Goal: Task Accomplishment & Management: Use online tool/utility

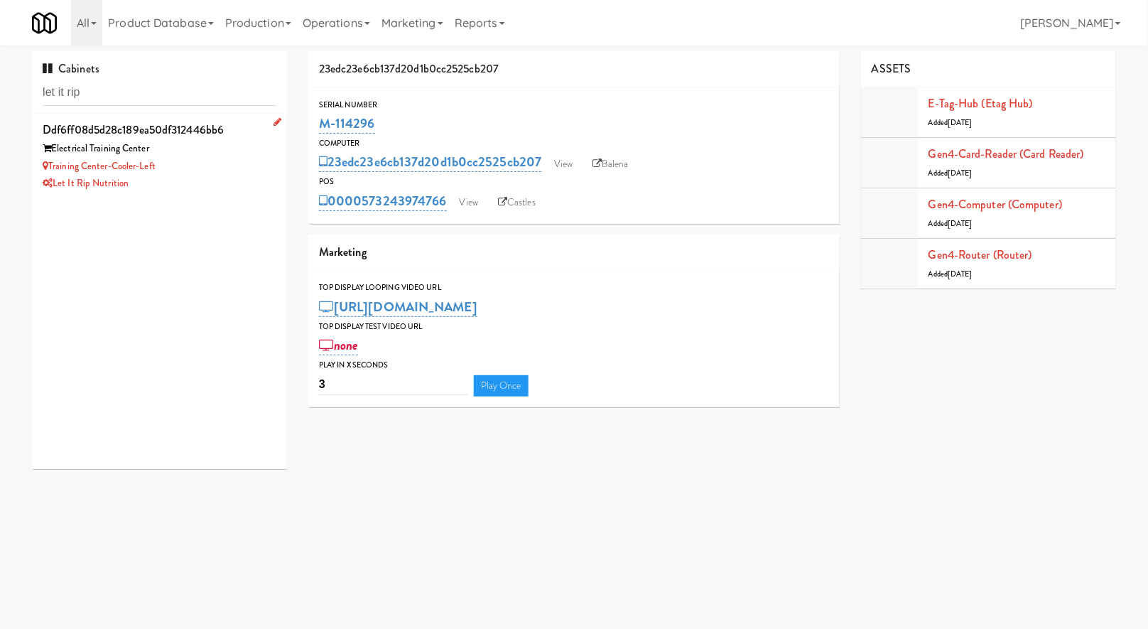
type input "let it rip"
click at [192, 154] on div "Electrical Training Center" at bounding box center [160, 149] width 234 height 18
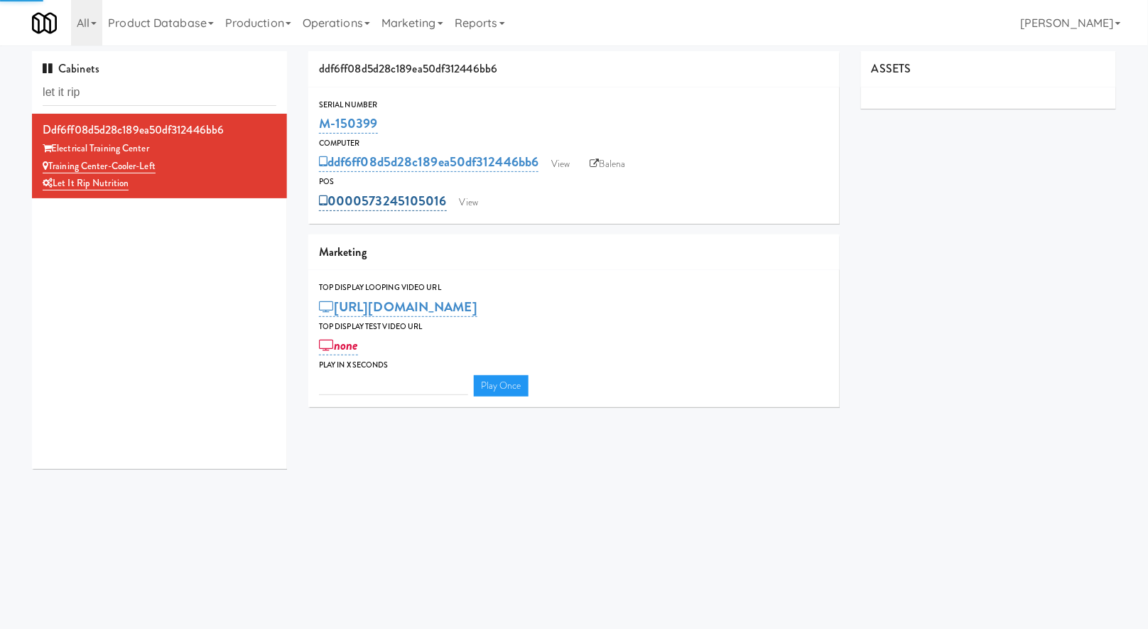
type input "3"
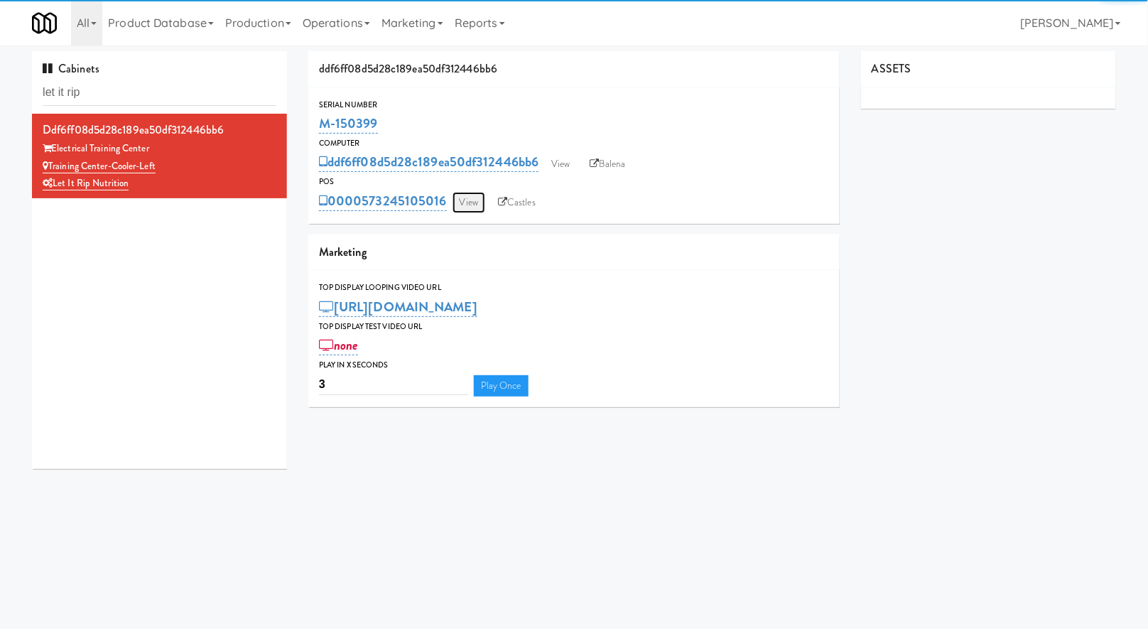
click at [475, 199] on link "View" at bounding box center [469, 202] width 33 height 21
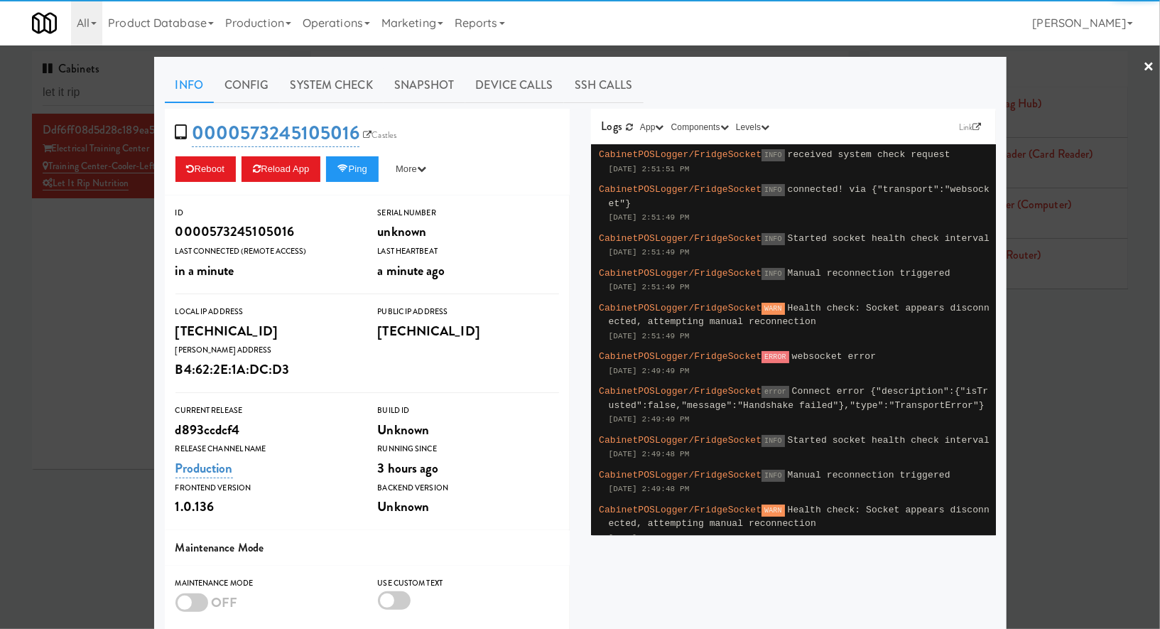
click at [317, 105] on div "Info Config System Check Snapshot Device Calls SSH Calls 0000573245105016 Castl…" at bounding box center [580, 415] width 831 height 696
click at [317, 97] on link "System Check" at bounding box center [332, 85] width 104 height 36
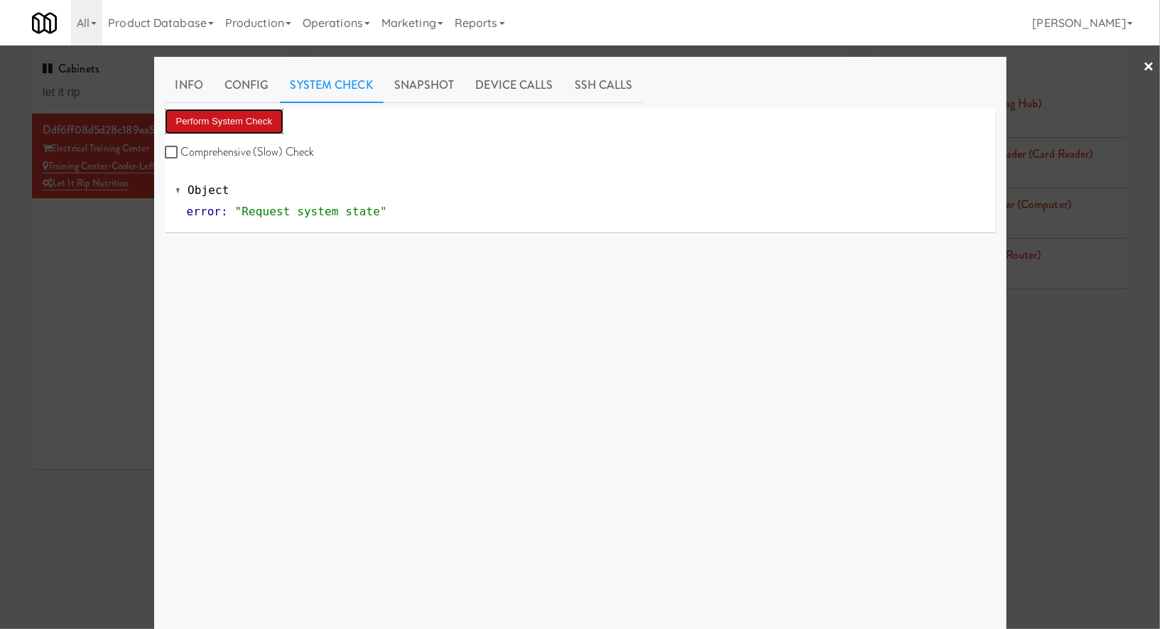
click at [232, 121] on button "Perform System Check" at bounding box center [224, 122] width 119 height 26
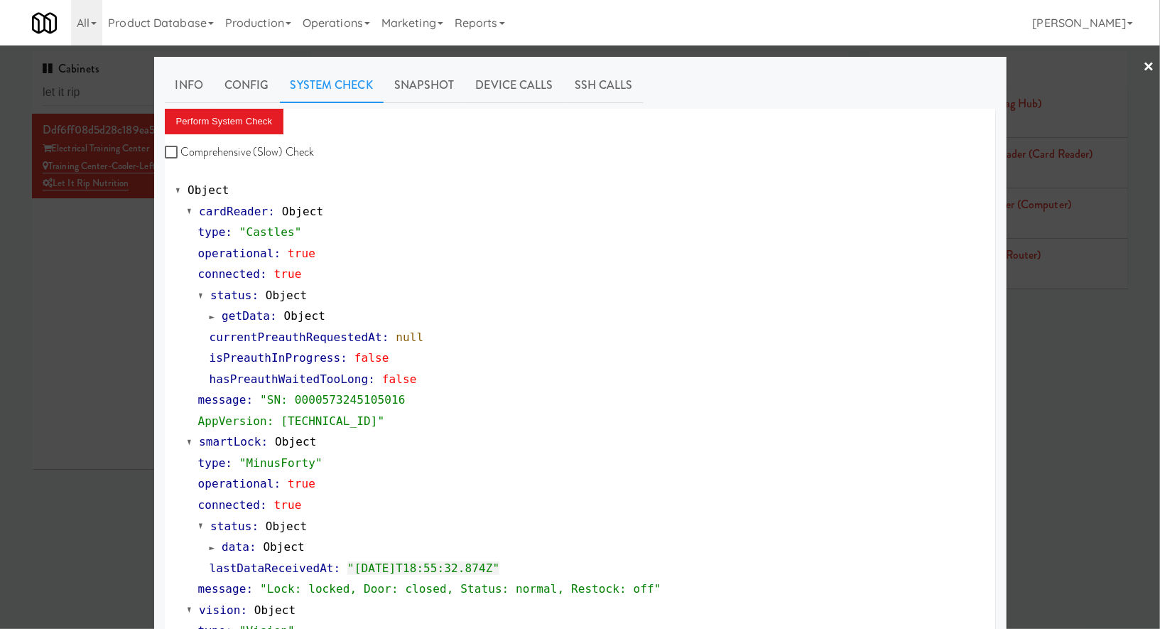
click at [85, 221] on div at bounding box center [580, 314] width 1160 height 629
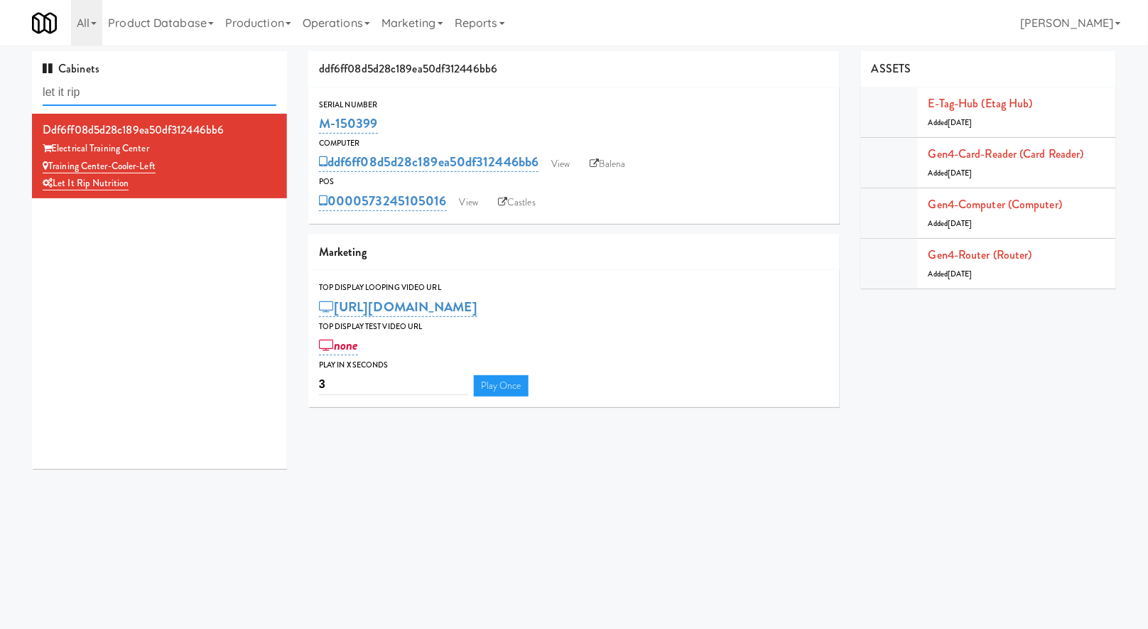
click at [201, 92] on input "let it rip" at bounding box center [160, 93] width 234 height 26
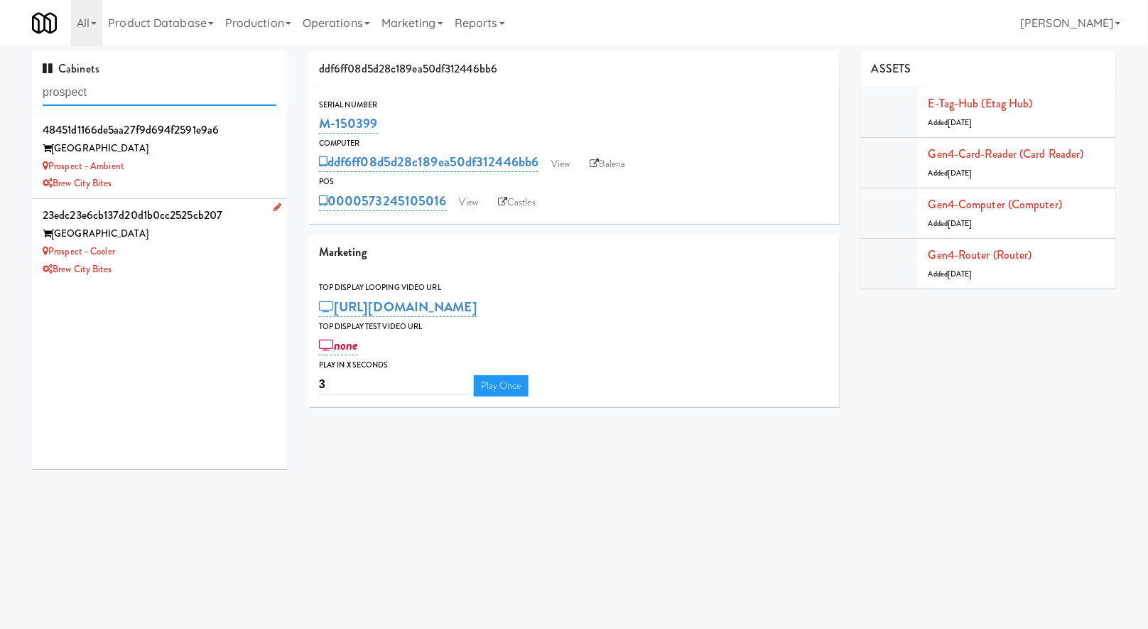
type input "prospect"
click at [198, 251] on div "Prospect - Cooler" at bounding box center [160, 252] width 234 height 18
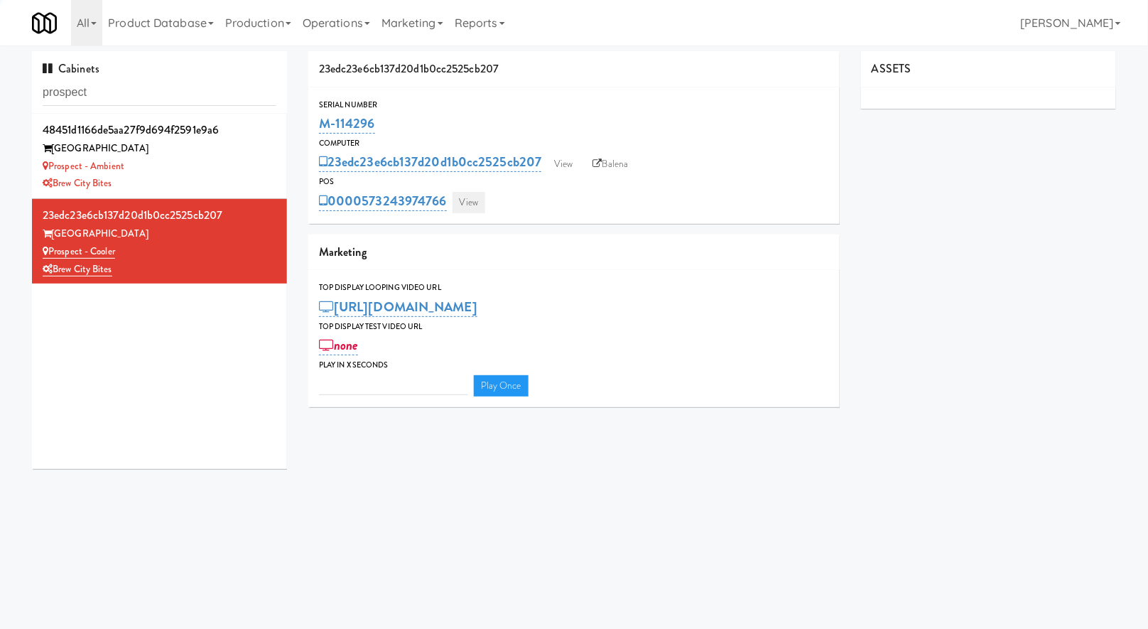
type input "3"
click at [468, 200] on link "View" at bounding box center [469, 202] width 33 height 21
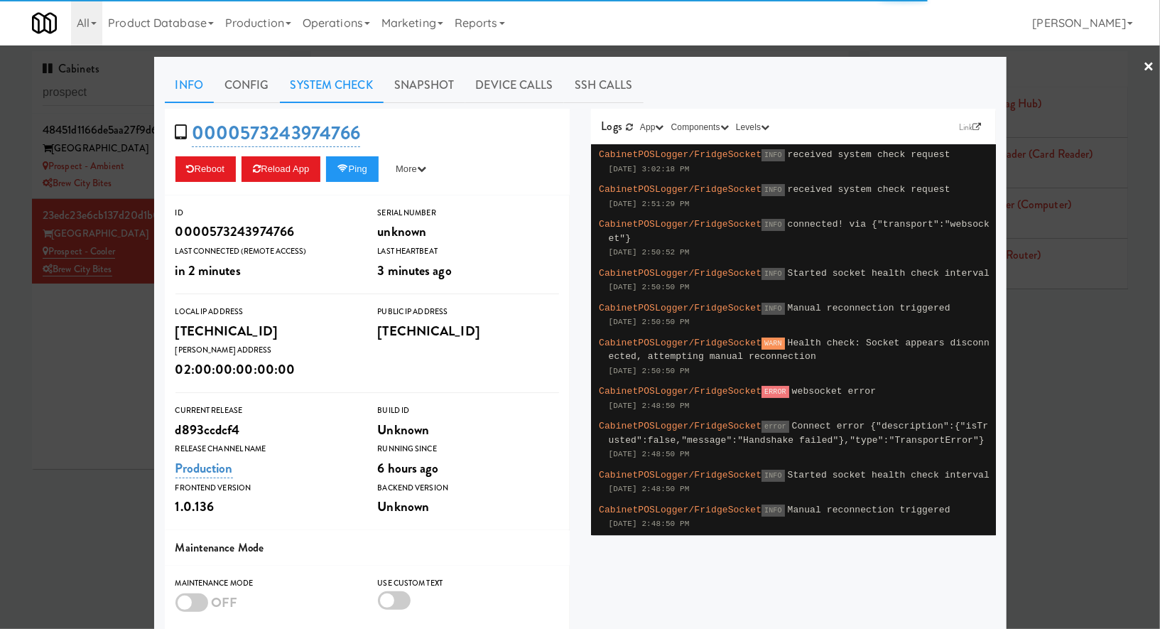
click at [303, 84] on link "System Check" at bounding box center [332, 85] width 104 height 36
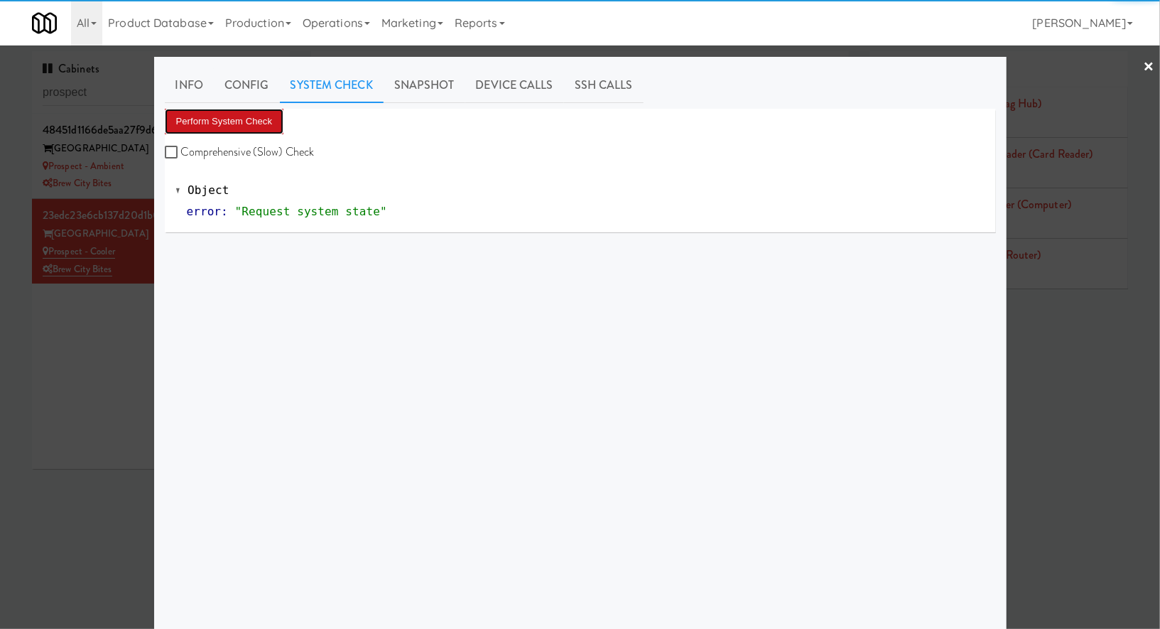
click at [252, 117] on button "Perform System Check" at bounding box center [224, 122] width 119 height 26
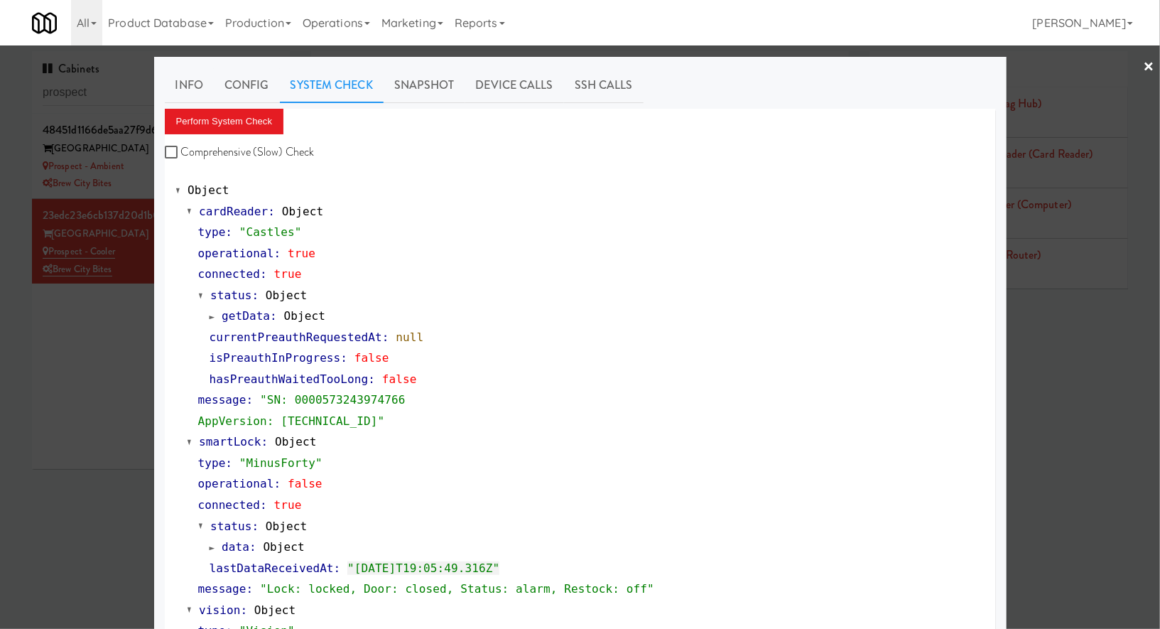
click at [104, 323] on div at bounding box center [580, 314] width 1160 height 629
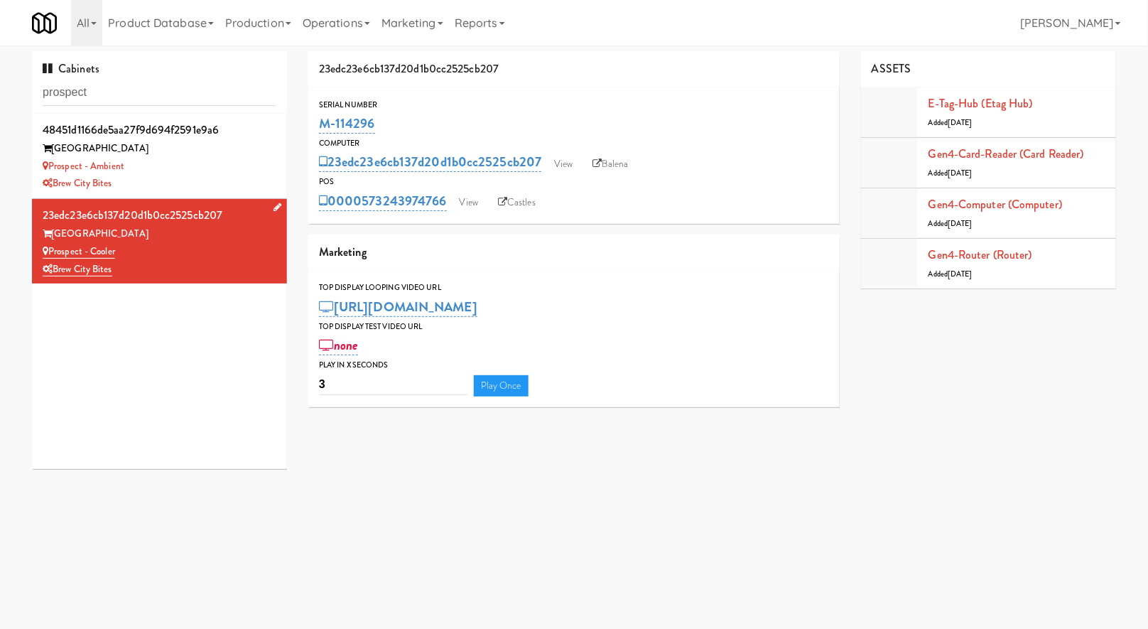
drag, startPoint x: 126, startPoint y: 252, endPoint x: 50, endPoint y: 254, distance: 75.3
click at [50, 254] on div "Prospect - Cooler" at bounding box center [160, 252] width 234 height 18
copy link "Prospect - Cooler"
click at [92, 97] on input "prospect" at bounding box center [160, 93] width 234 height 26
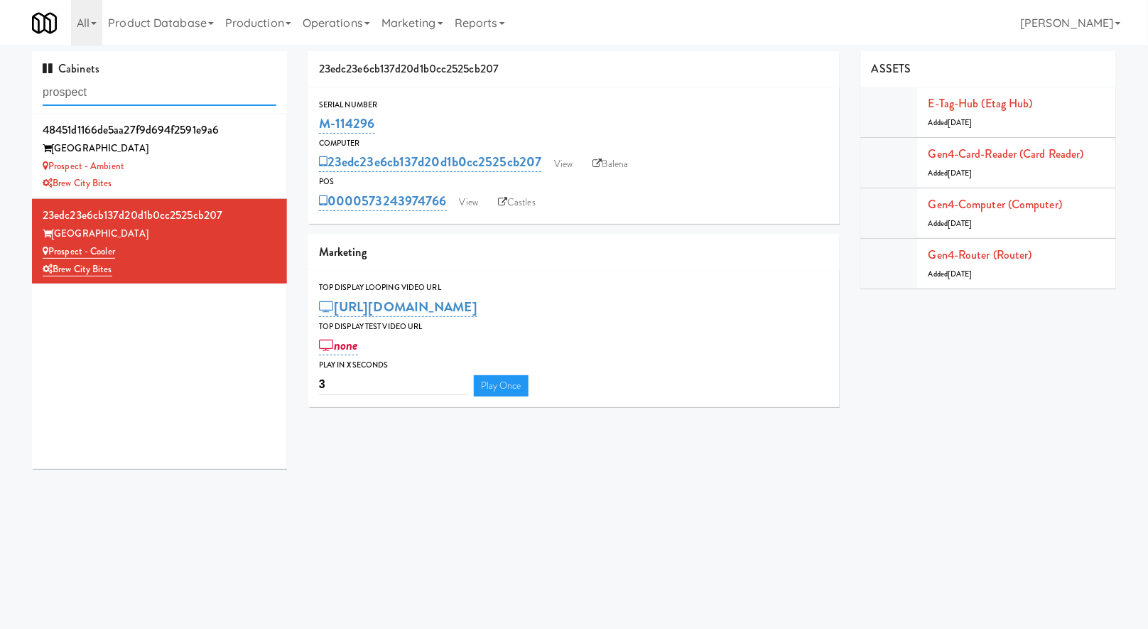
click at [92, 97] on input "prospect" at bounding box center [160, 93] width 234 height 26
drag, startPoint x: 135, startPoint y: 252, endPoint x: 52, endPoint y: 255, distance: 83.2
click at [52, 255] on div "Prospect - Cooler" at bounding box center [160, 252] width 234 height 18
copy link "Prospect - Cooler"
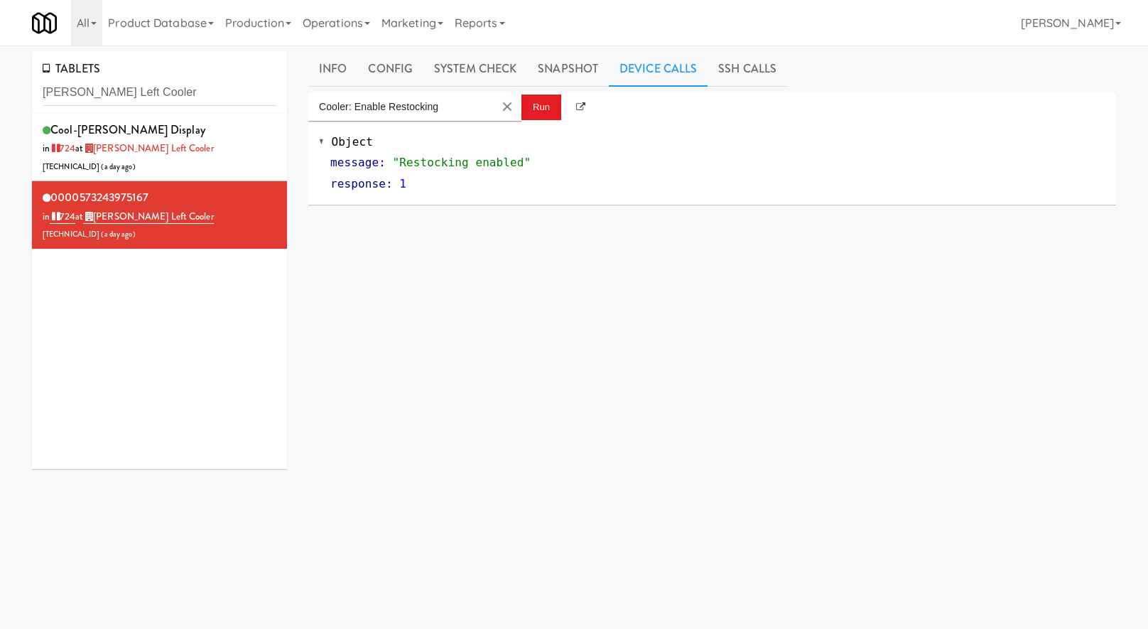
scroll to position [8, 0]
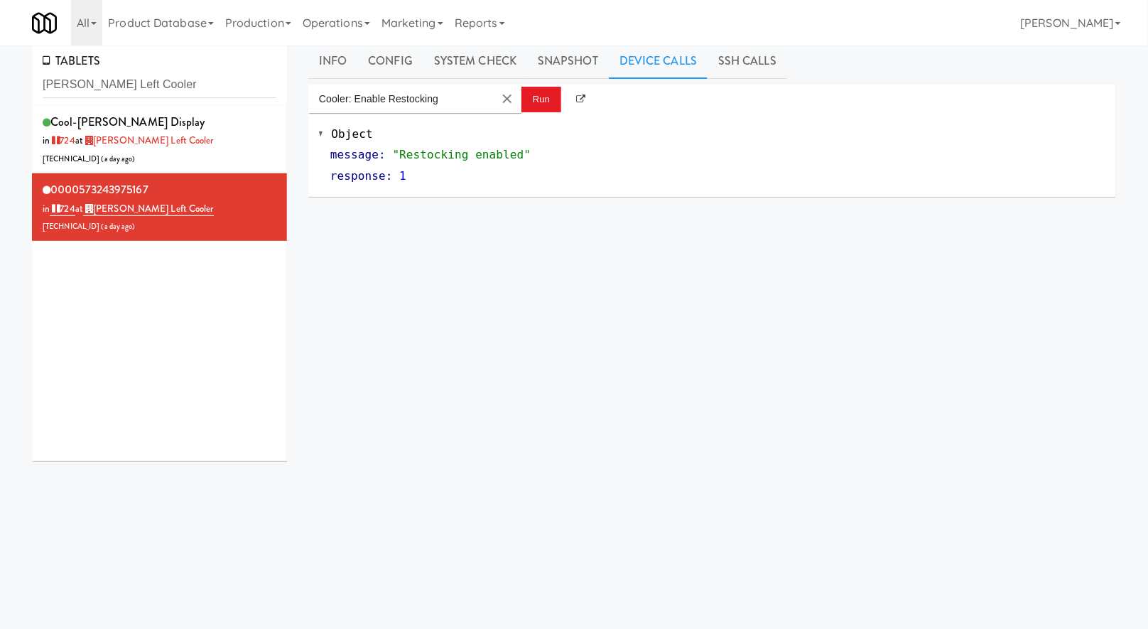
click at [146, 85] on input "[PERSON_NAME] Left Cooler" at bounding box center [160, 85] width 234 height 26
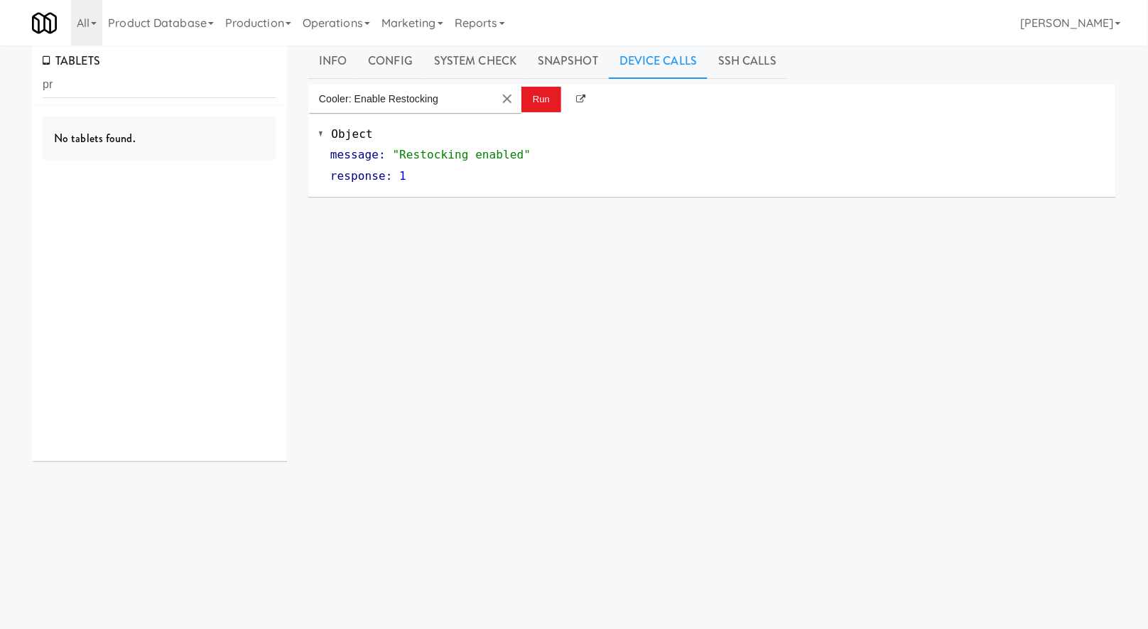
type input "p"
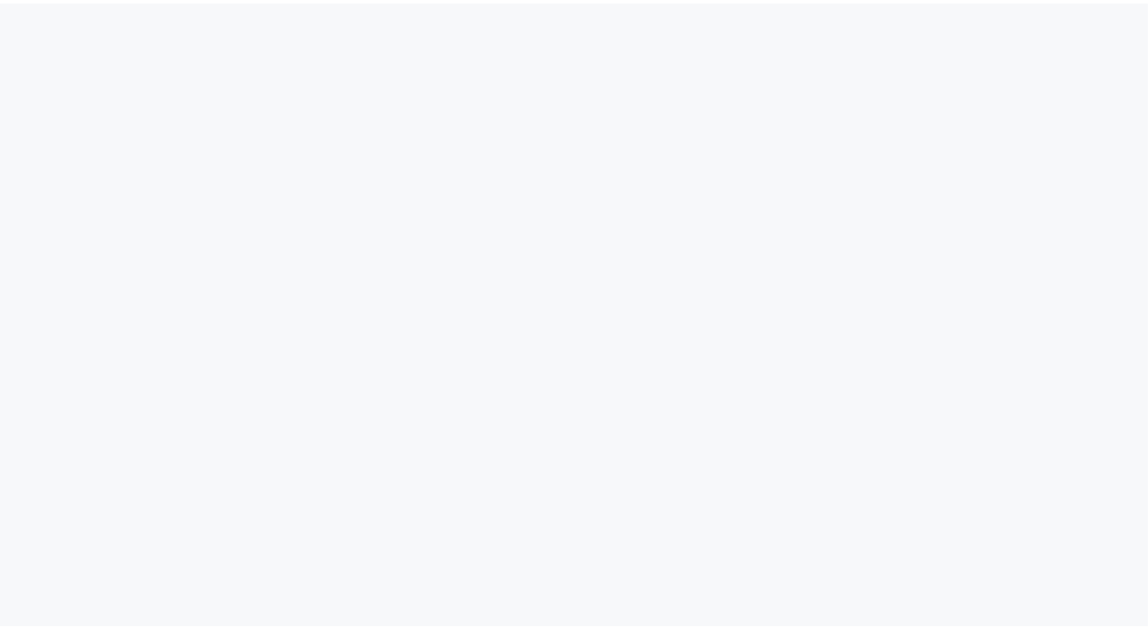
scroll to position [11, 0]
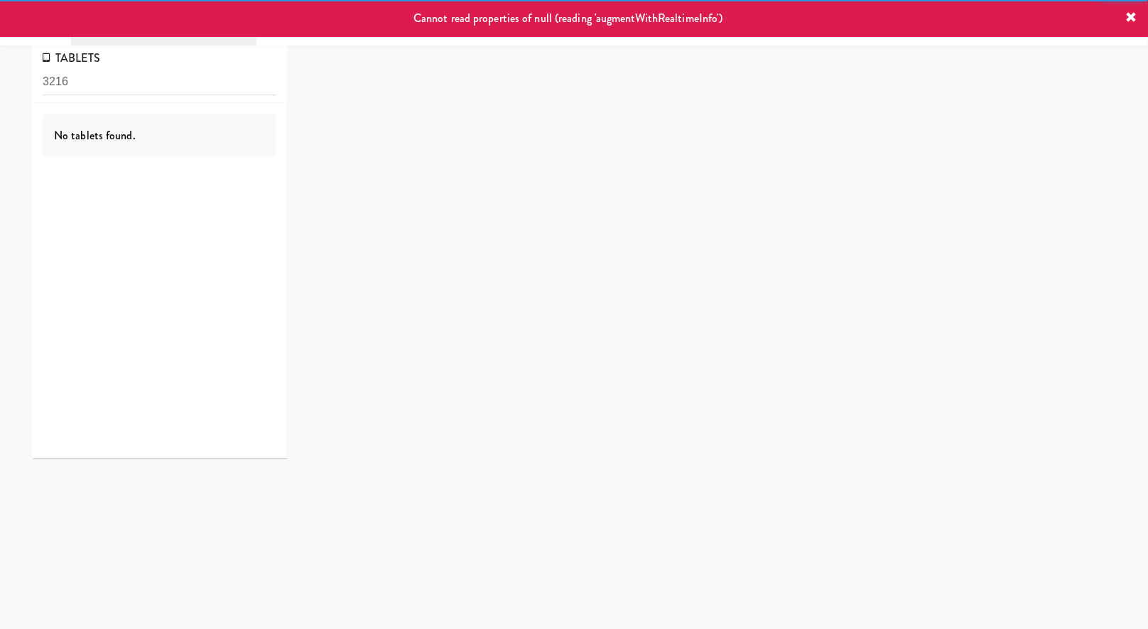
click at [150, 85] on input "3216" at bounding box center [160, 82] width 234 height 26
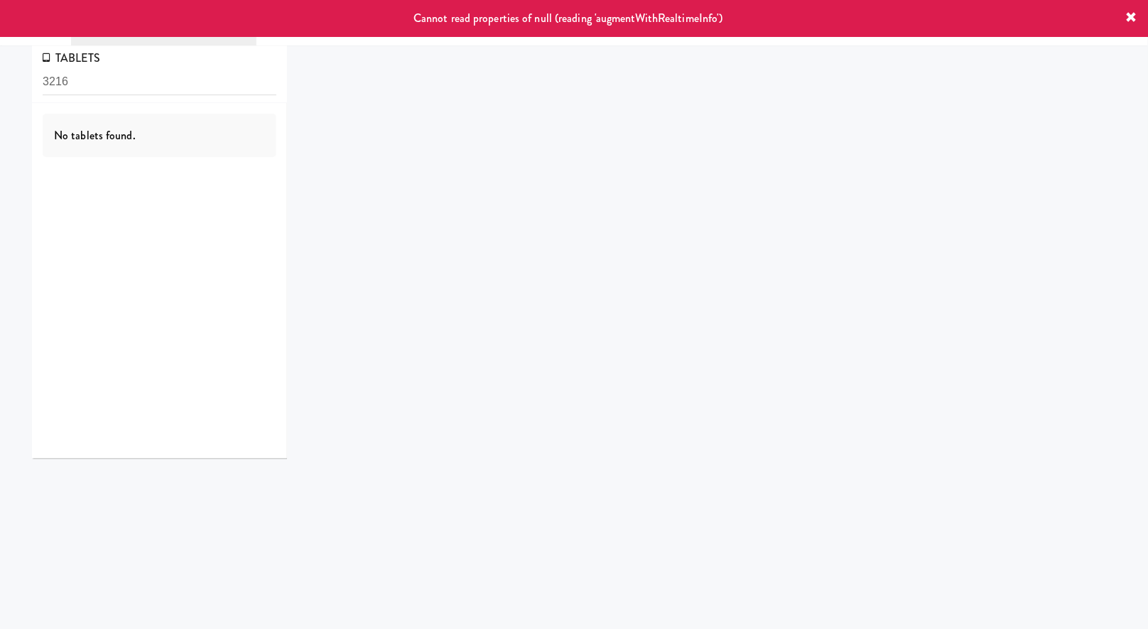
click at [150, 85] on input "3216" at bounding box center [160, 82] width 234 height 26
type input "a"
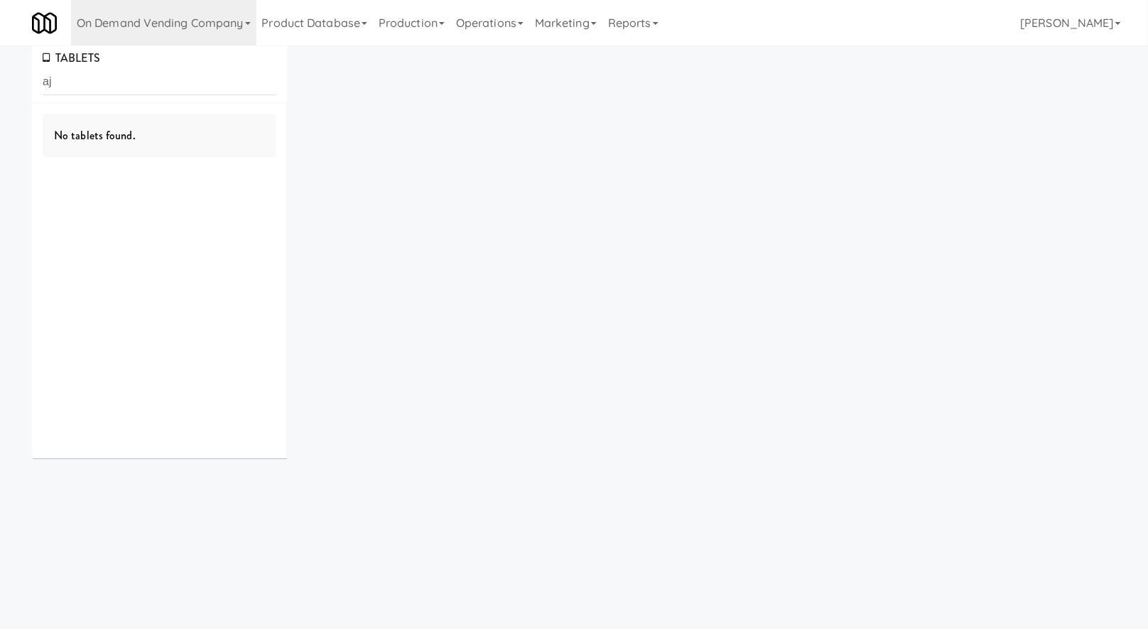
type input "a"
click at [128, 80] on input "pros" at bounding box center [160, 82] width 234 height 26
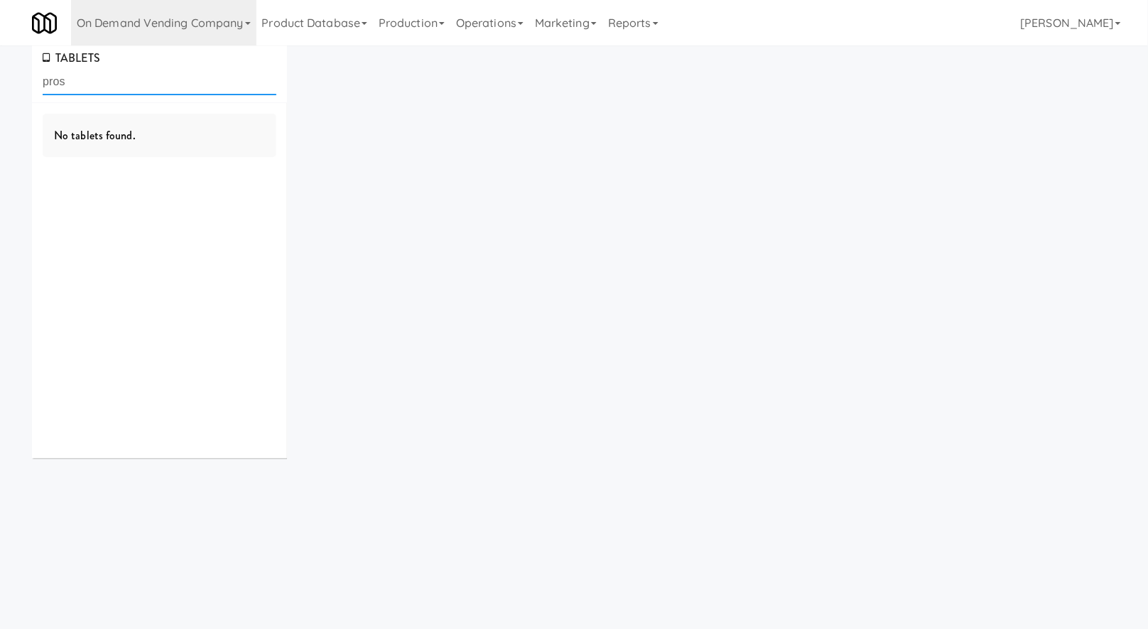
paste input "Prospect - Cooler"
type input "Prospect - Cooler"
click at [180, 28] on link "On Demand Vending Company" at bounding box center [163, 22] width 185 height 45
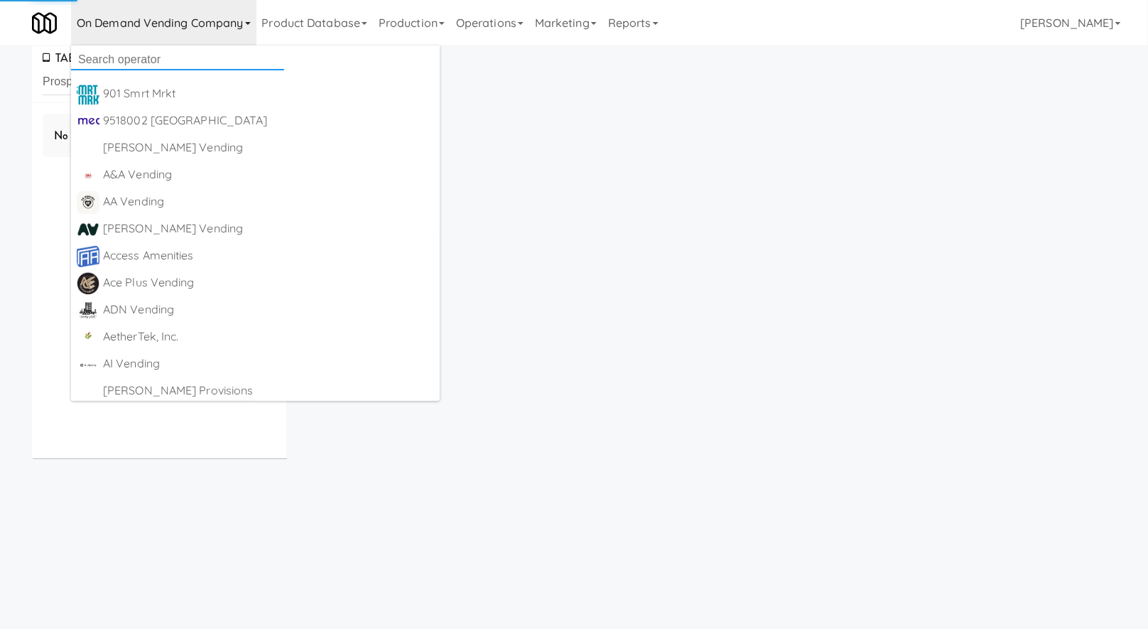
click at [180, 63] on input "text" at bounding box center [177, 59] width 213 height 21
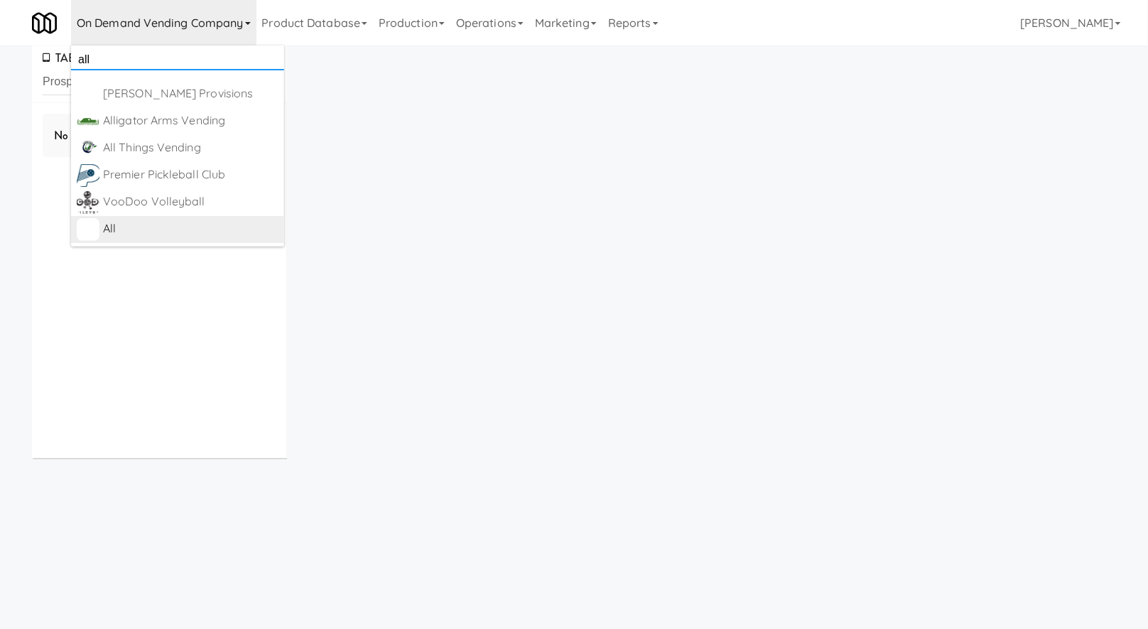
type input "all"
click at [161, 221] on div "All" at bounding box center [190, 228] width 175 height 21
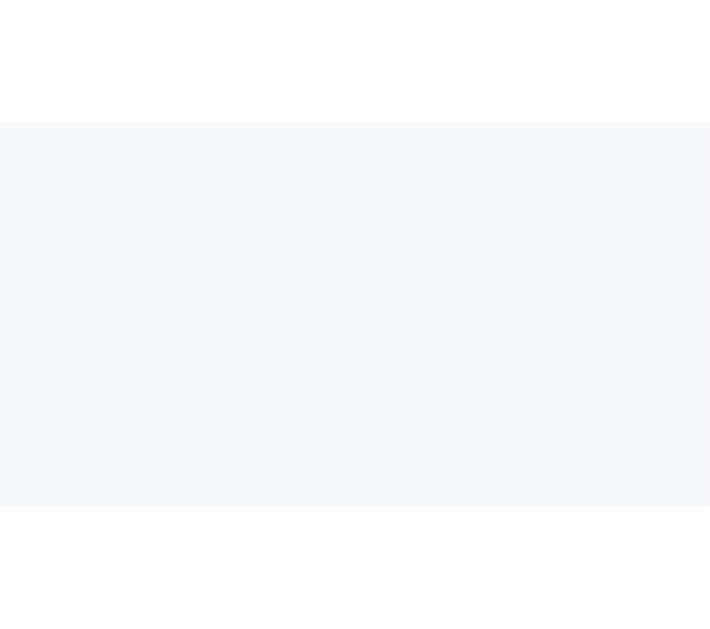
scroll to position [11, 0]
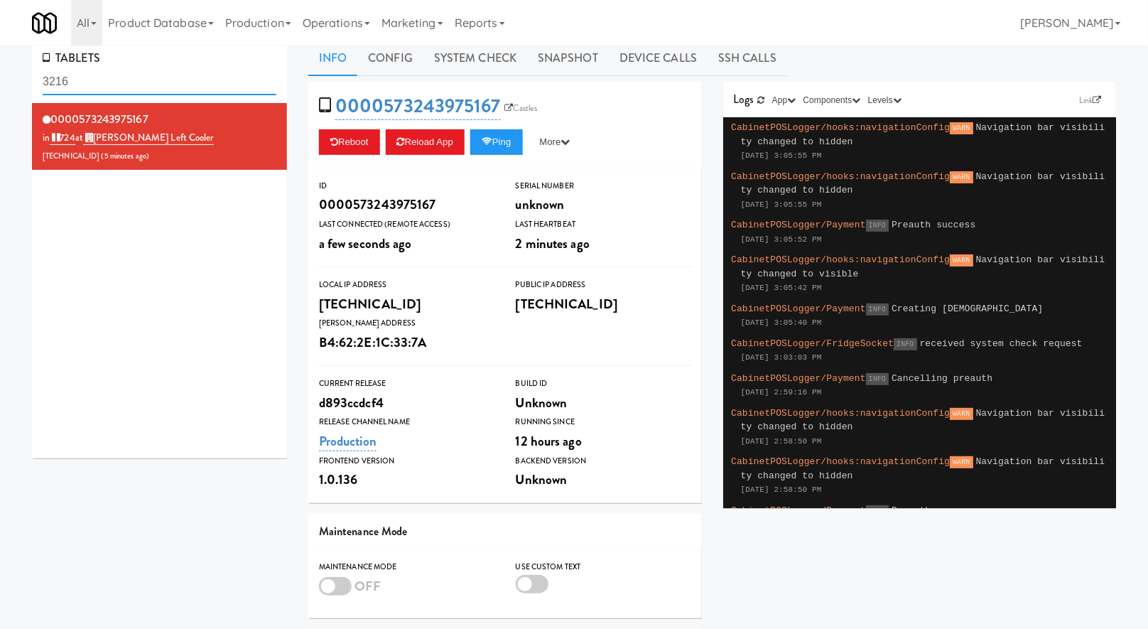
click at [180, 86] on input "3216" at bounding box center [160, 82] width 234 height 26
paste input "Prospect - Cooler"
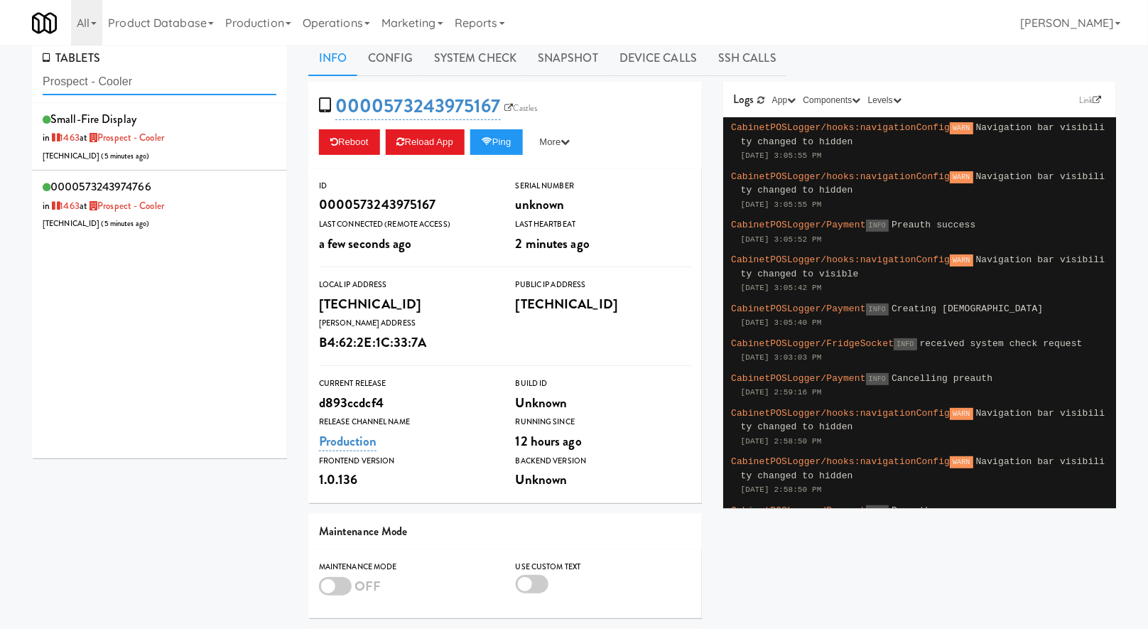
type input "Prospect - Cooler"
click at [207, 149] on div "small-fire Display in 1463 at Prospect - Cooler 68.126.214.88 ( 5 minutes ago )" at bounding box center [160, 137] width 234 height 56
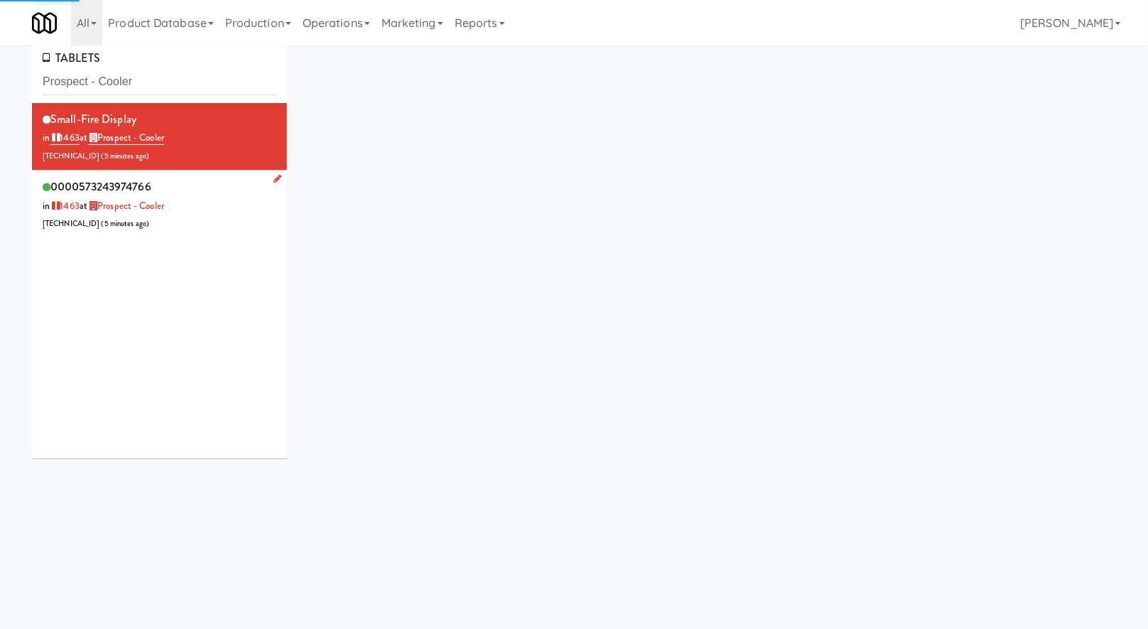
click at [215, 230] on div "0000573243974766 in 1463 at Prospect - Cooler 68.126.214.88 ( 5 minutes ago )" at bounding box center [160, 204] width 234 height 56
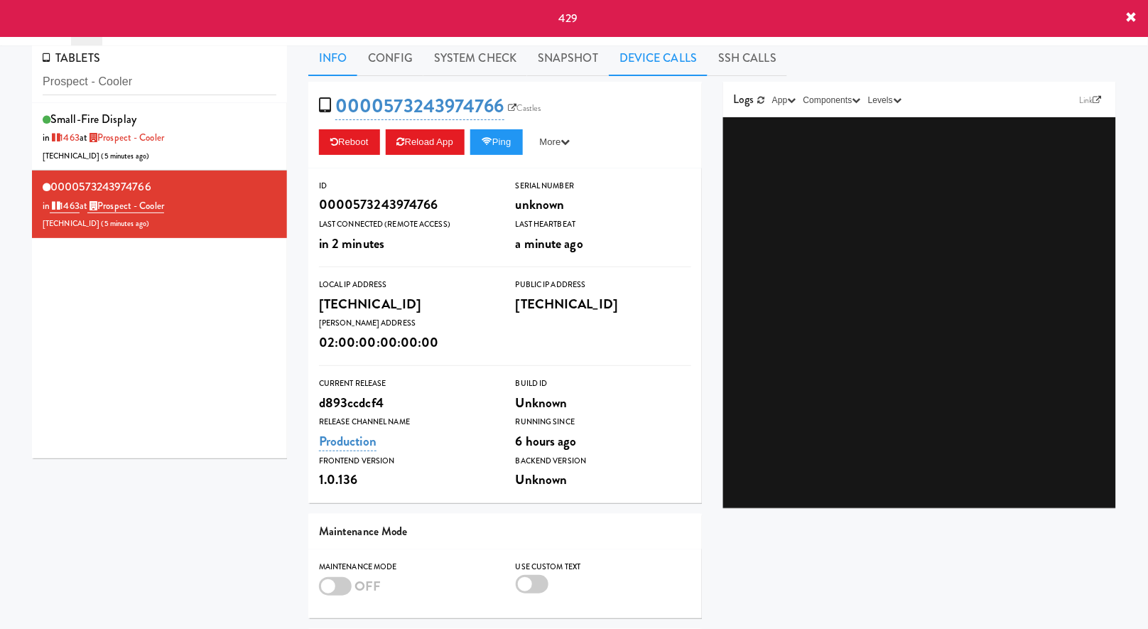
click at [627, 62] on link "Device Calls" at bounding box center [658, 58] width 99 height 36
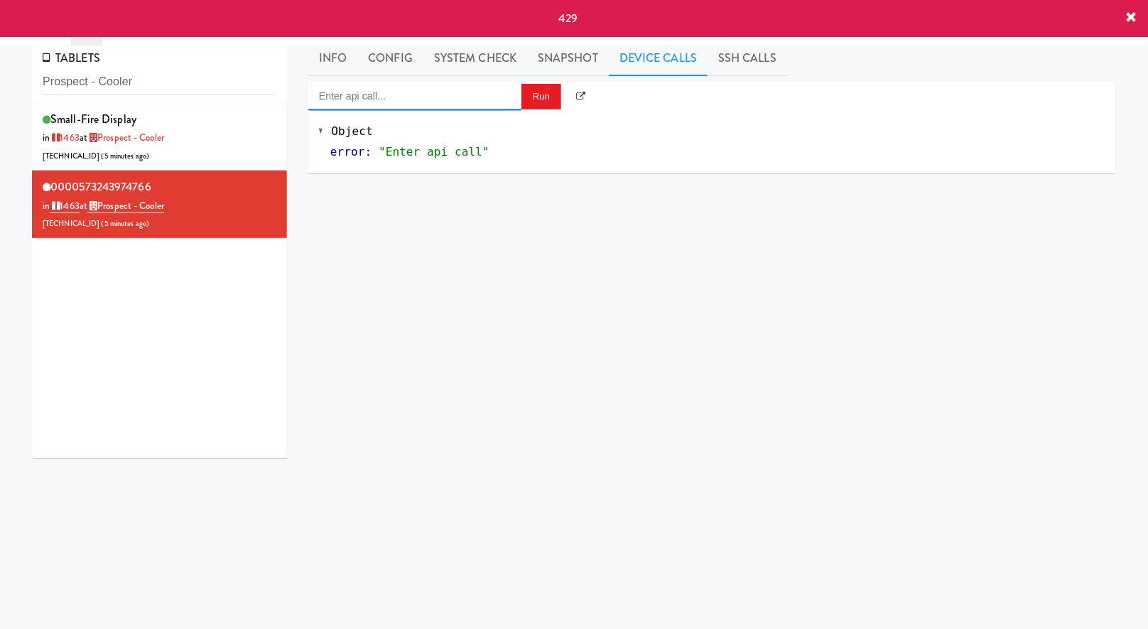
click at [345, 106] on input "Enter api call..." at bounding box center [414, 96] width 213 height 28
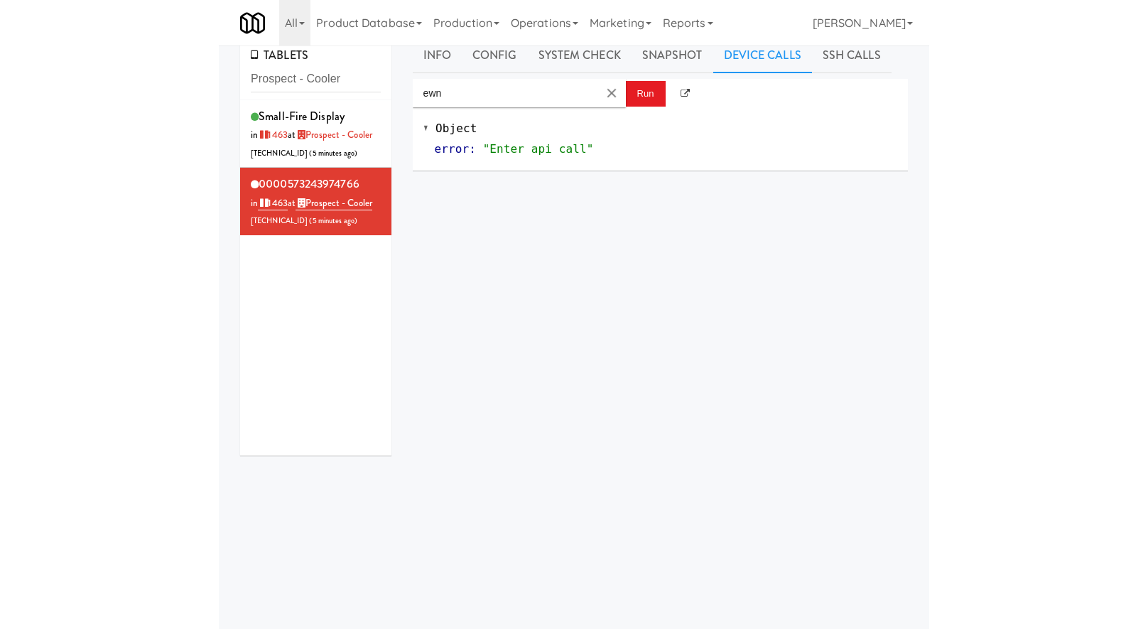
scroll to position [14, 0]
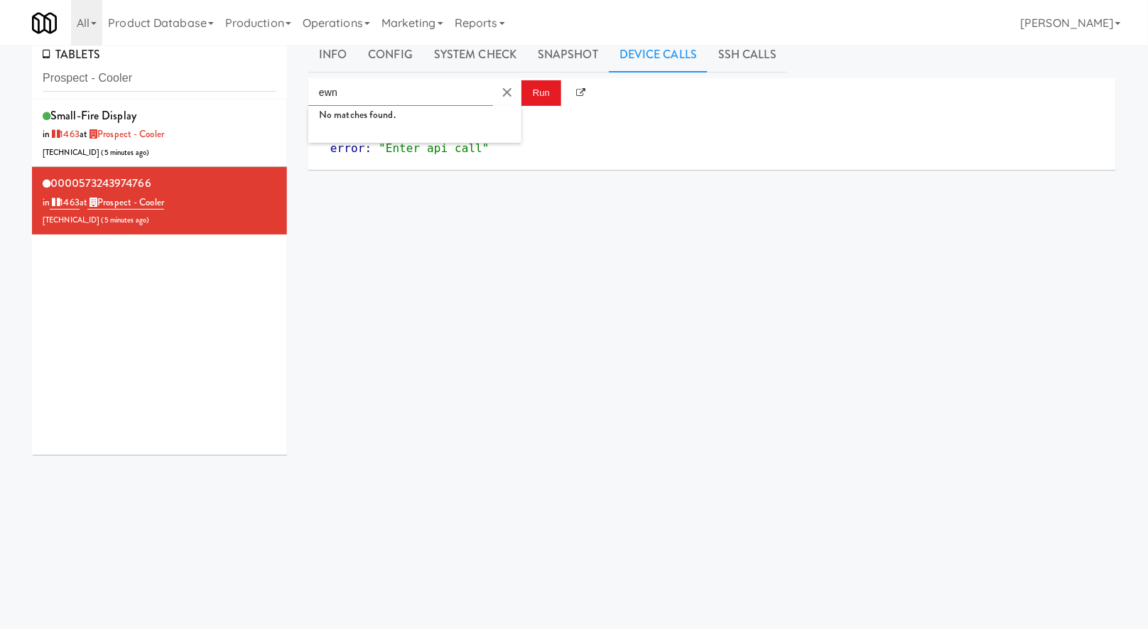
click at [419, 98] on input "ewn" at bounding box center [400, 92] width 185 height 28
click at [407, 124] on div "[URL]" at bounding box center [415, 133] width 192 height 18
type input "Cooler: Enable Restocking"
click at [541, 96] on button "Run" at bounding box center [541, 93] width 40 height 26
click at [465, 63] on link "System Check" at bounding box center [475, 55] width 104 height 36
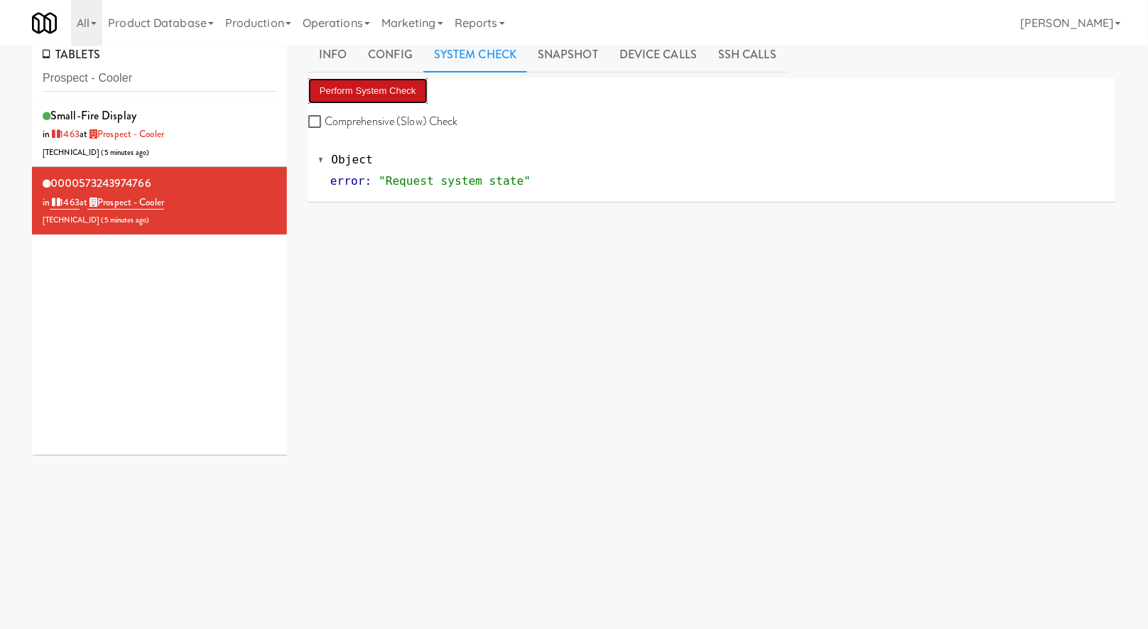
click at [382, 89] on button "Perform System Check" at bounding box center [367, 91] width 119 height 26
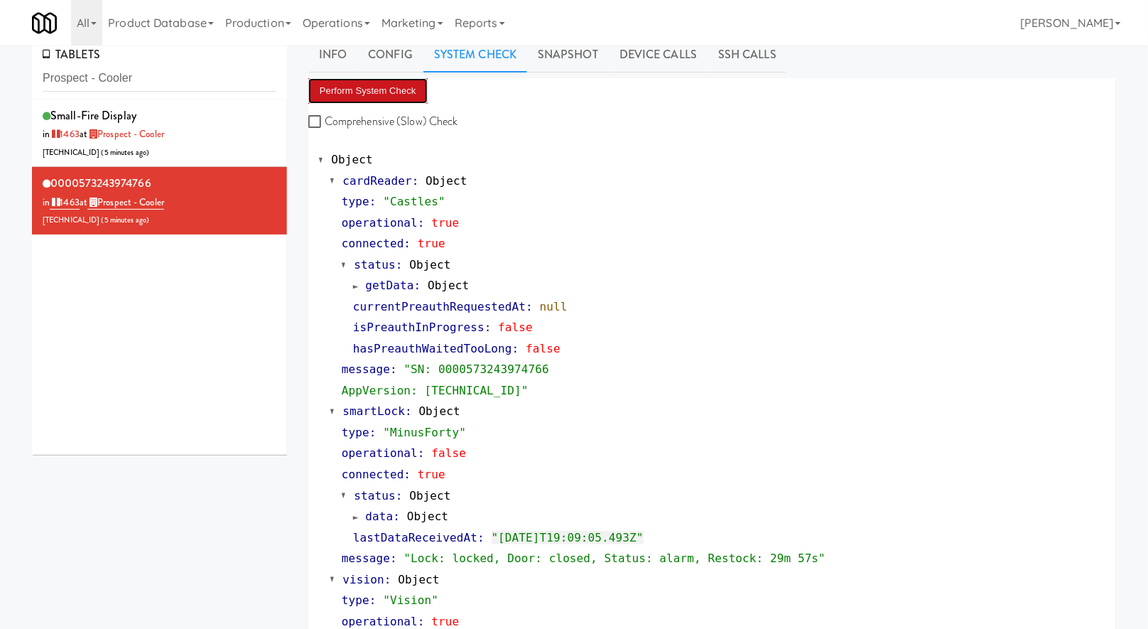
click at [373, 94] on button "Perform System Check" at bounding box center [367, 91] width 119 height 26
click at [198, 85] on input "Prospect - Cooler" at bounding box center [160, 78] width 234 height 26
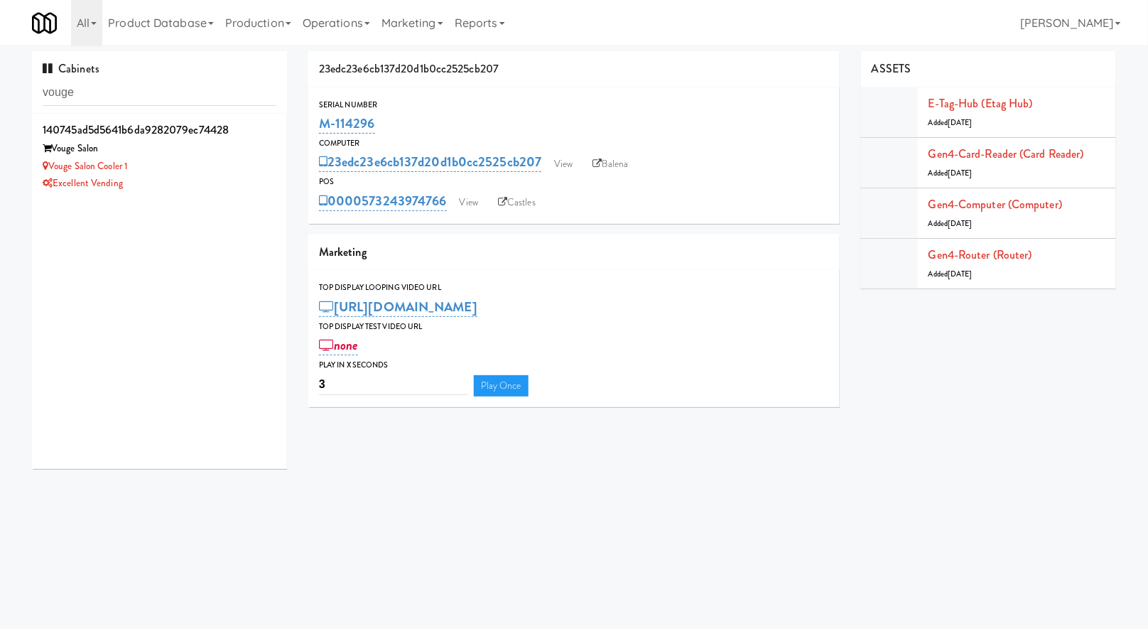
type input "vouge"
click at [172, 161] on div "Vouge Salon Cooler 1" at bounding box center [160, 167] width 234 height 18
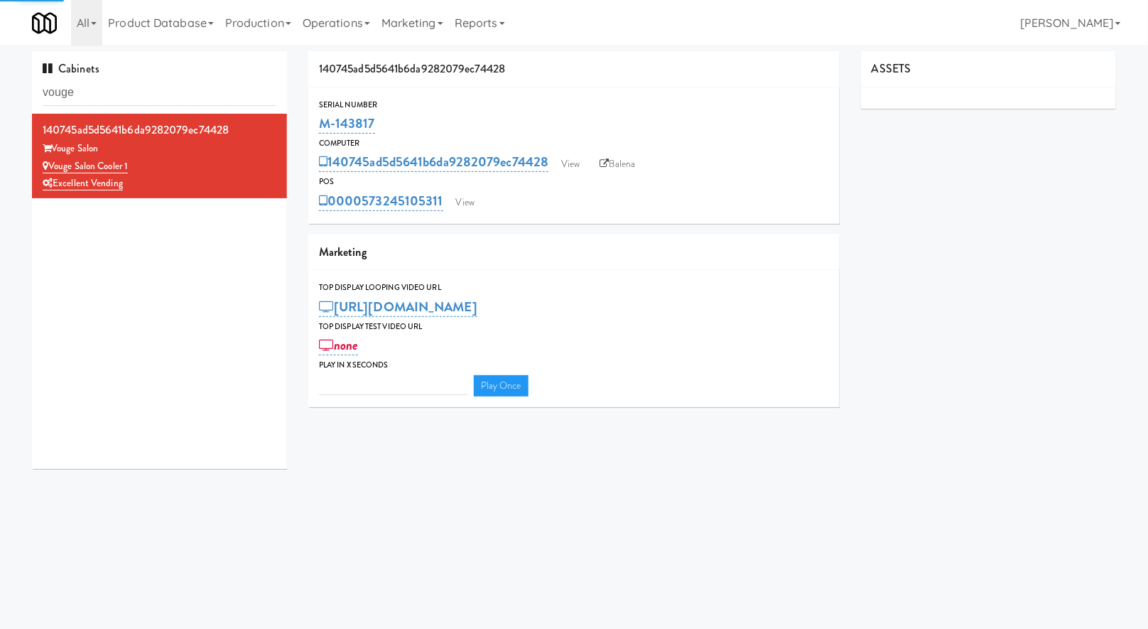
type input "3"
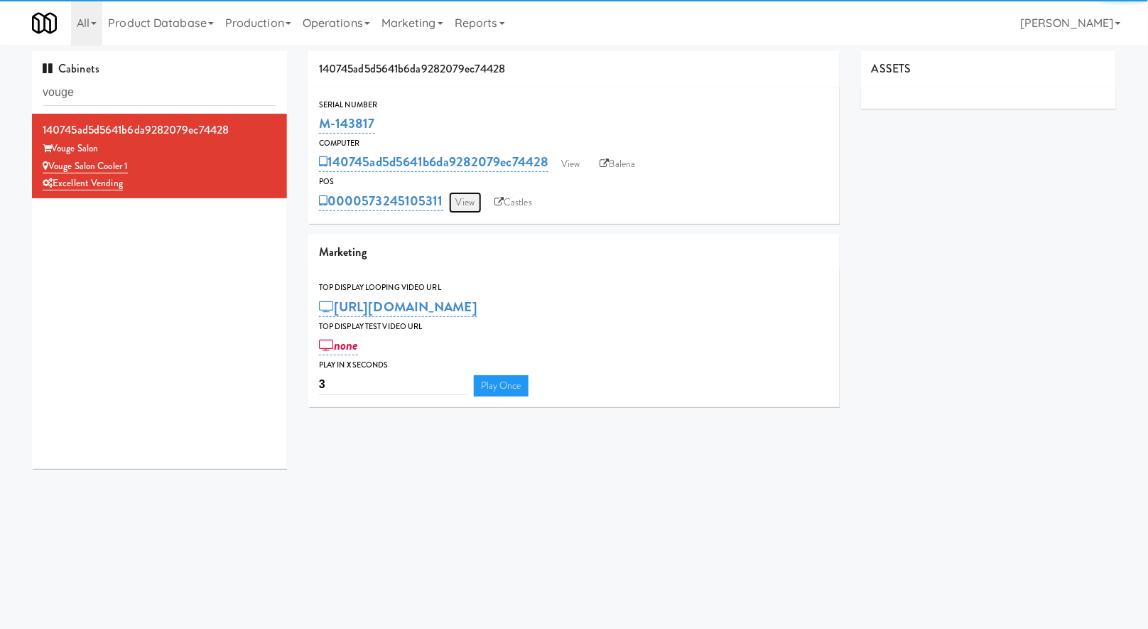
click at [472, 210] on link "View" at bounding box center [465, 202] width 33 height 21
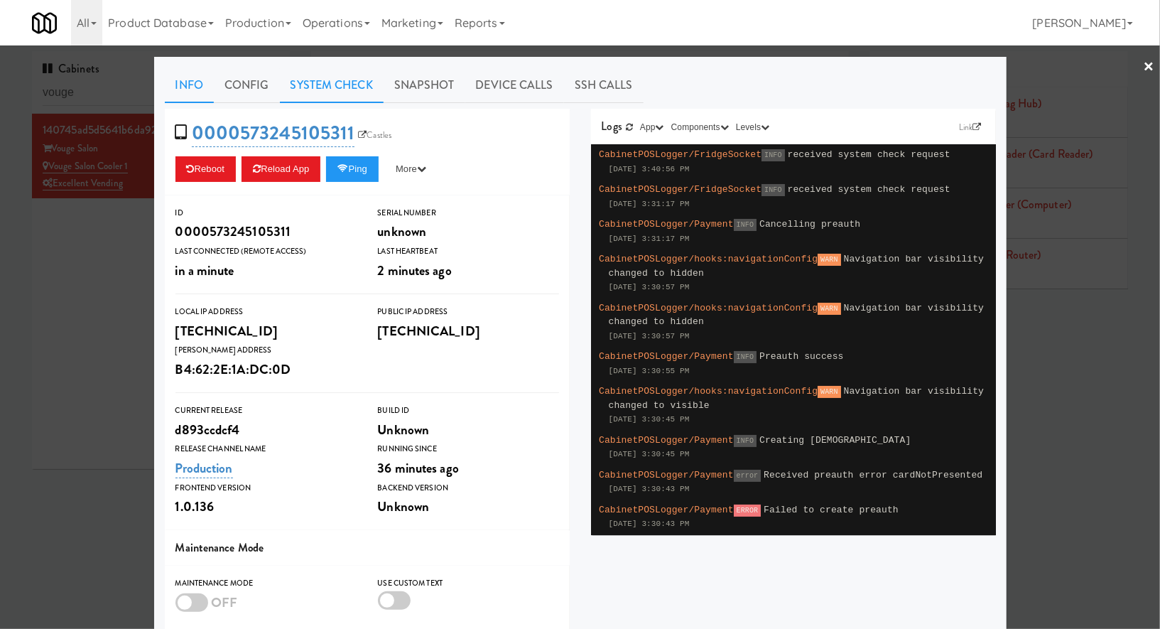
click at [342, 91] on link "System Check" at bounding box center [332, 85] width 104 height 36
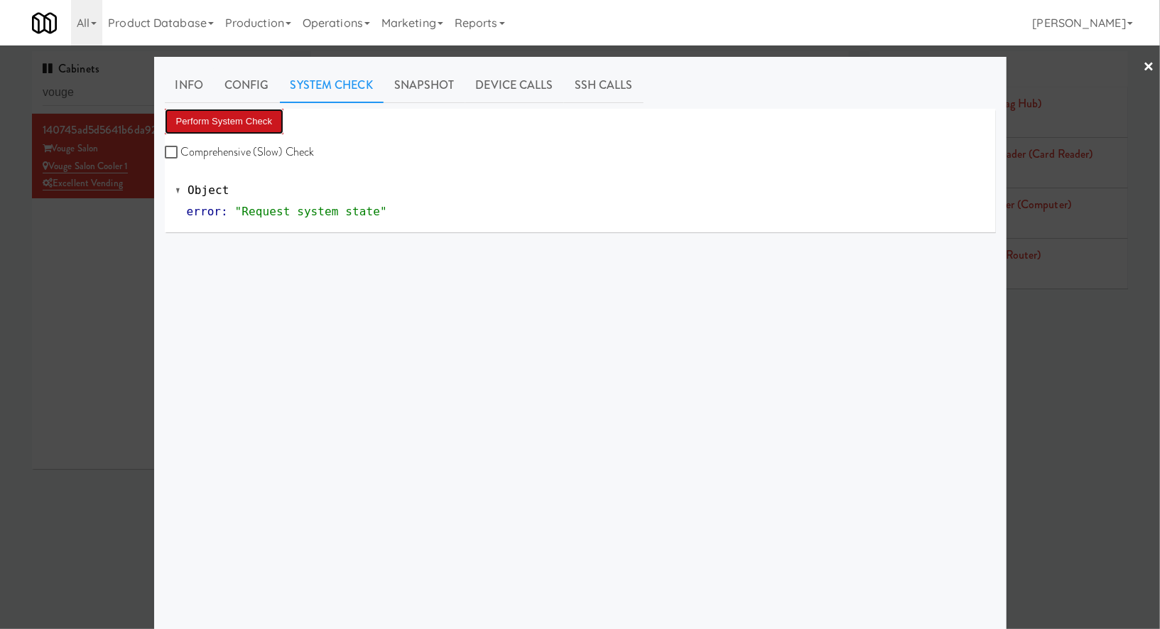
click at [232, 120] on button "Perform System Check" at bounding box center [224, 122] width 119 height 26
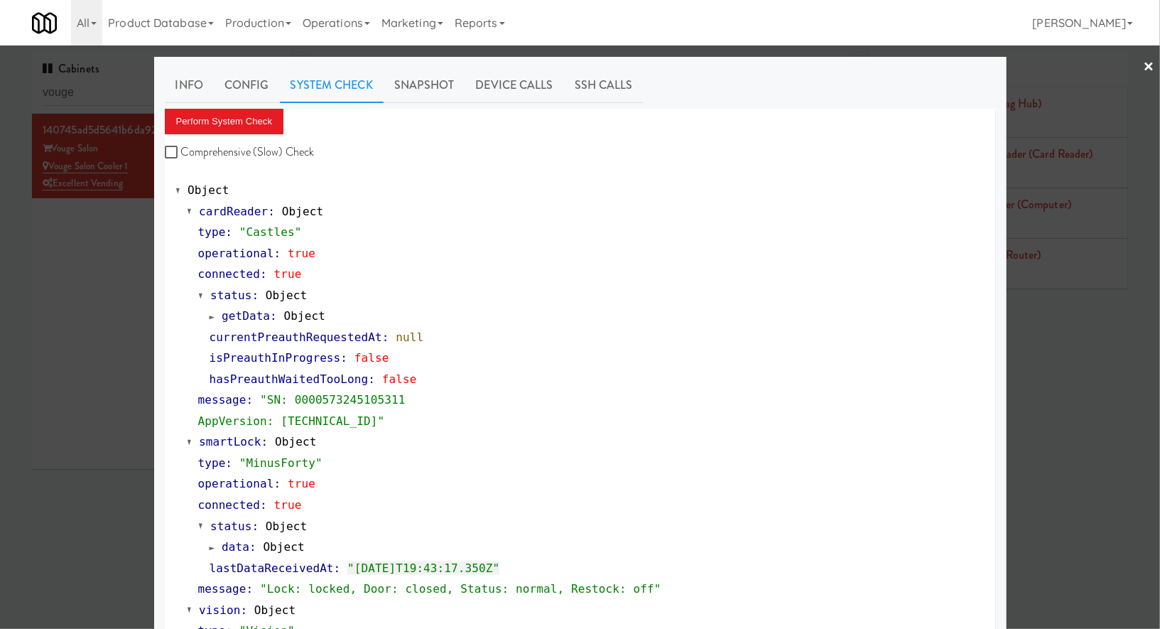
click at [115, 239] on div at bounding box center [580, 314] width 1160 height 629
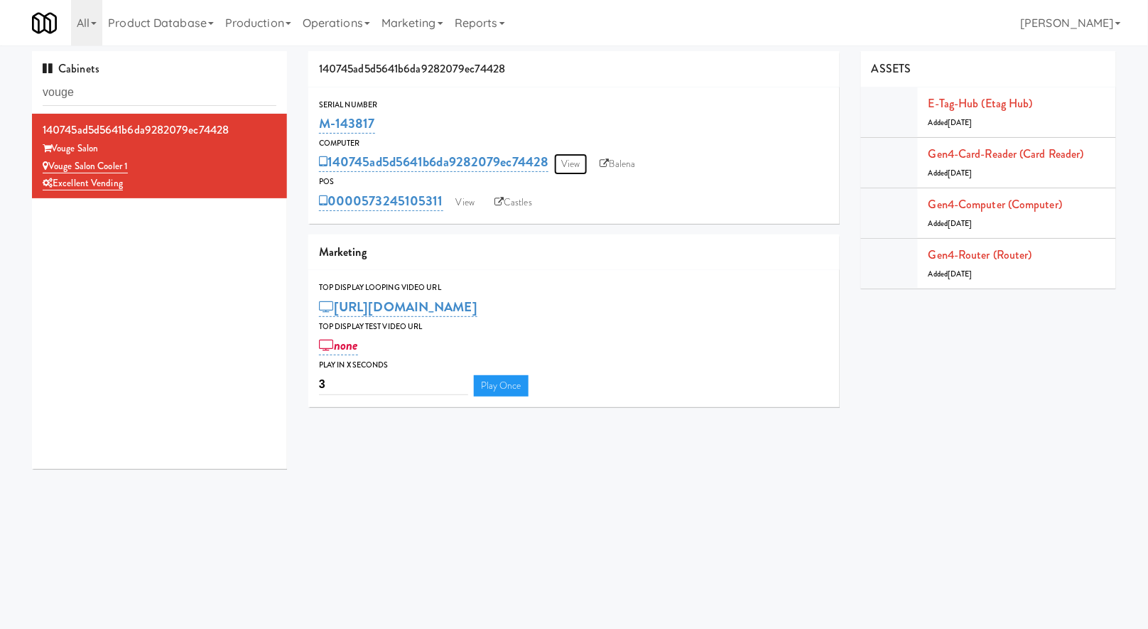
click at [573, 168] on link "View" at bounding box center [570, 163] width 33 height 21
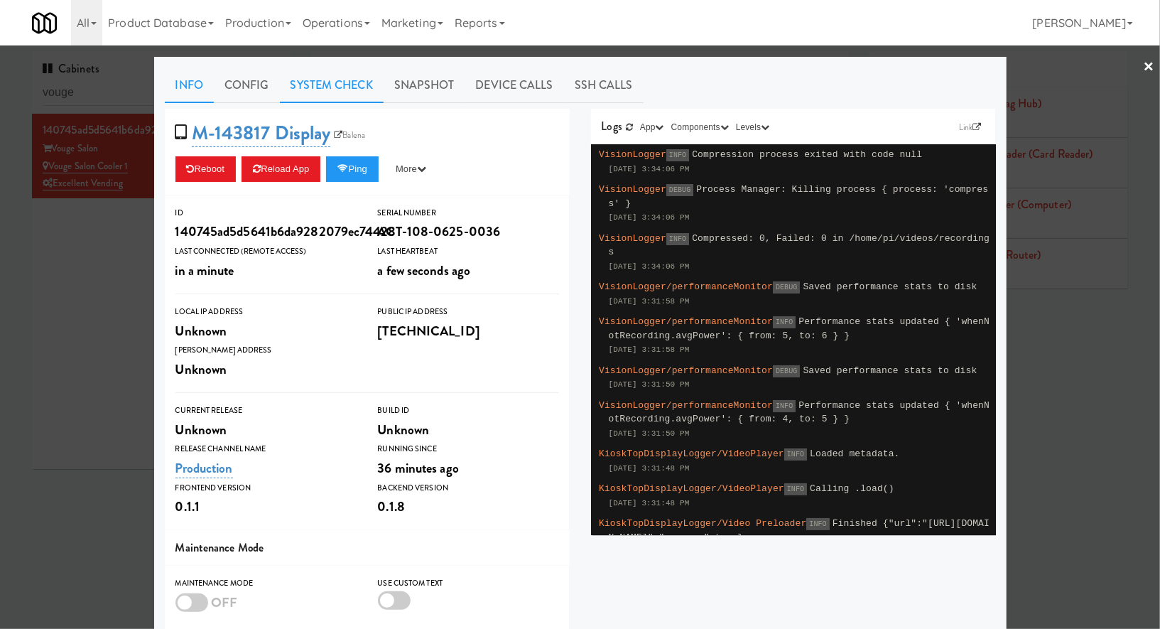
click at [310, 96] on link "System Check" at bounding box center [332, 85] width 104 height 36
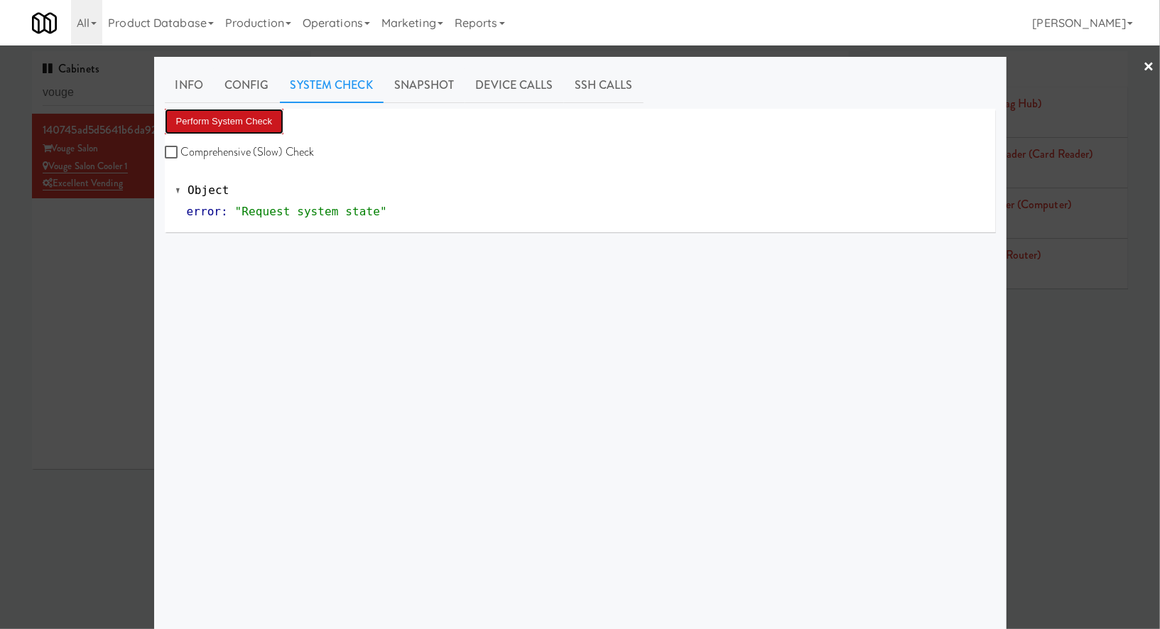
click at [252, 124] on button "Perform System Check" at bounding box center [224, 122] width 119 height 26
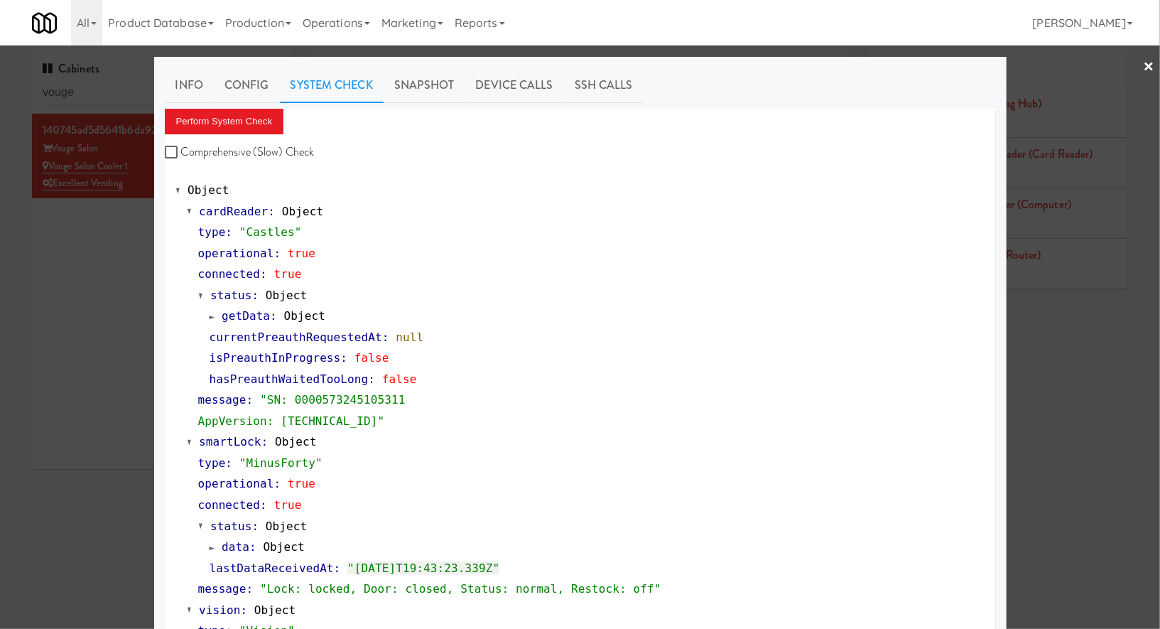
click at [60, 404] on div at bounding box center [580, 314] width 1160 height 629
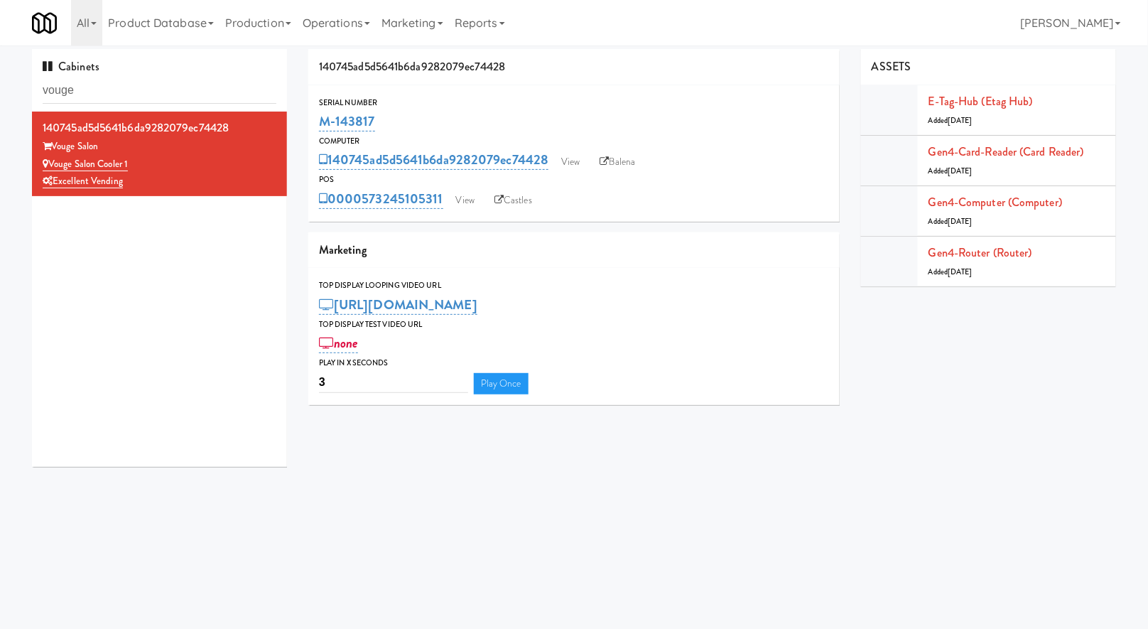
scroll to position [3, 0]
click at [141, 90] on input "vouge" at bounding box center [160, 90] width 234 height 26
click at [140, 89] on input "vouge" at bounding box center [160, 90] width 234 height 26
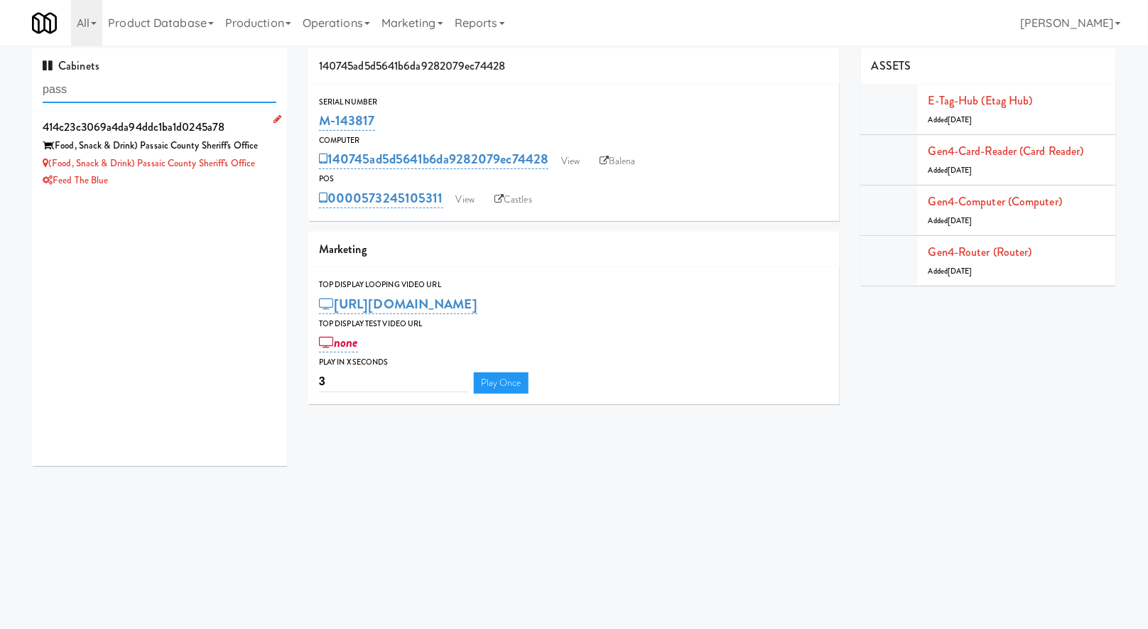
type input "pass"
click at [194, 180] on div "Feed The Blue" at bounding box center [160, 181] width 234 height 18
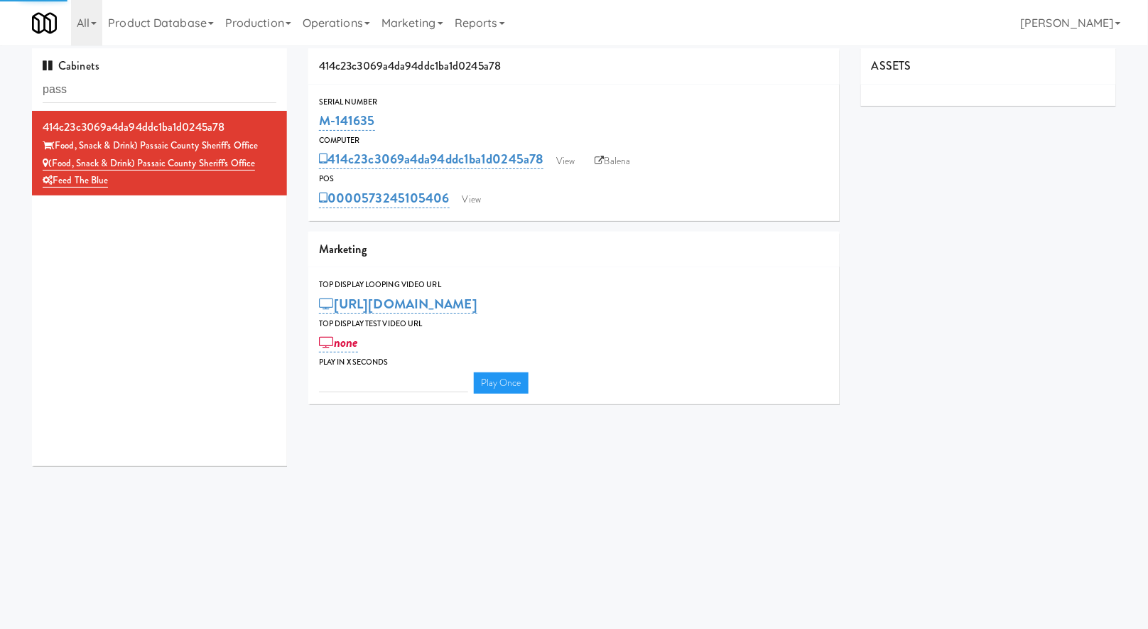
type input "3"
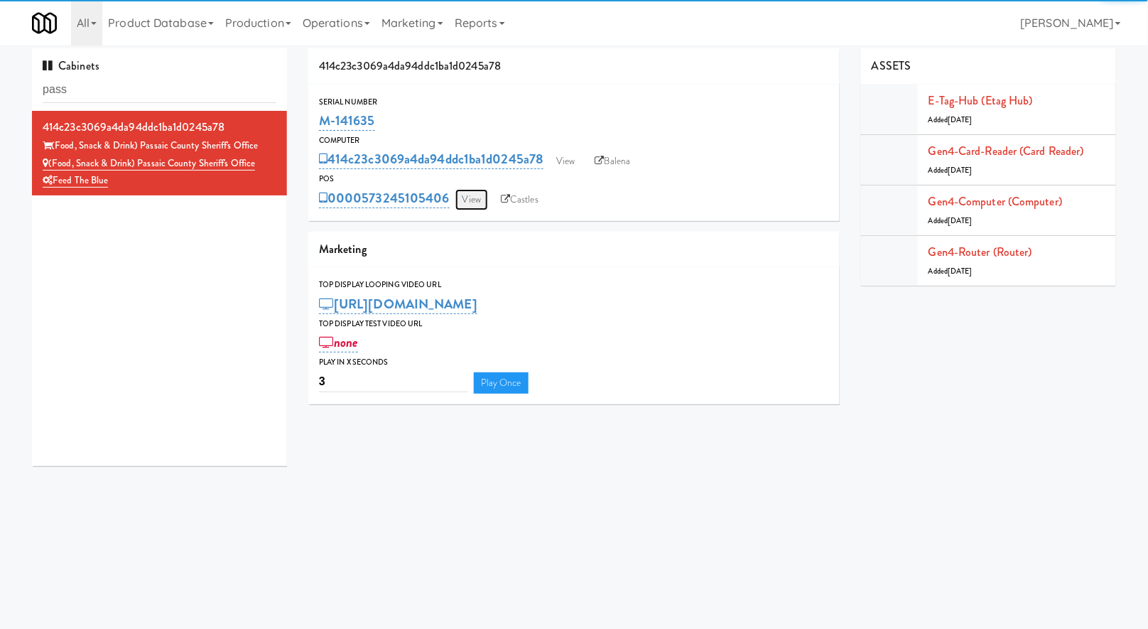
click at [459, 202] on link "View" at bounding box center [471, 199] width 33 height 21
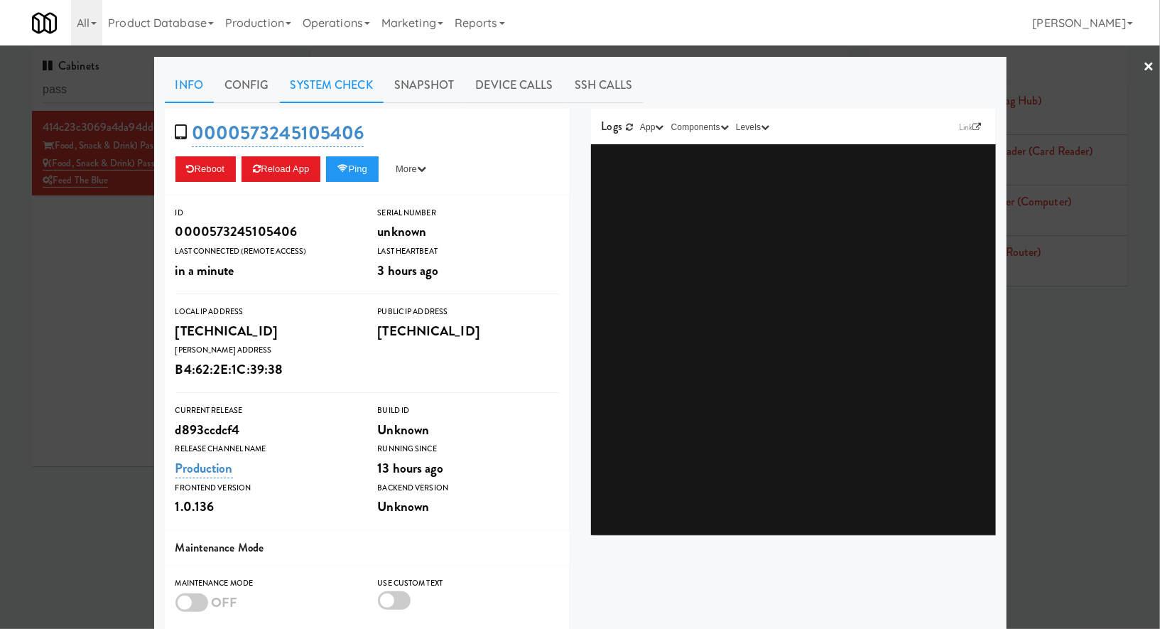
click at [340, 96] on link "System Check" at bounding box center [332, 85] width 104 height 36
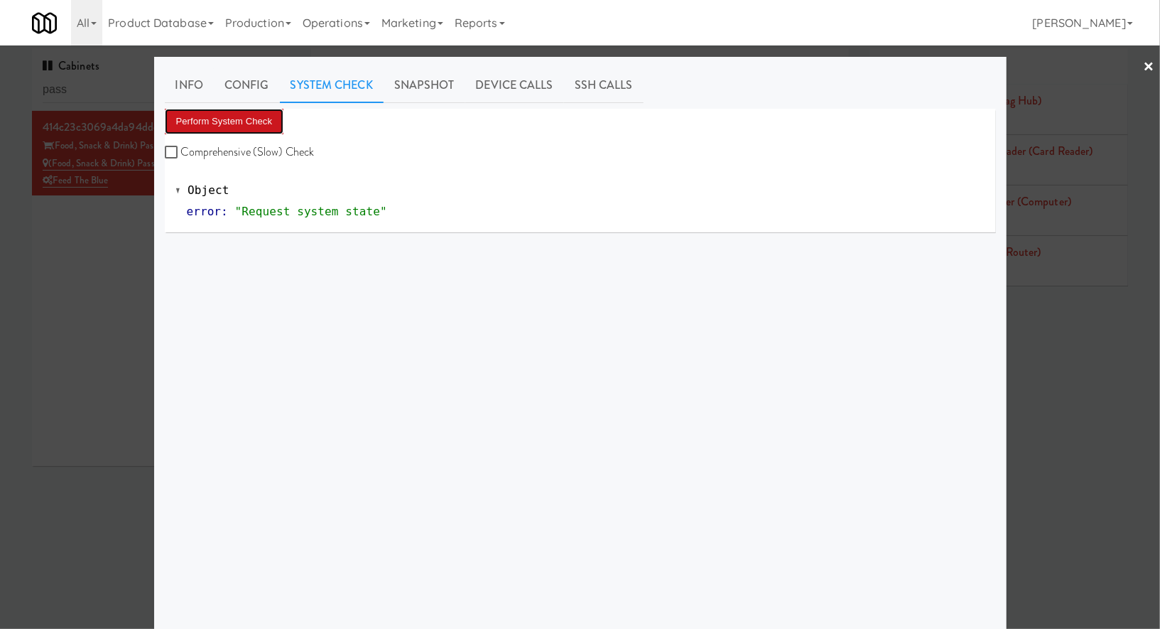
click at [205, 131] on button "Perform System Check" at bounding box center [224, 122] width 119 height 26
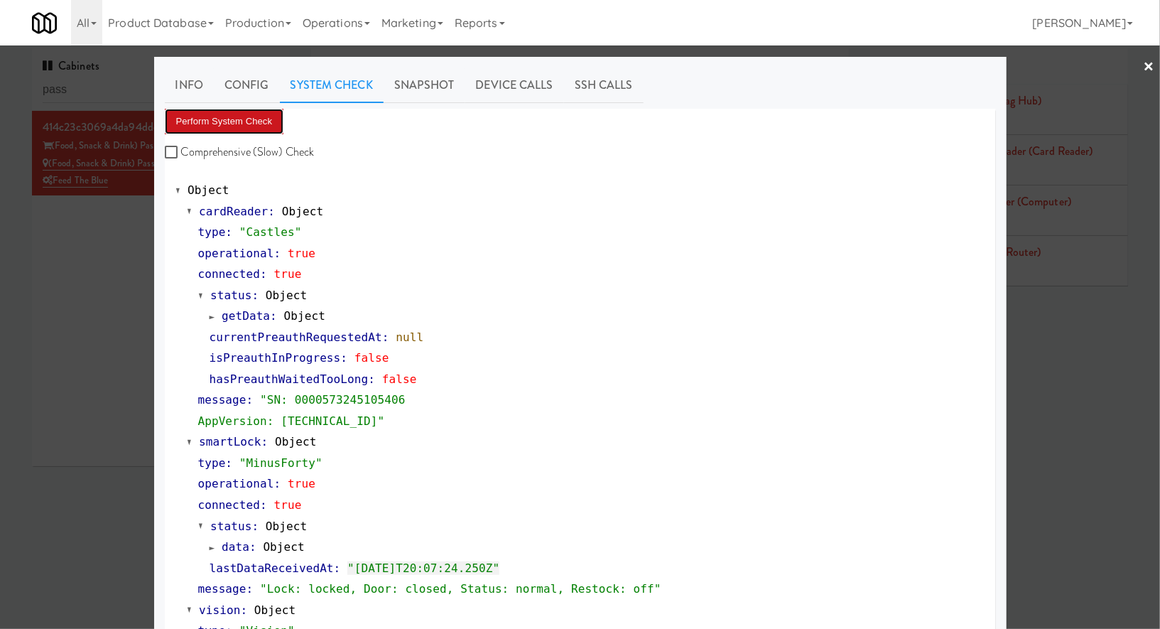
click at [251, 119] on button "Perform System Check" at bounding box center [224, 122] width 119 height 26
click at [104, 98] on div at bounding box center [580, 314] width 1160 height 629
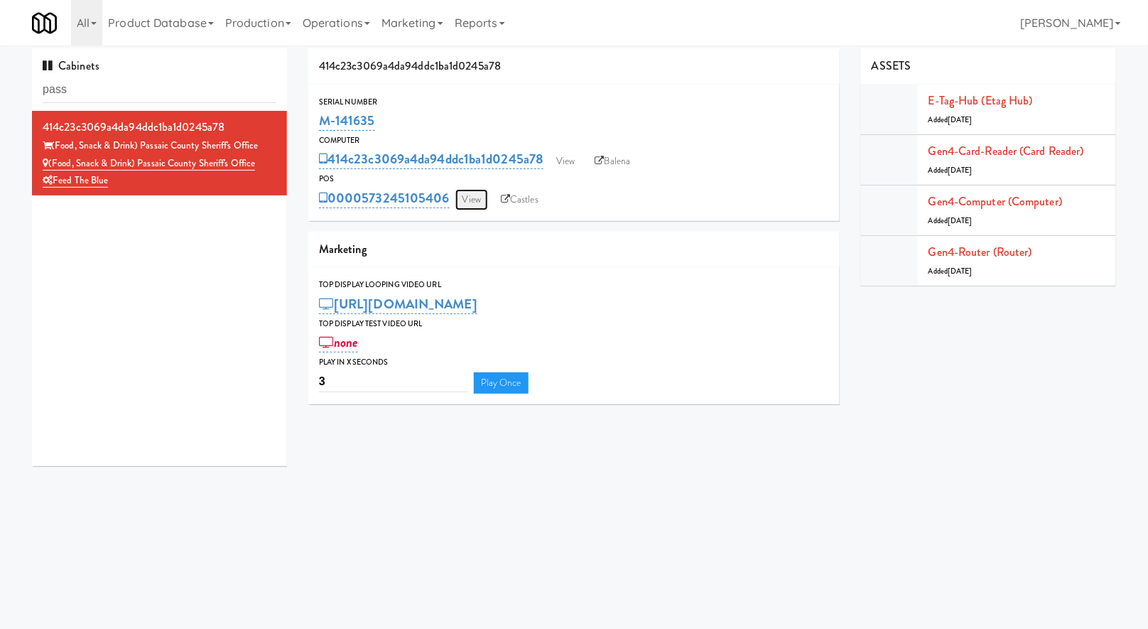
click at [468, 194] on link "View" at bounding box center [471, 199] width 33 height 21
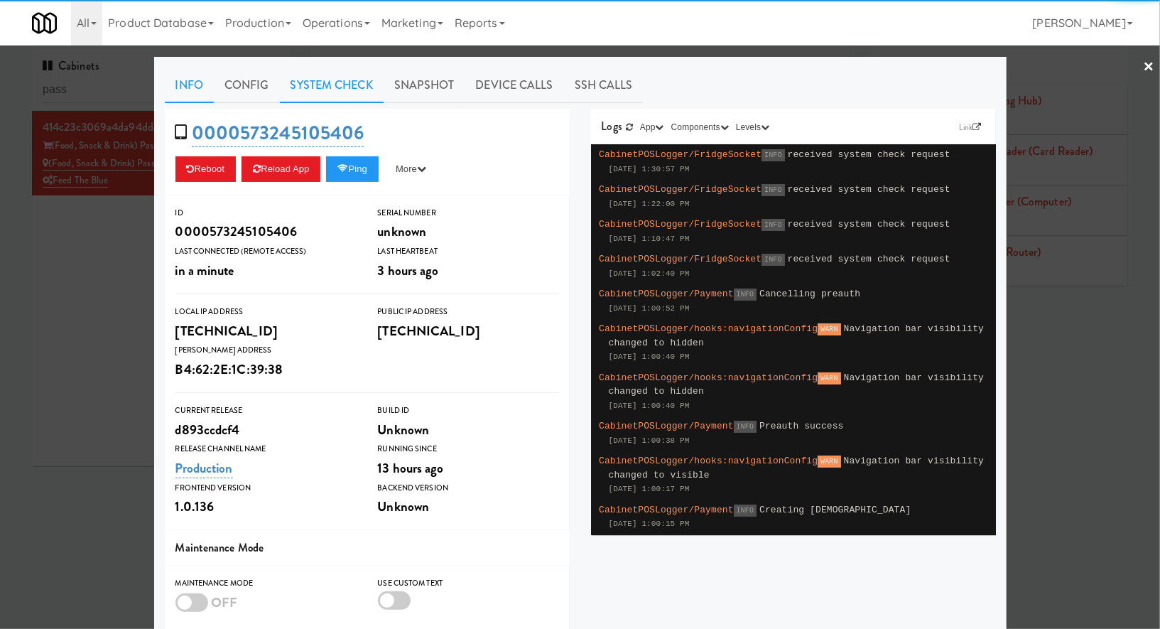
click at [341, 85] on link "System Check" at bounding box center [332, 85] width 104 height 36
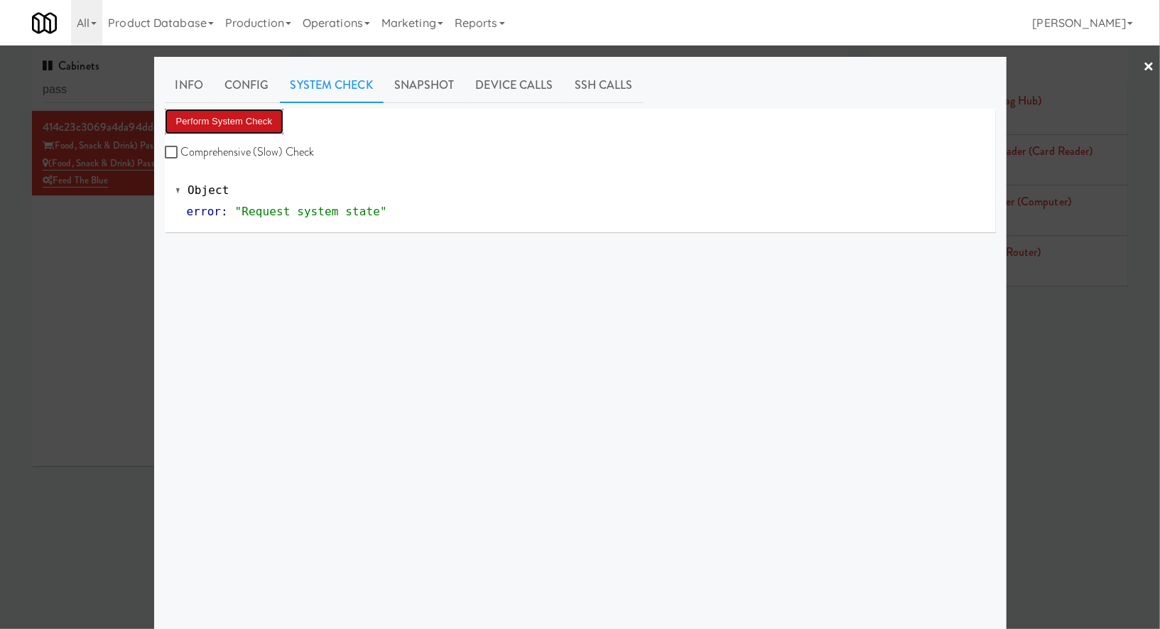
click at [244, 126] on button "Perform System Check" at bounding box center [224, 122] width 119 height 26
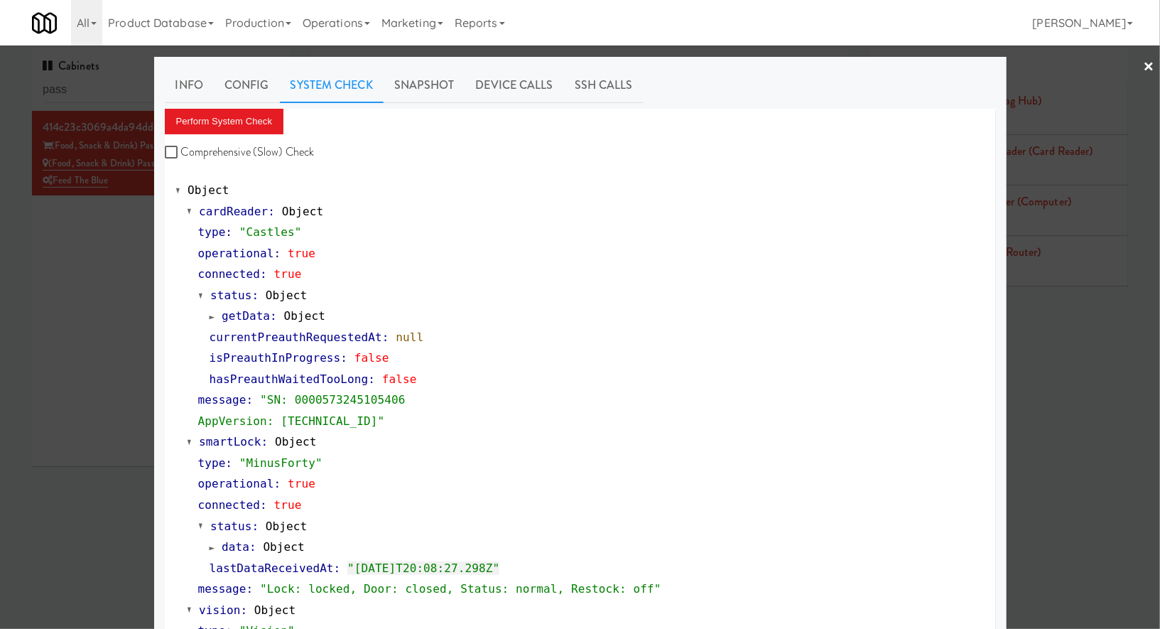
click at [121, 232] on div at bounding box center [580, 314] width 1160 height 629
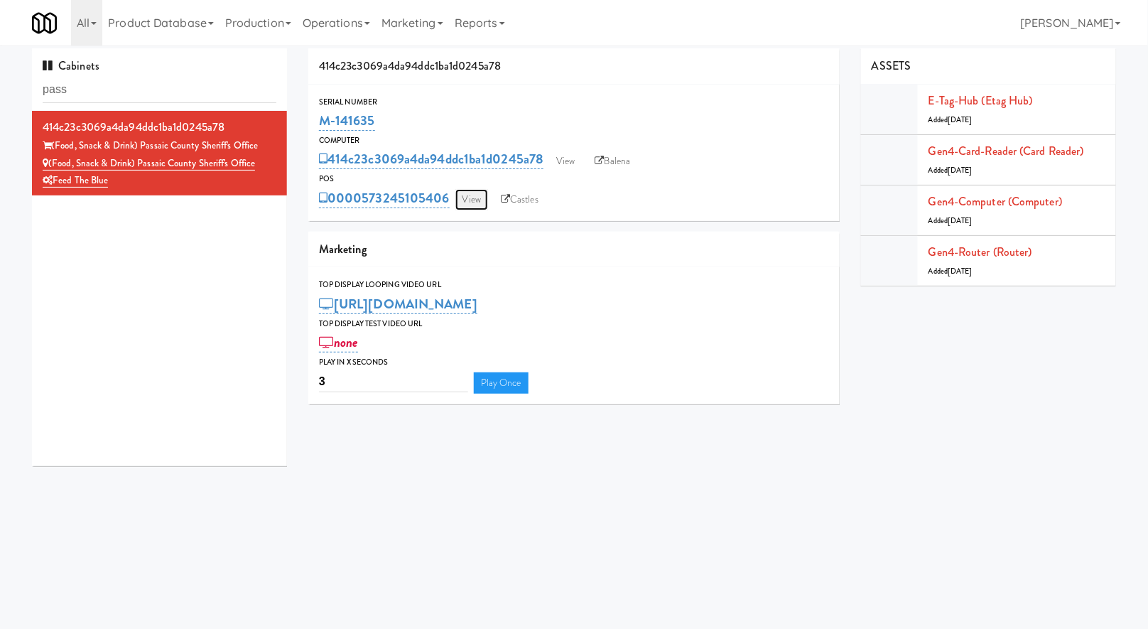
click at [477, 200] on link "View" at bounding box center [471, 199] width 33 height 21
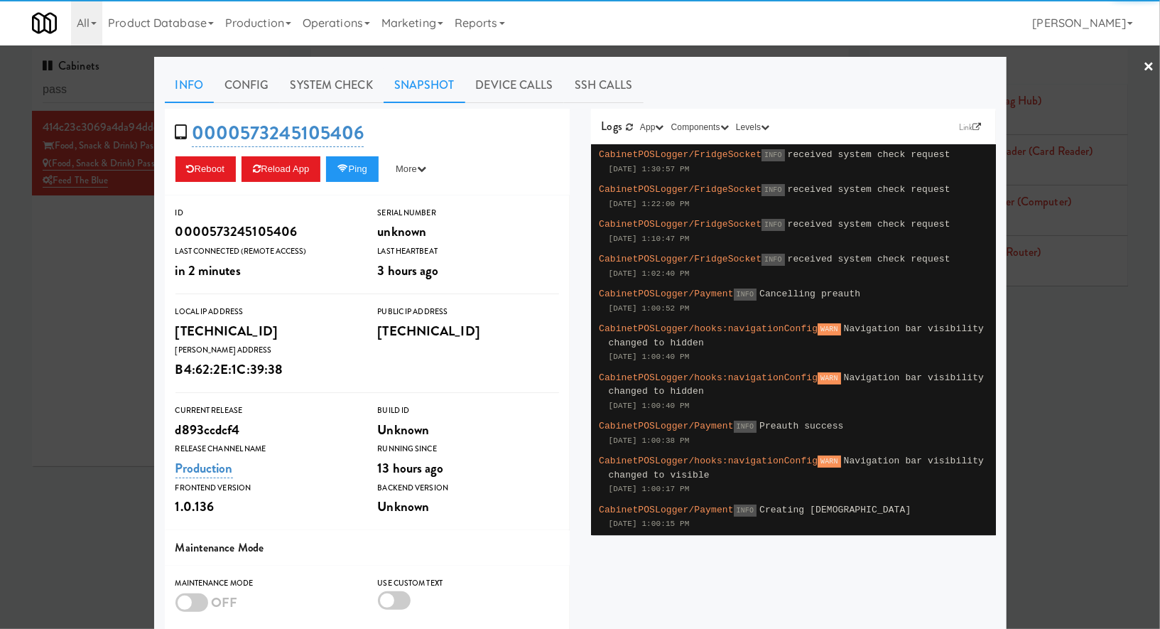
click at [417, 87] on link "Snapshot" at bounding box center [425, 85] width 82 height 36
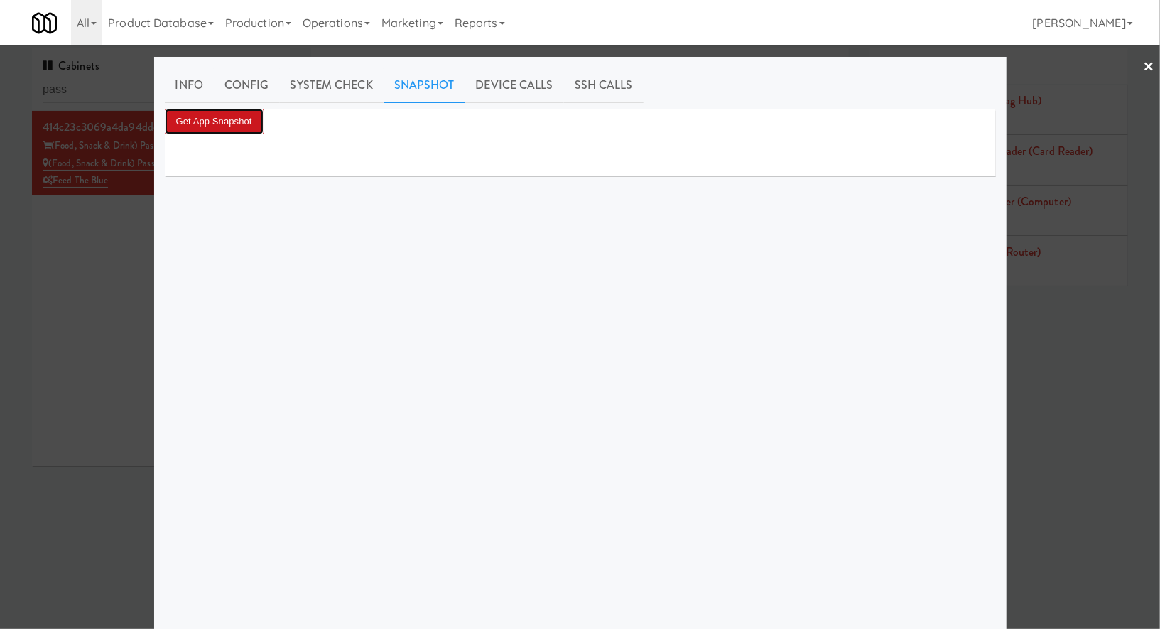
click at [244, 121] on button "Get App Snapshot" at bounding box center [214, 122] width 99 height 26
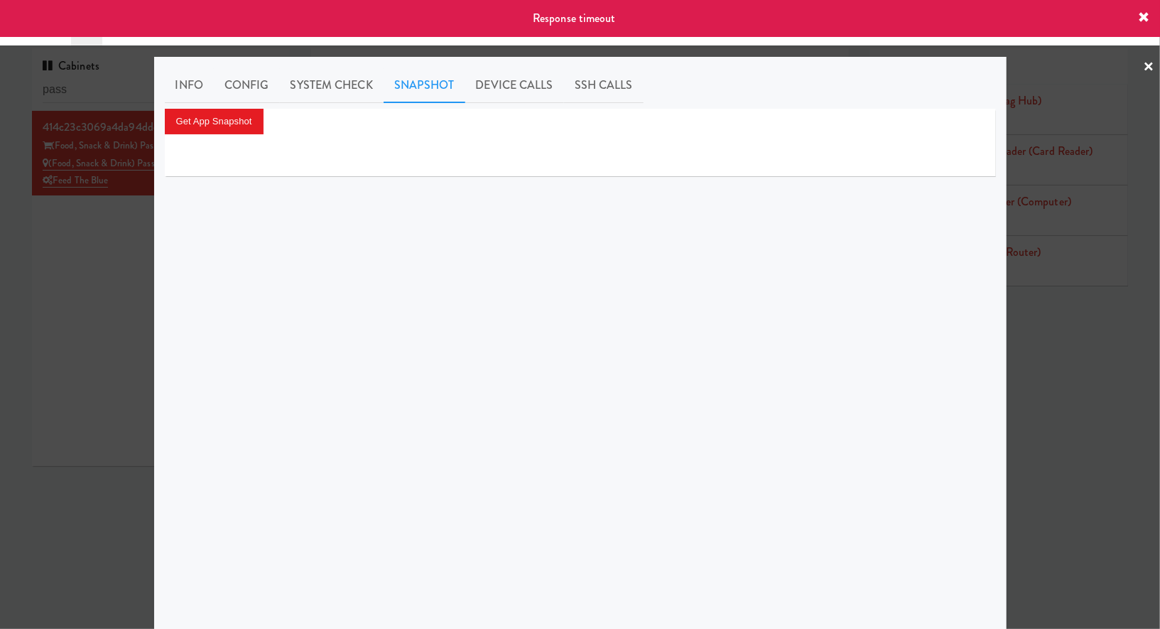
click at [110, 252] on div at bounding box center [580, 314] width 1160 height 629
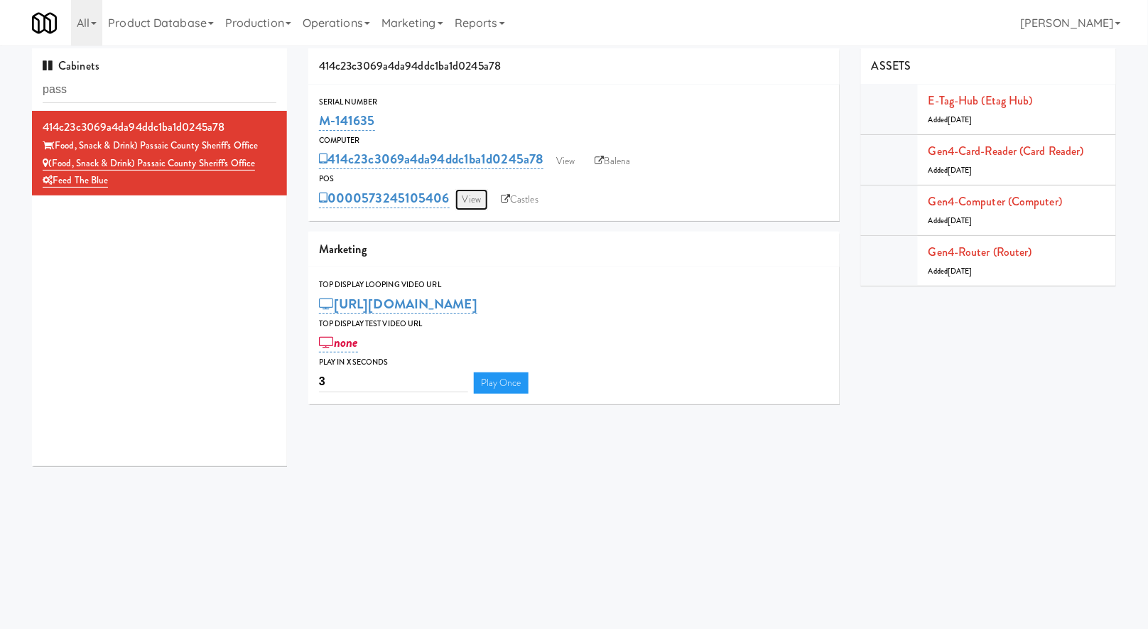
click at [464, 202] on link "View" at bounding box center [471, 199] width 33 height 21
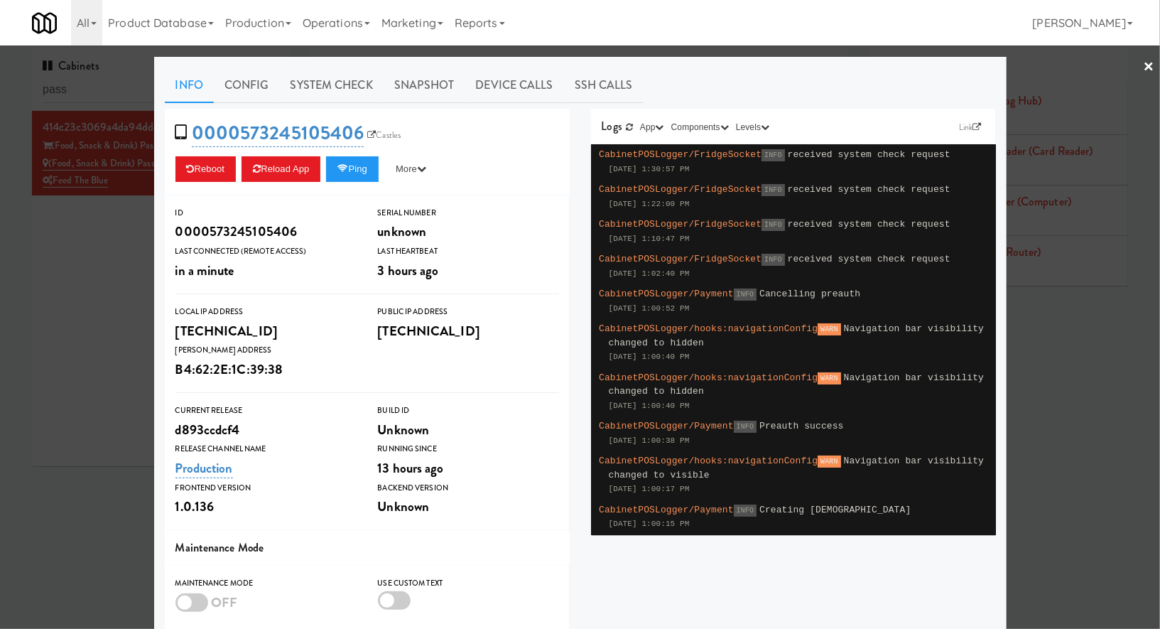
click at [110, 283] on div at bounding box center [580, 314] width 1160 height 629
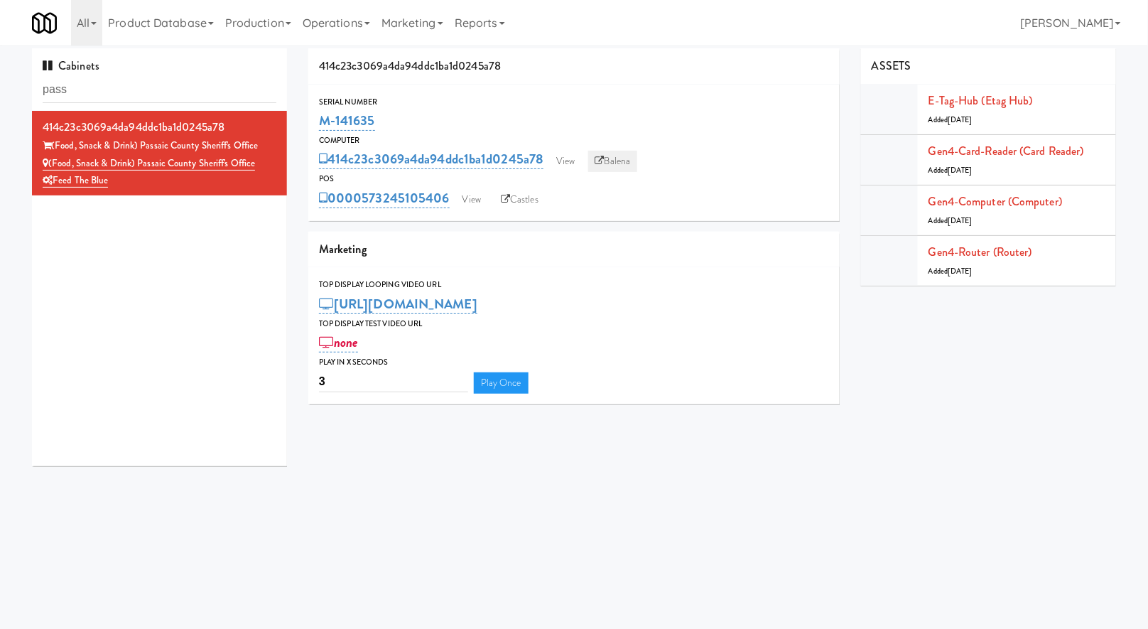
click at [615, 159] on link "Balena" at bounding box center [613, 161] width 50 height 21
click at [510, 202] on icon at bounding box center [505, 199] width 9 height 9
click at [475, 205] on link "View" at bounding box center [471, 199] width 33 height 21
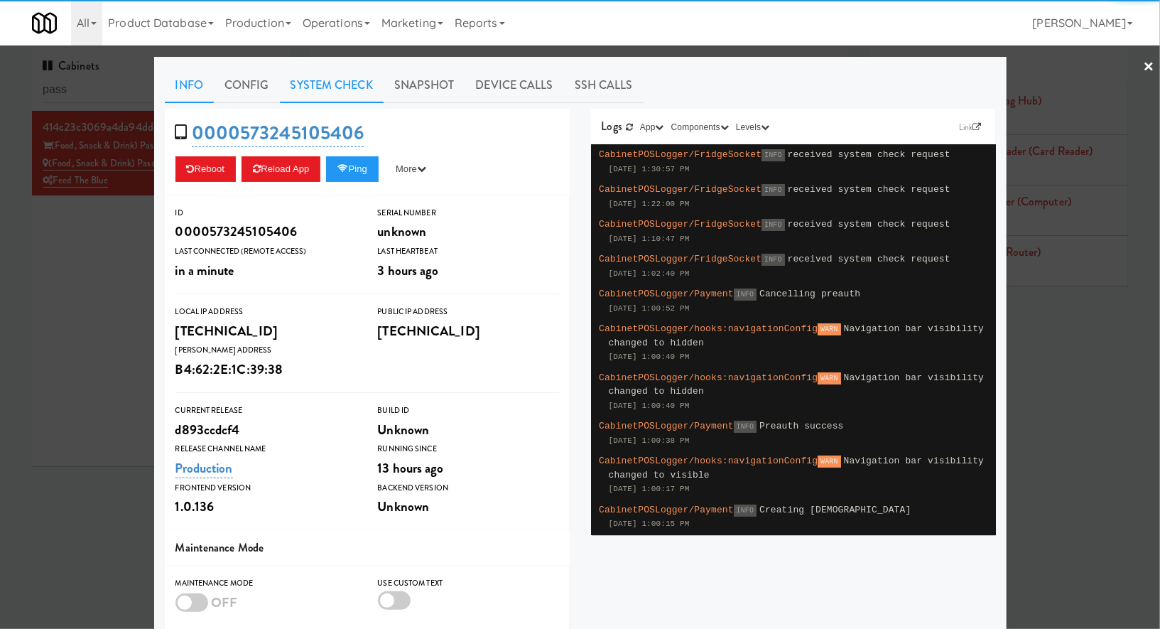
click at [347, 94] on link "System Check" at bounding box center [332, 85] width 104 height 36
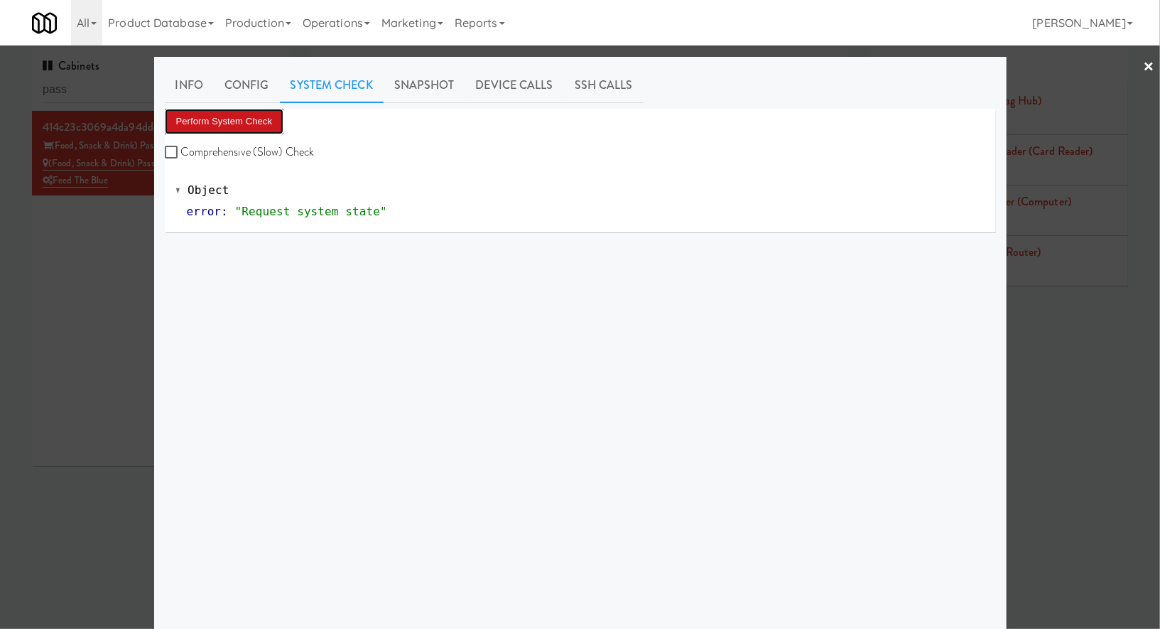
click at [205, 126] on button "Perform System Check" at bounding box center [224, 122] width 119 height 26
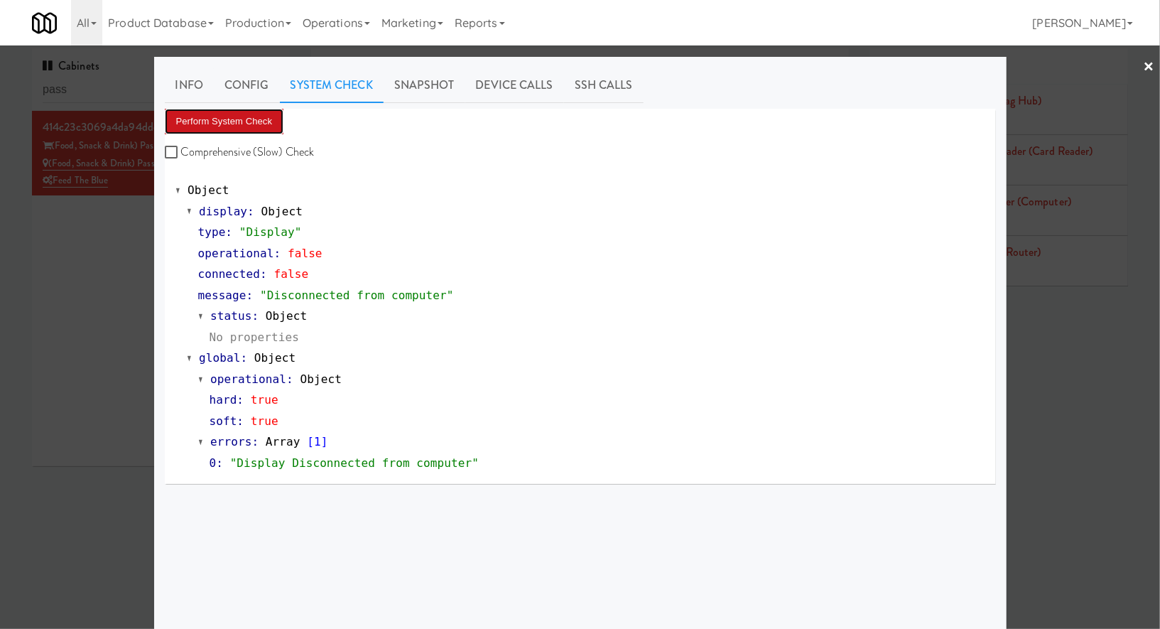
click at [205, 126] on button "Perform System Check" at bounding box center [224, 122] width 119 height 26
click at [227, 129] on button "Perform System Check" at bounding box center [224, 122] width 119 height 26
click at [199, 129] on button "Perform System Check" at bounding box center [224, 122] width 119 height 26
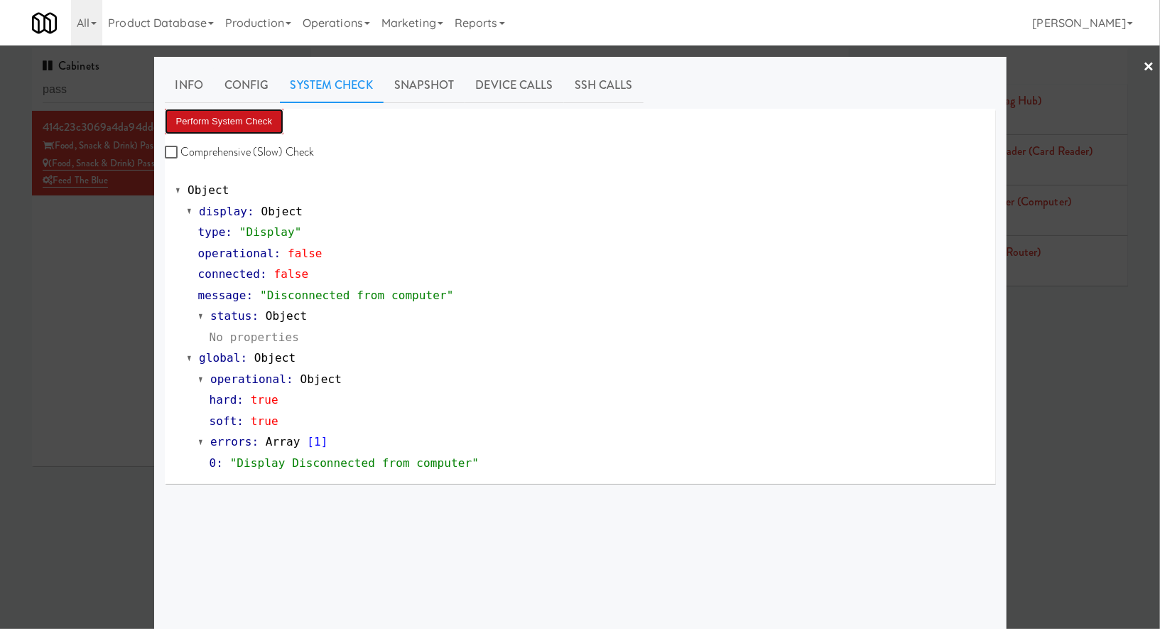
click at [214, 127] on button "Perform System Check" at bounding box center [224, 122] width 119 height 26
click at [242, 120] on button "Perform System Check" at bounding box center [224, 122] width 119 height 26
click at [217, 119] on button "Perform System Check" at bounding box center [224, 122] width 119 height 26
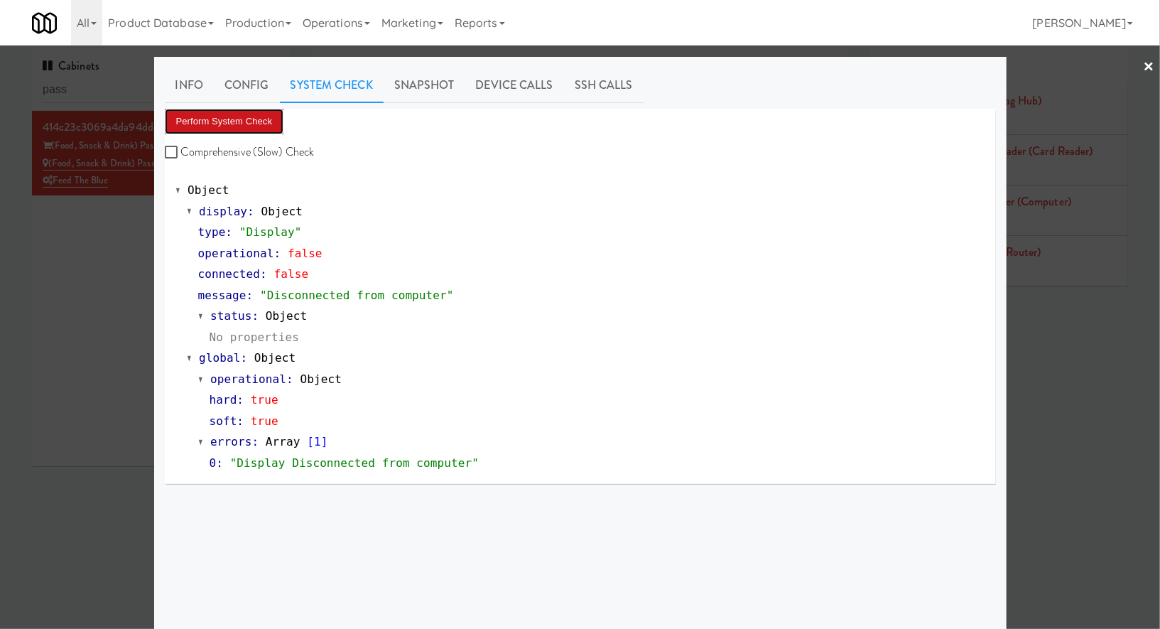
click at [229, 127] on button "Perform System Check" at bounding box center [224, 122] width 119 height 26
click at [64, 293] on div at bounding box center [580, 314] width 1160 height 629
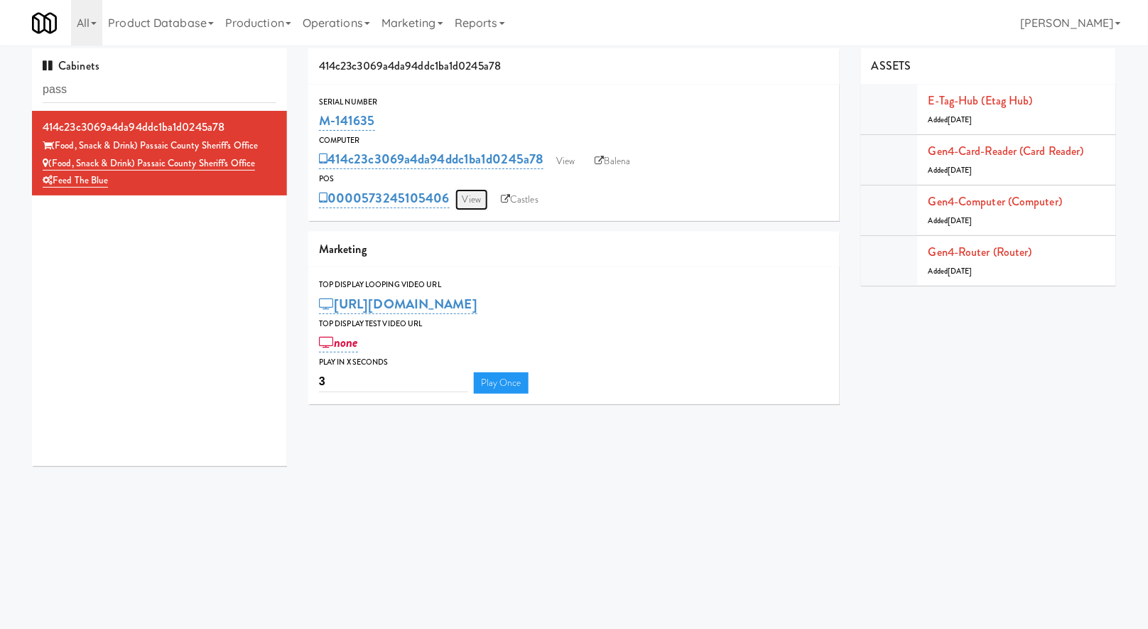
click at [482, 198] on link "View" at bounding box center [471, 199] width 33 height 21
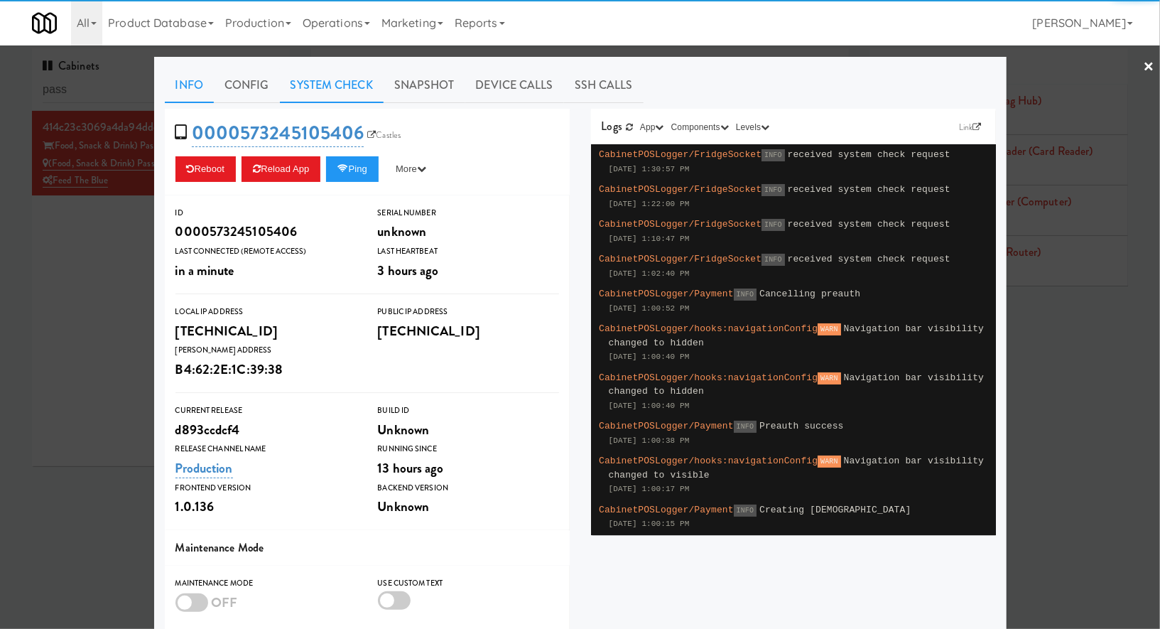
click at [334, 84] on link "System Check" at bounding box center [332, 85] width 104 height 36
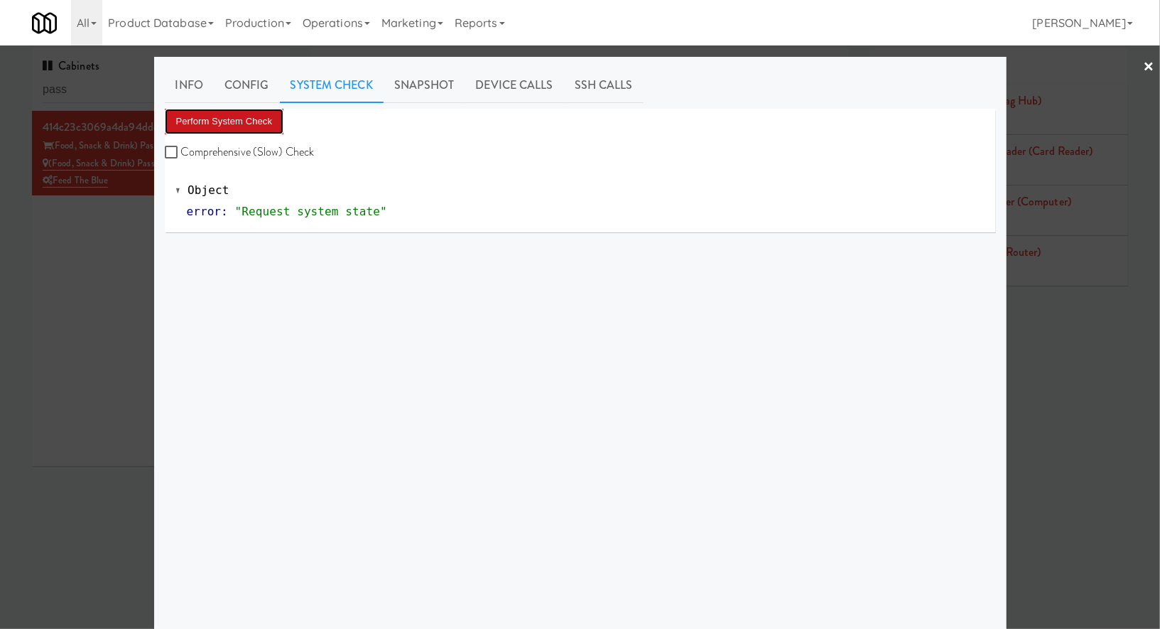
click at [255, 119] on button "Perform System Check" at bounding box center [224, 122] width 119 height 26
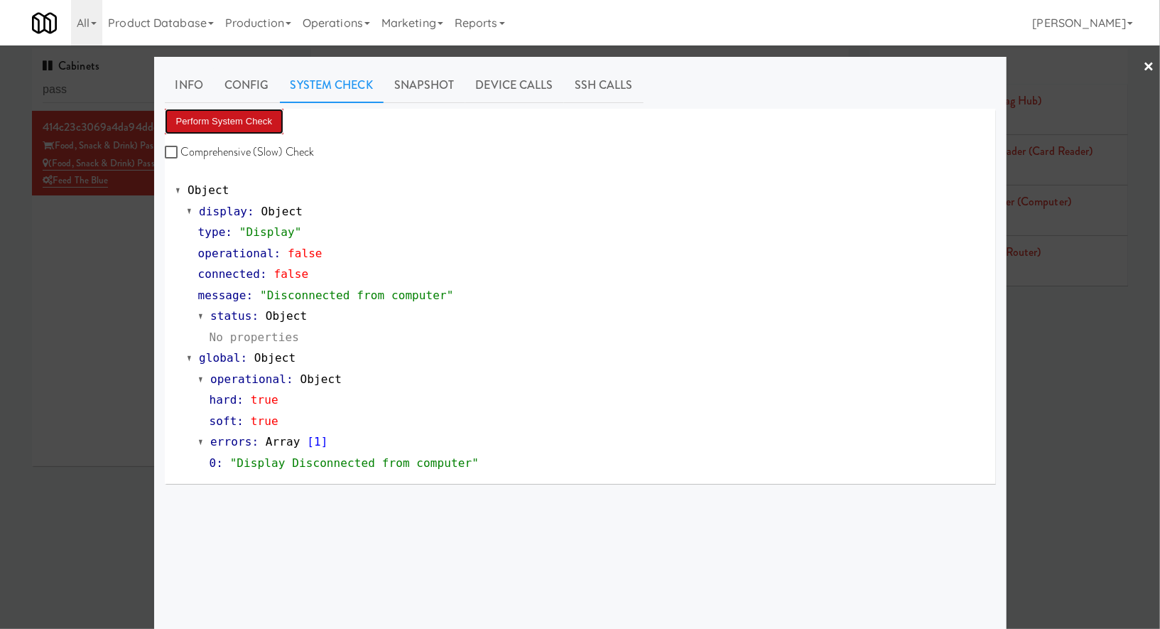
click at [255, 119] on button "Perform System Check" at bounding box center [224, 122] width 119 height 26
click at [80, 253] on div at bounding box center [580, 314] width 1160 height 629
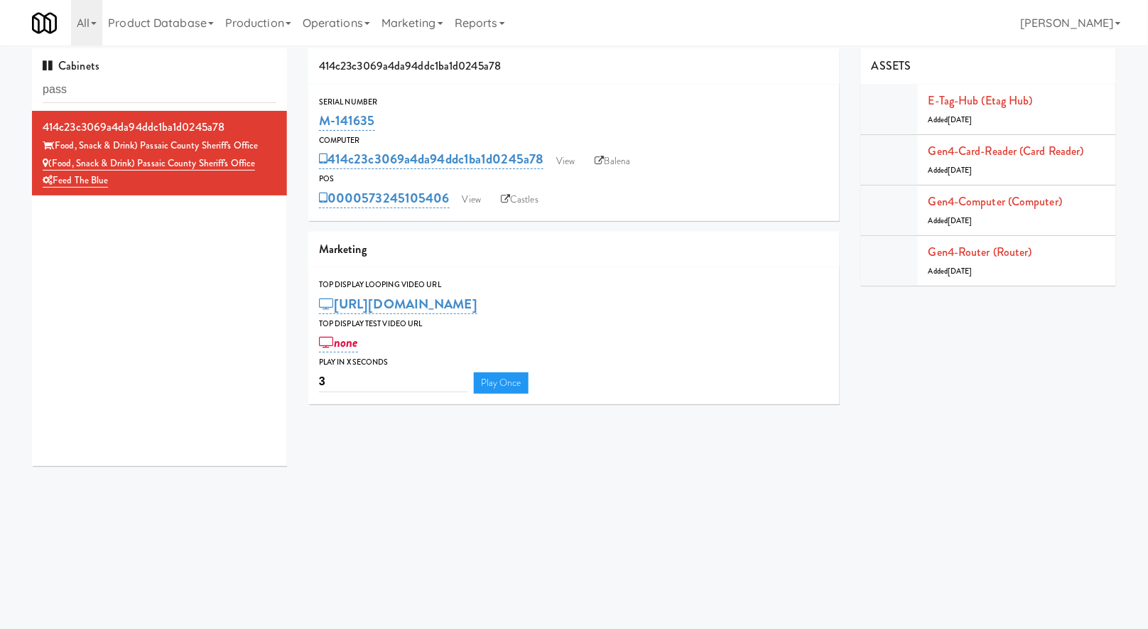
drag, startPoint x: 378, startPoint y: 122, endPoint x: 317, endPoint y: 122, distance: 61.1
click at [317, 122] on div "Serial Number M-141635" at bounding box center [573, 114] width 531 height 38
copy link "M-141635"
click at [461, 198] on link "View" at bounding box center [471, 199] width 33 height 21
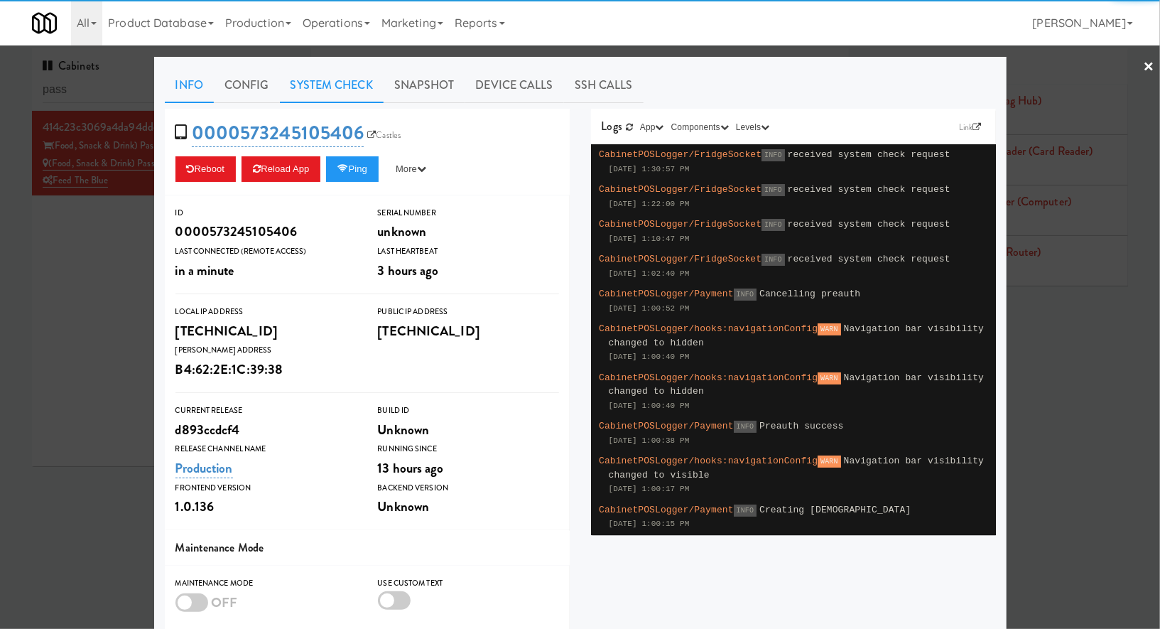
click at [330, 96] on link "System Check" at bounding box center [332, 85] width 104 height 36
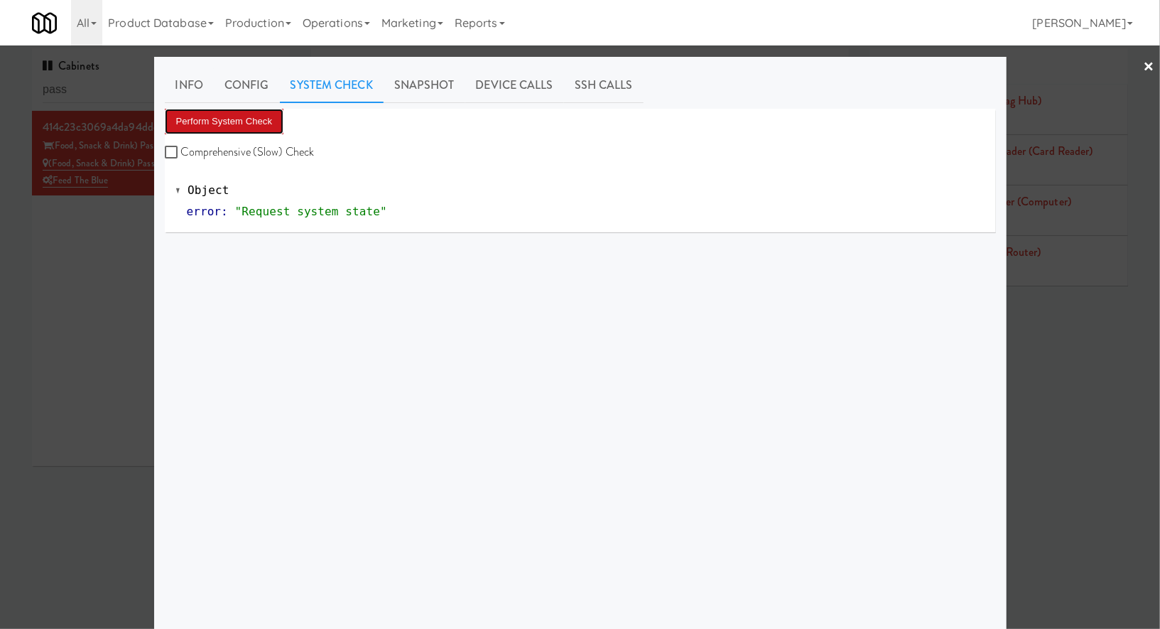
click at [218, 125] on button "Perform System Check" at bounding box center [224, 122] width 119 height 26
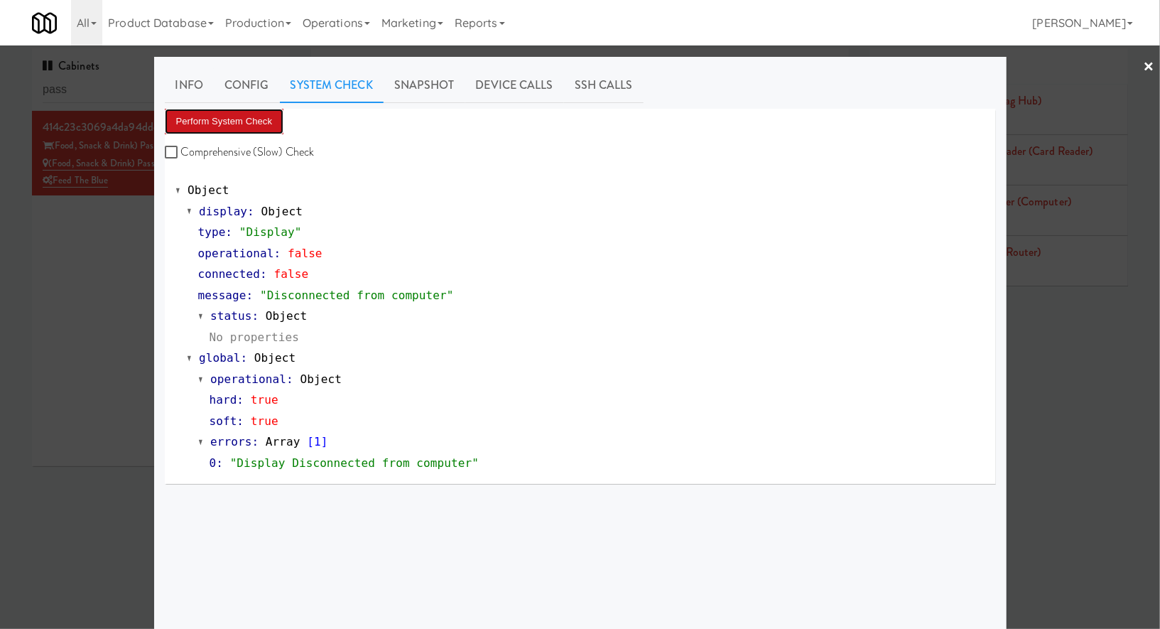
click at [218, 124] on button "Perform System Check" at bounding box center [224, 122] width 119 height 26
click at [236, 124] on button "Perform System Check" at bounding box center [224, 122] width 119 height 26
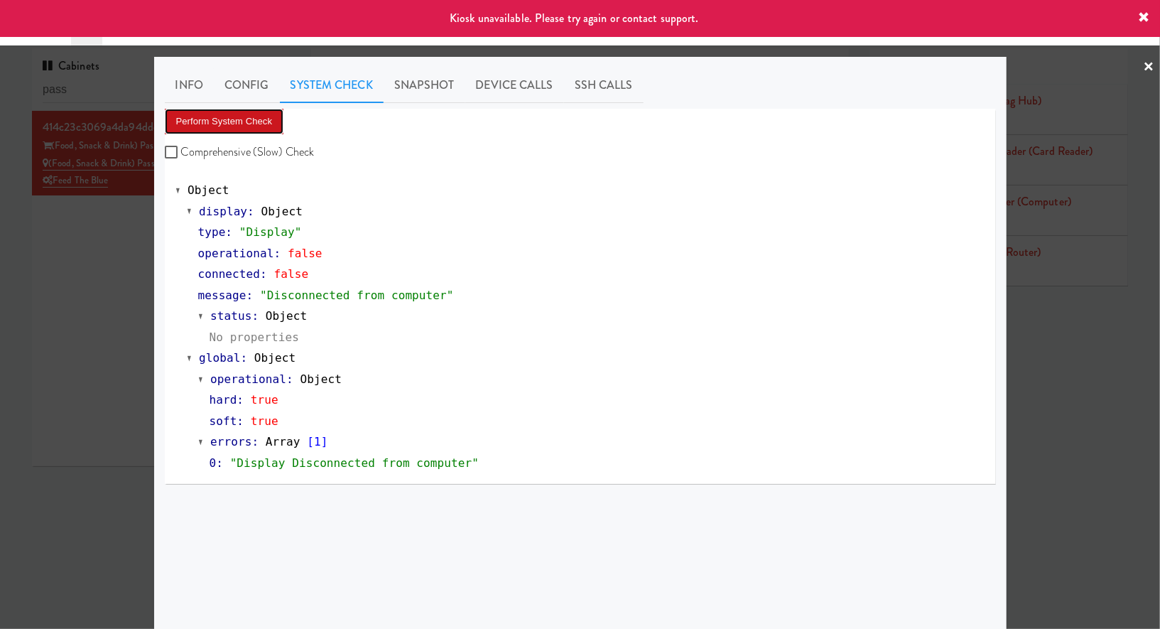
click at [247, 129] on button "Perform System Check" at bounding box center [224, 122] width 119 height 26
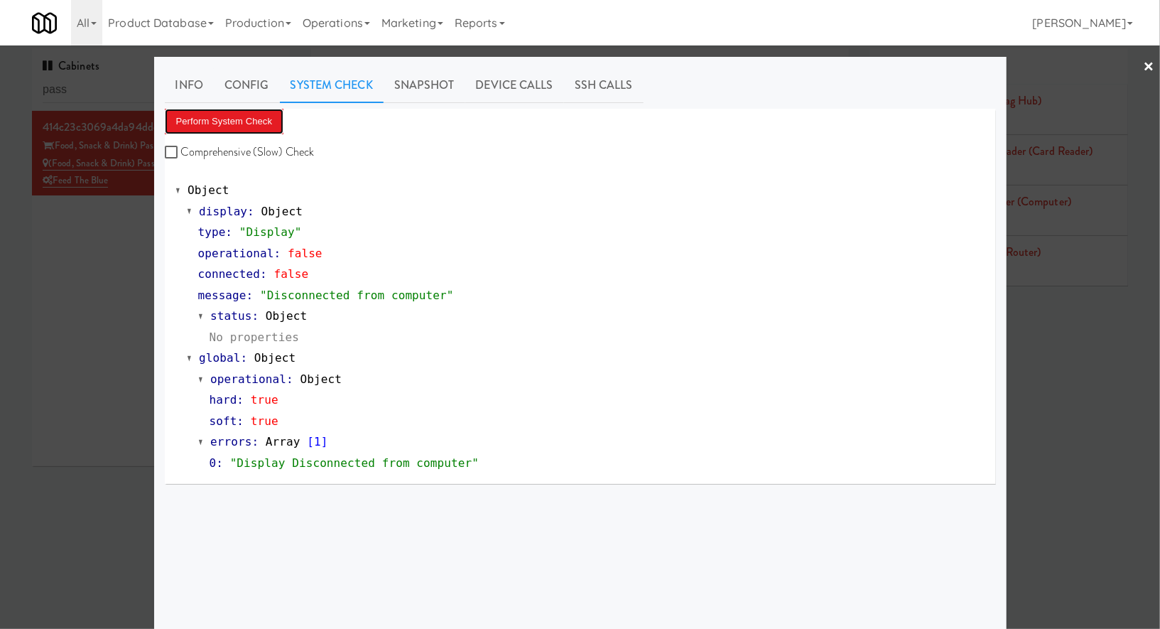
drag, startPoint x: 252, startPoint y: 129, endPoint x: 281, endPoint y: 106, distance: 37.9
click at [252, 129] on button "Perform System Check" at bounding box center [224, 122] width 119 height 26
click at [237, 129] on button "Perform System Check" at bounding box center [224, 122] width 119 height 26
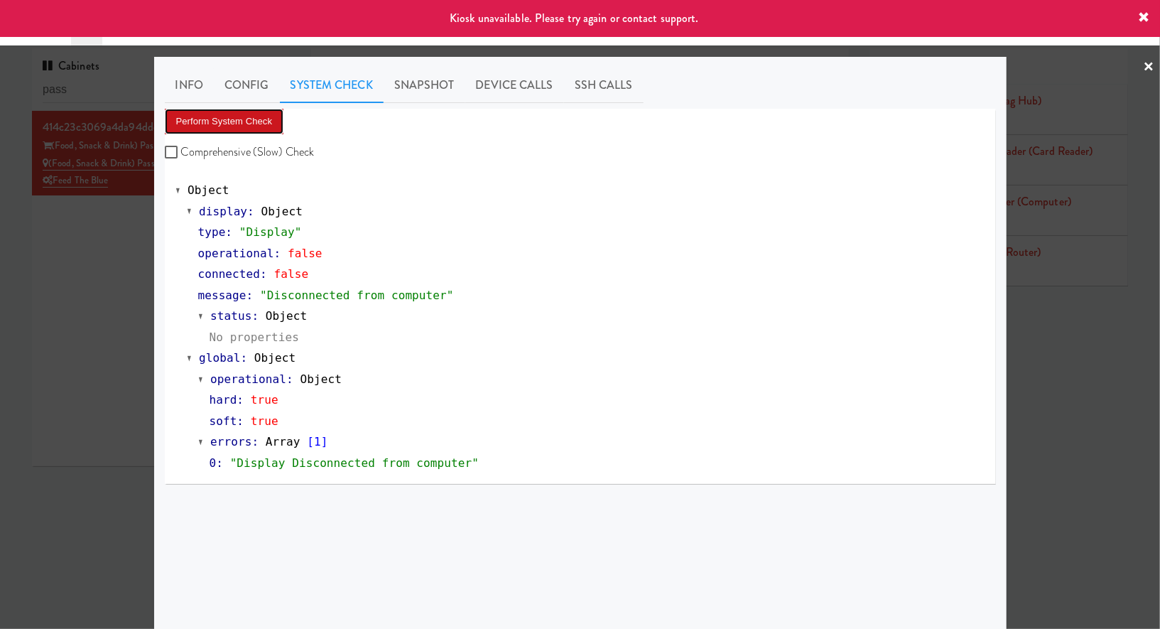
click at [237, 125] on button "Perform System Check" at bounding box center [224, 122] width 119 height 26
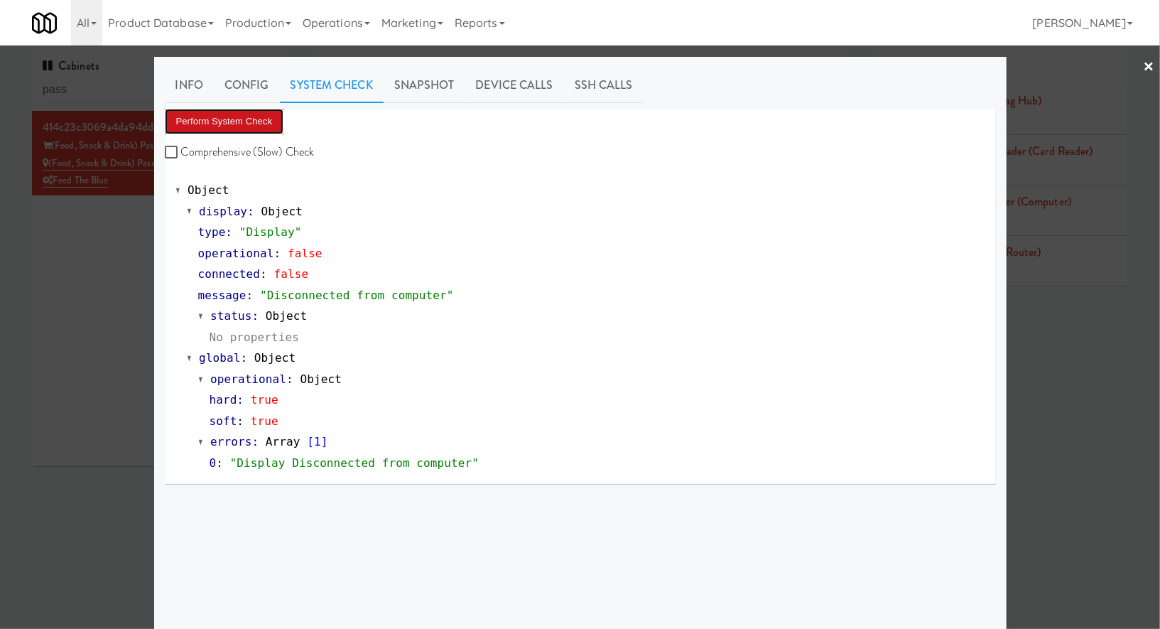
click at [270, 125] on button "Perform System Check" at bounding box center [224, 122] width 119 height 26
click at [117, 249] on div at bounding box center [580, 314] width 1160 height 629
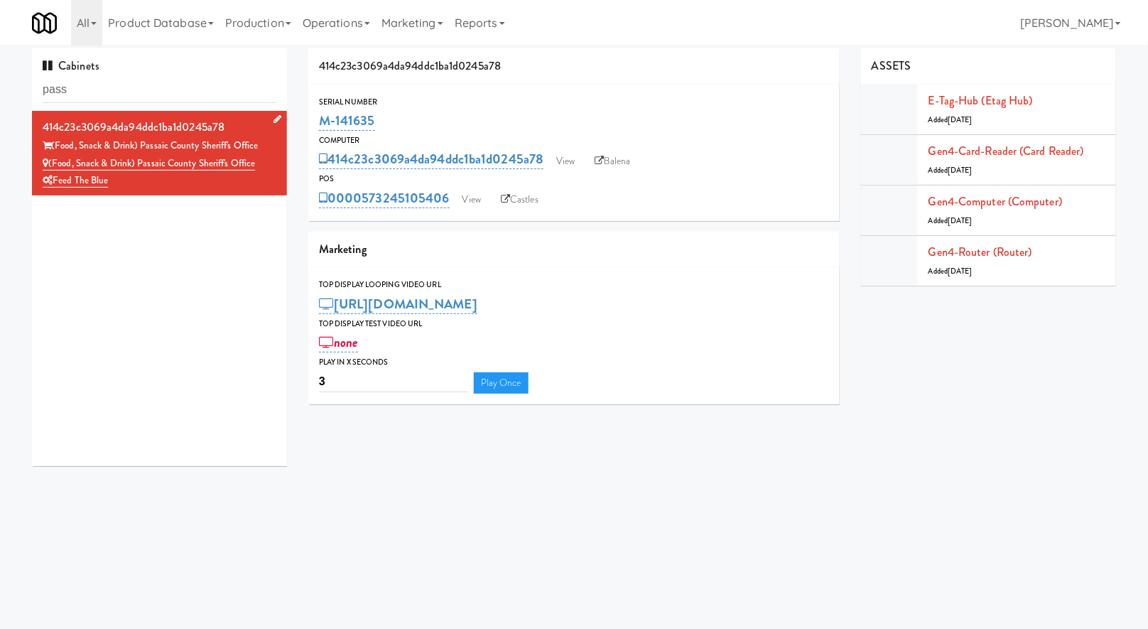
drag, startPoint x: 264, startPoint y: 166, endPoint x: 53, endPoint y: 159, distance: 210.4
click at [49, 161] on div "(Food, Snack & Drink) Passaic County Sheriff's Office" at bounding box center [160, 164] width 234 height 18
copy link "(Food, Snack & Drink) Passaic County Sheriff's Office"
drag, startPoint x: 385, startPoint y: 119, endPoint x: 323, endPoint y: 122, distance: 61.9
click at [323, 122] on div "M-141635" at bounding box center [574, 121] width 510 height 24
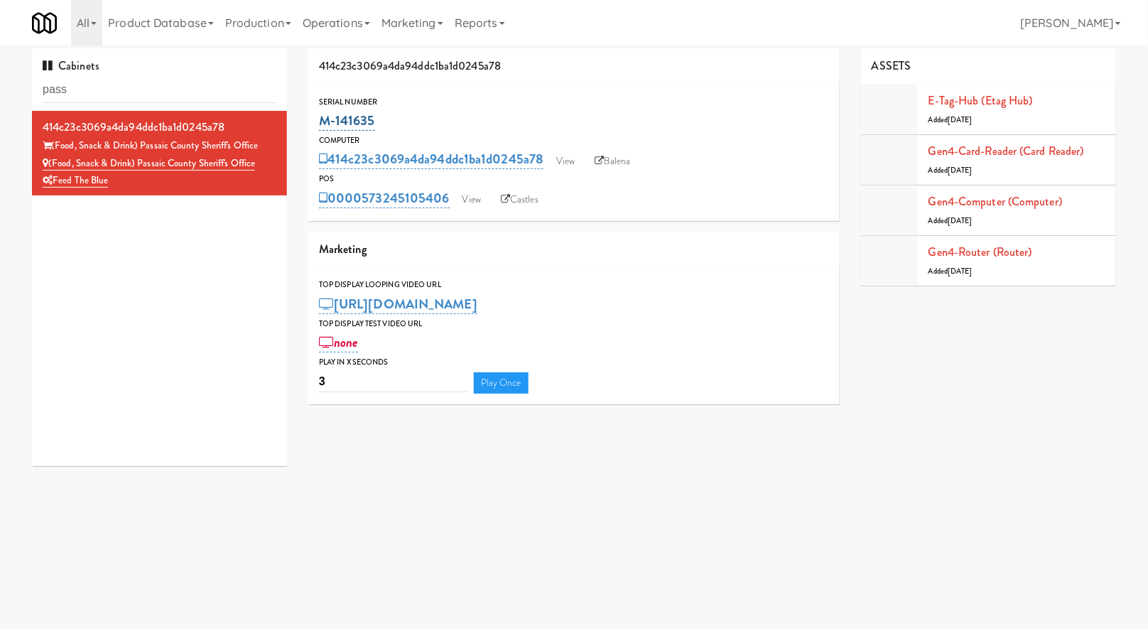
copy link "M-141635"
click at [470, 198] on link "View" at bounding box center [471, 199] width 33 height 21
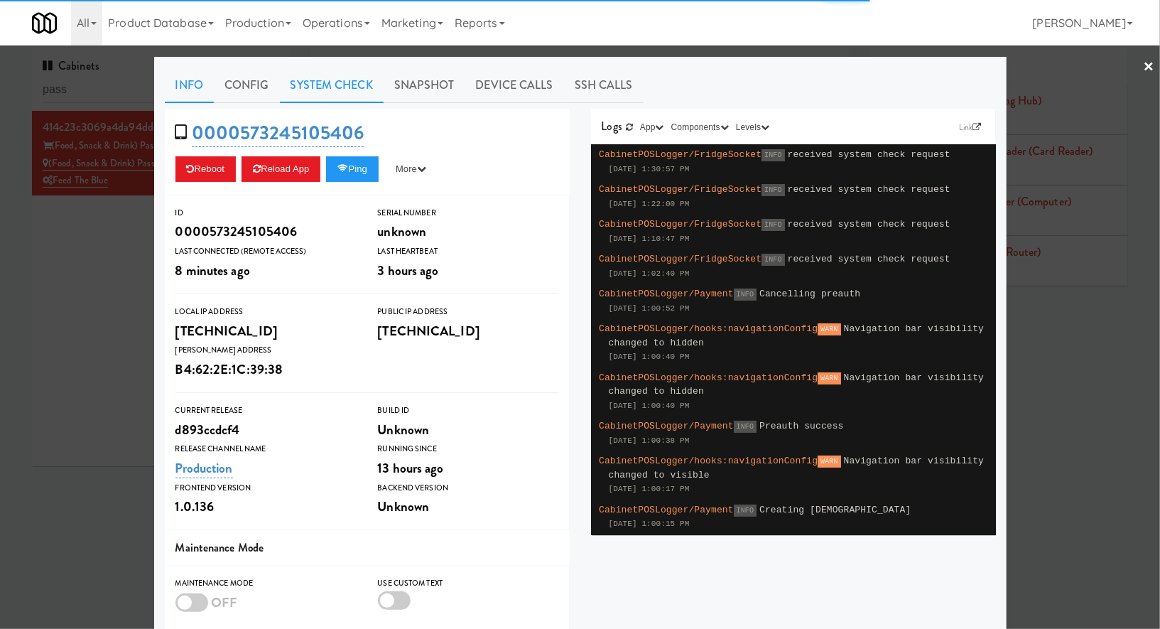
click at [323, 88] on link "System Check" at bounding box center [332, 85] width 104 height 36
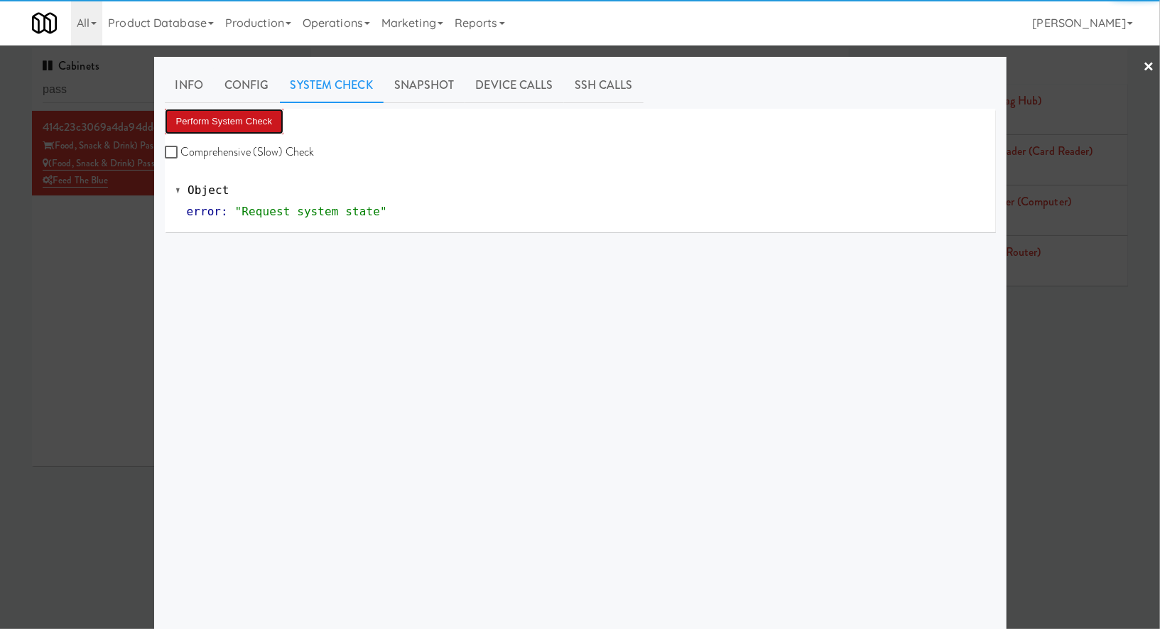
click at [226, 117] on button "Perform System Check" at bounding box center [224, 122] width 119 height 26
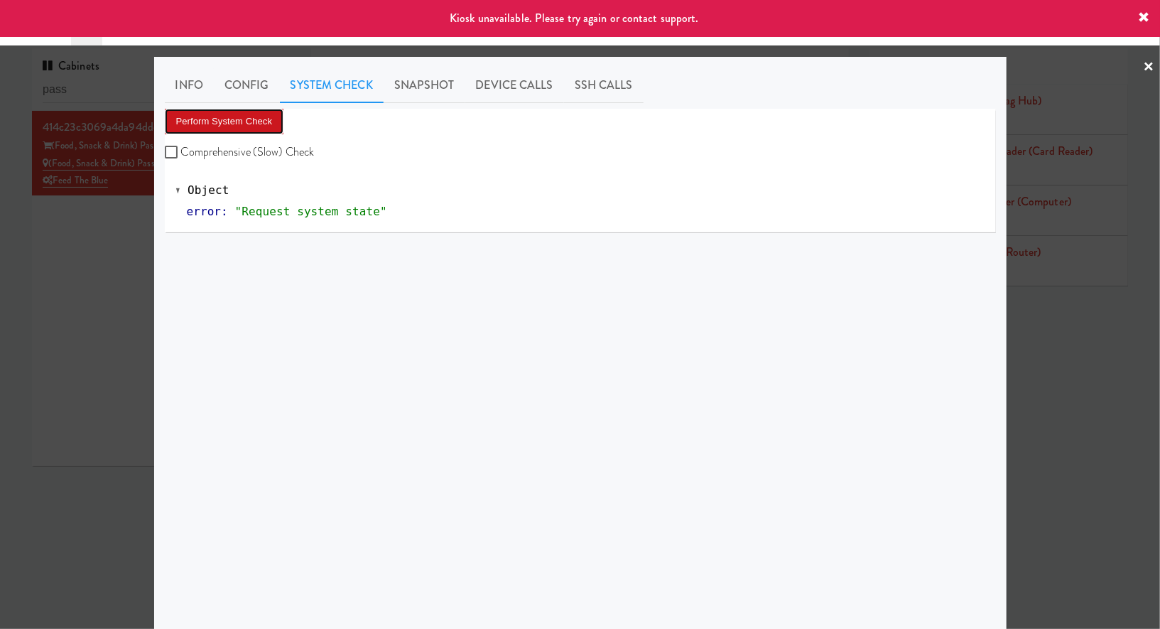
click at [226, 117] on button "Perform System Check" at bounding box center [224, 122] width 119 height 26
click at [104, 232] on div at bounding box center [580, 314] width 1160 height 629
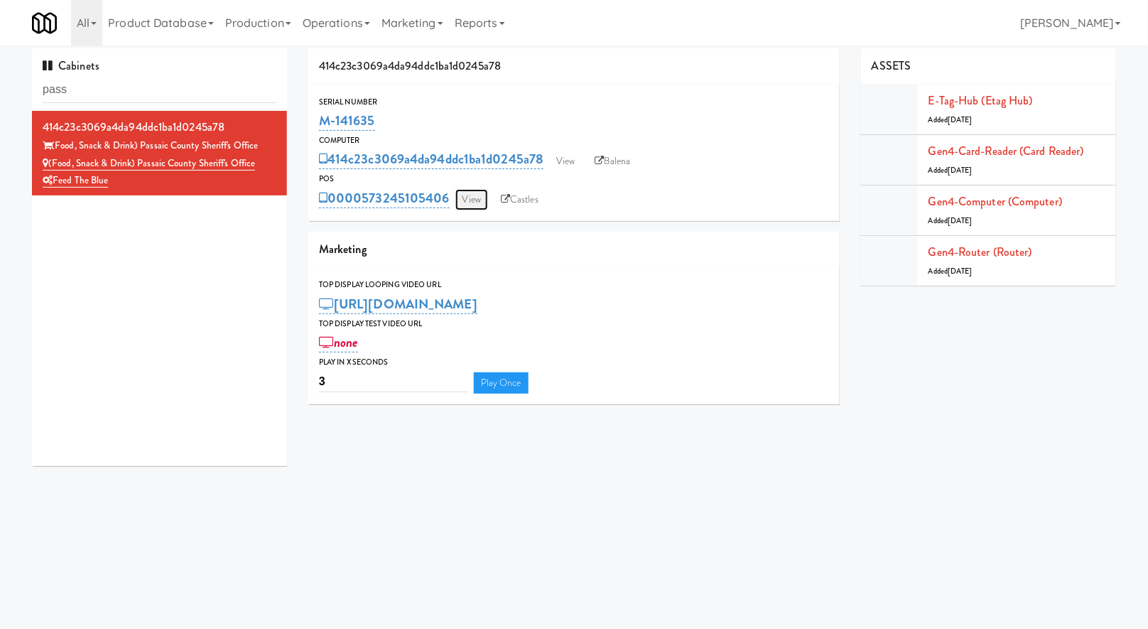
click at [471, 206] on link "View" at bounding box center [471, 199] width 33 height 21
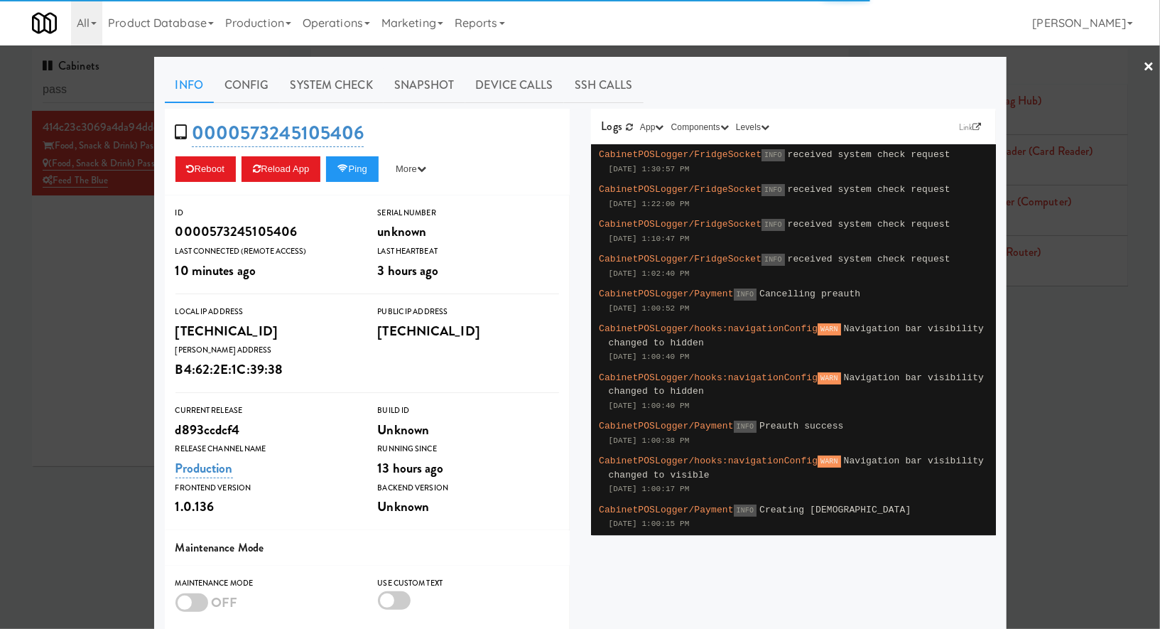
click at [338, 96] on link "System Check" at bounding box center [332, 85] width 104 height 36
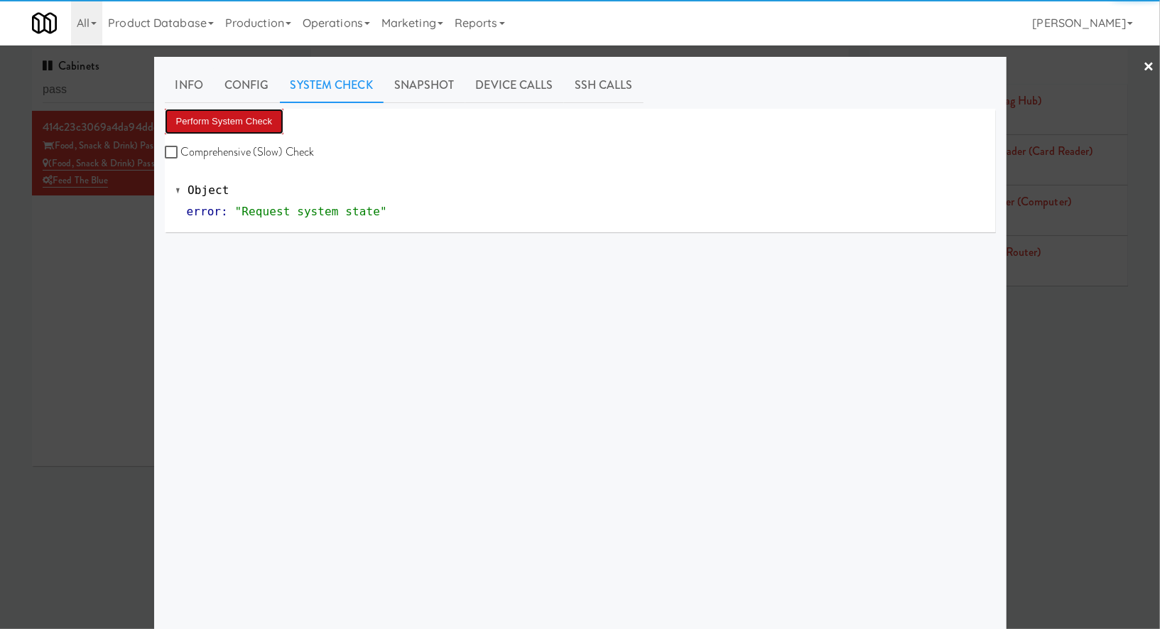
click at [227, 119] on button "Perform System Check" at bounding box center [224, 122] width 119 height 26
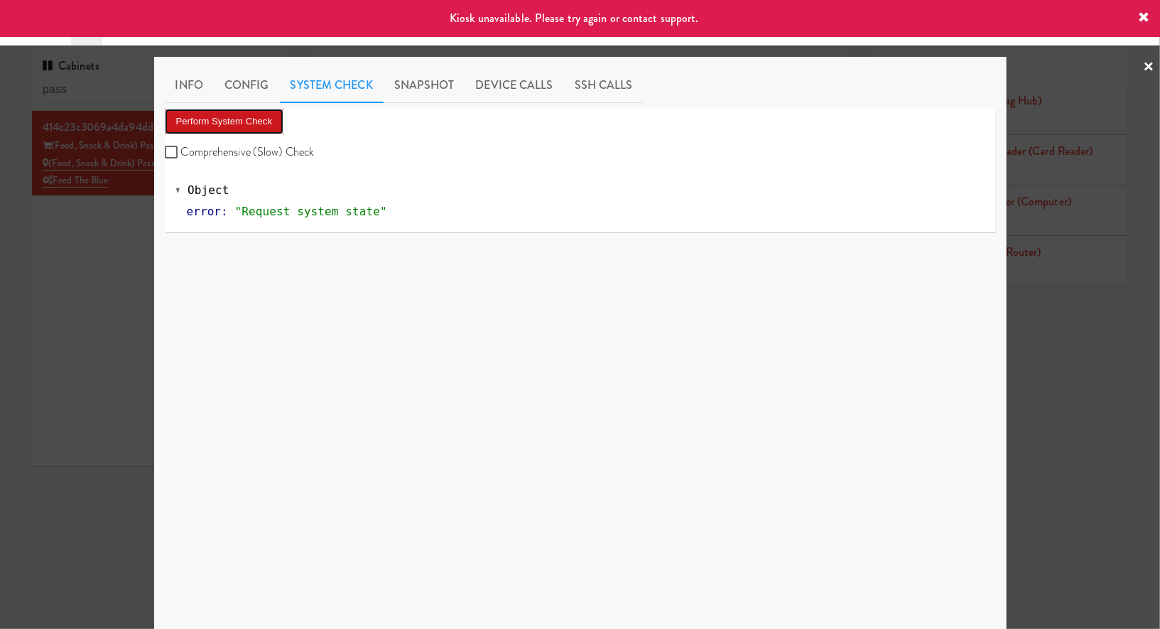
click at [227, 119] on button "Perform System Check" at bounding box center [224, 122] width 119 height 26
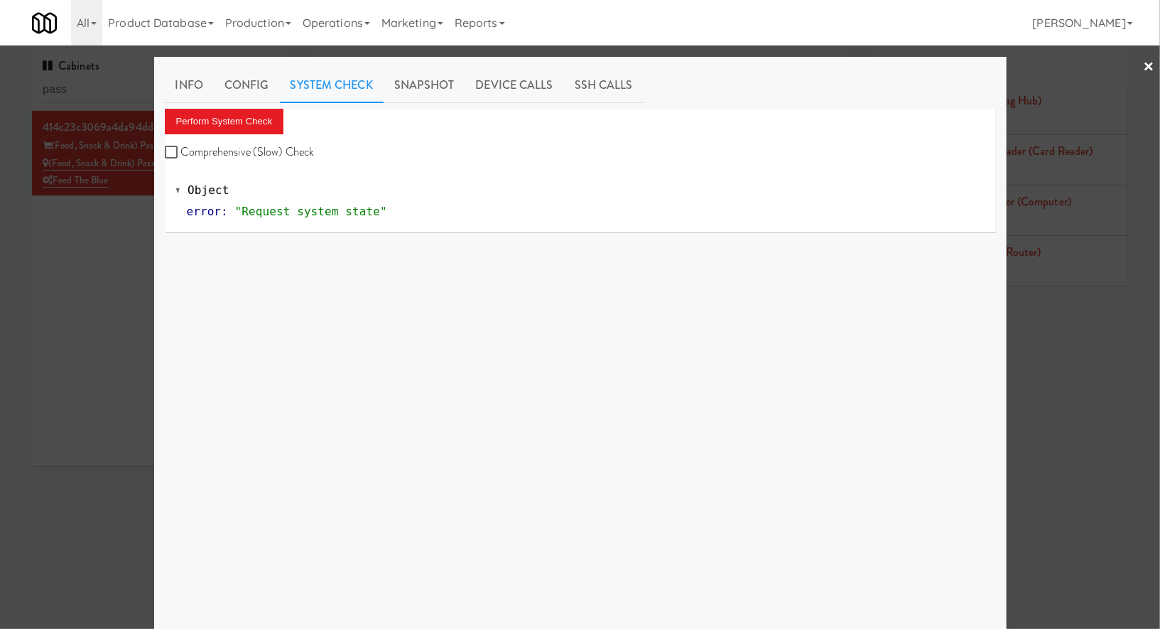
click at [139, 272] on div at bounding box center [580, 314] width 1160 height 629
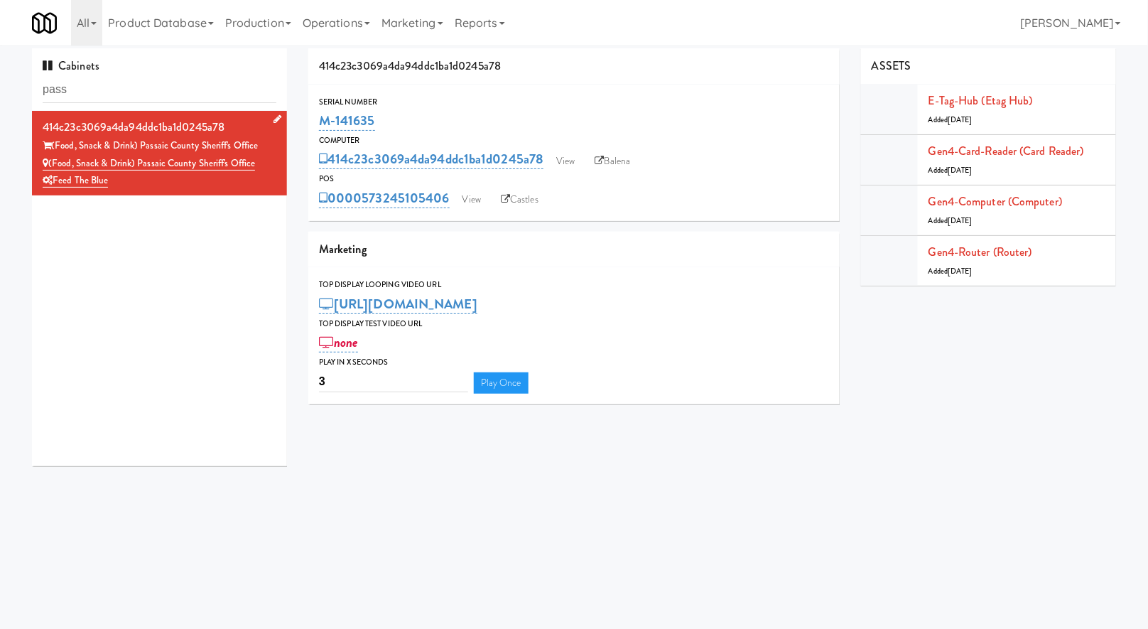
drag, startPoint x: 267, startPoint y: 150, endPoint x: 54, endPoint y: 141, distance: 213.3
click at [54, 141] on li "414c23c3069a4da94ddc1ba1d0245a78 (Food, Snack & Drink) Passaic County Sheriff's…" at bounding box center [159, 153] width 255 height 85
copy div "(Food, Snack & Drink) Passaic County Sheriff's Office"
click at [546, 240] on div "Marketing" at bounding box center [573, 250] width 531 height 36
click at [467, 198] on link "View" at bounding box center [471, 199] width 33 height 21
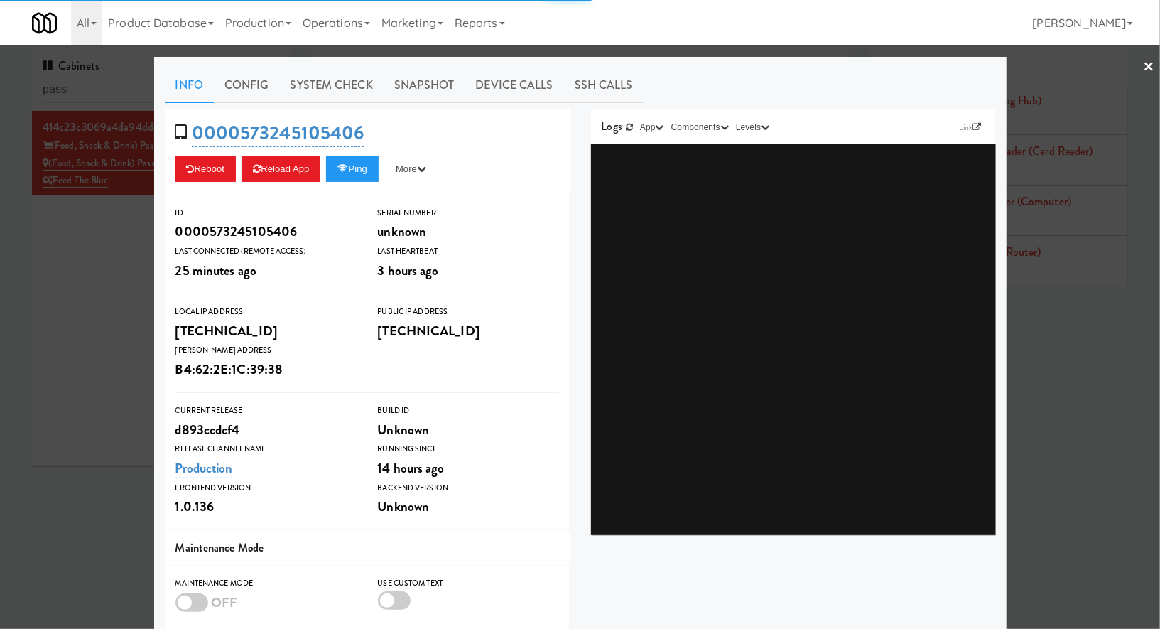
click at [329, 92] on link "System Check" at bounding box center [332, 85] width 104 height 36
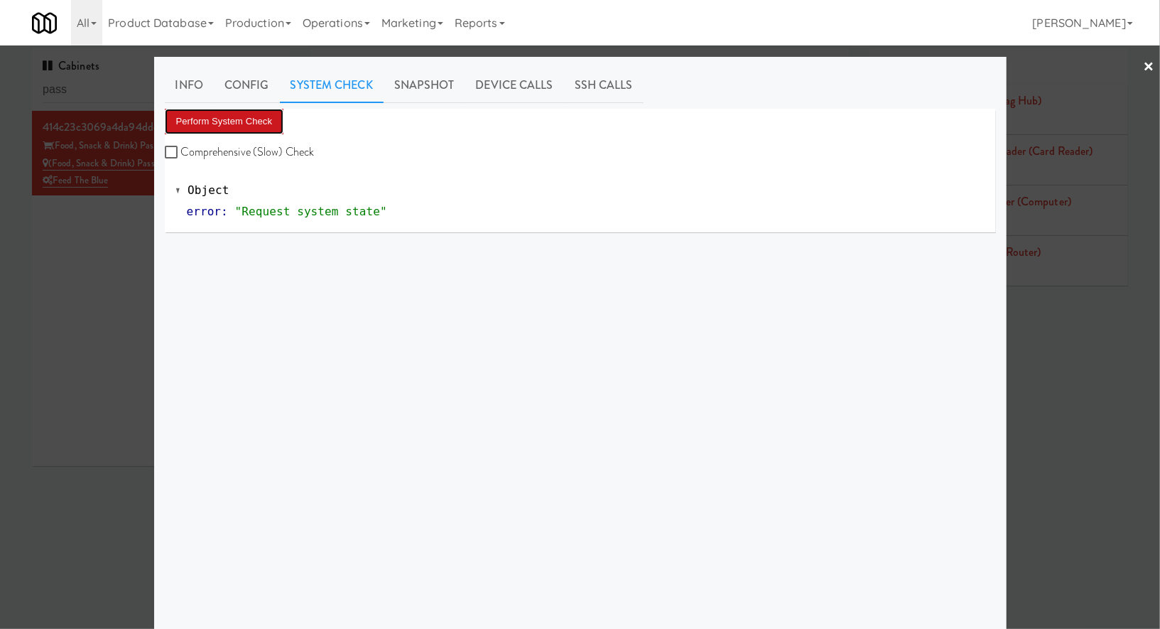
click at [212, 121] on button "Perform System Check" at bounding box center [224, 122] width 119 height 26
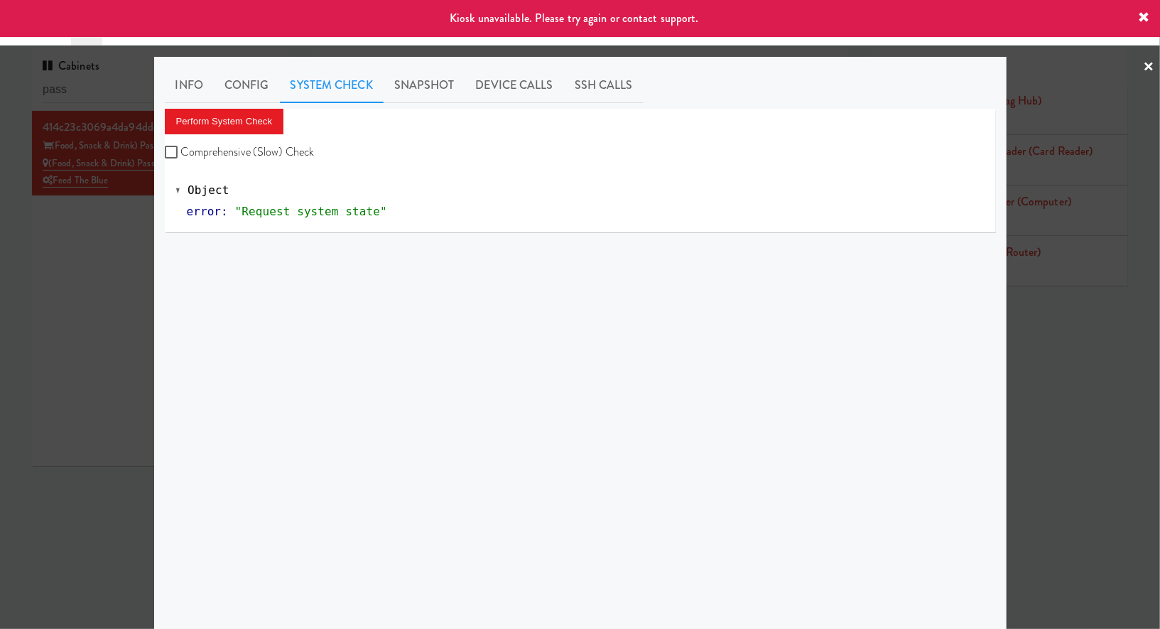
click at [132, 209] on div at bounding box center [580, 314] width 1160 height 629
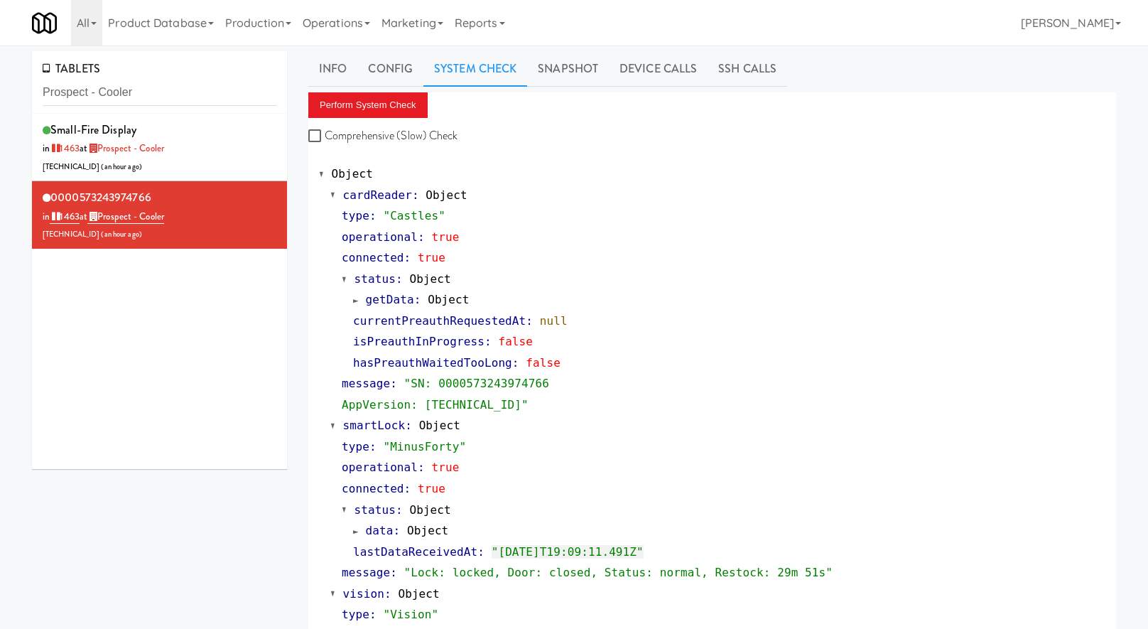
scroll to position [14, 0]
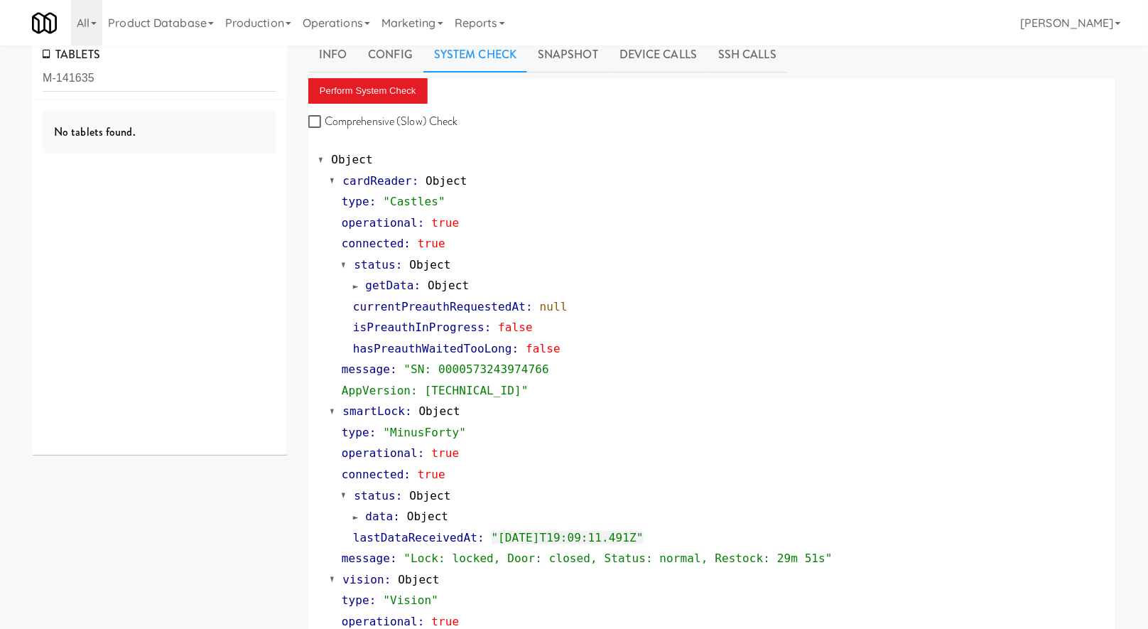
click at [229, 84] on input "M-141635" at bounding box center [160, 78] width 234 height 26
click at [148, 70] on input "M-141635" at bounding box center [160, 78] width 234 height 26
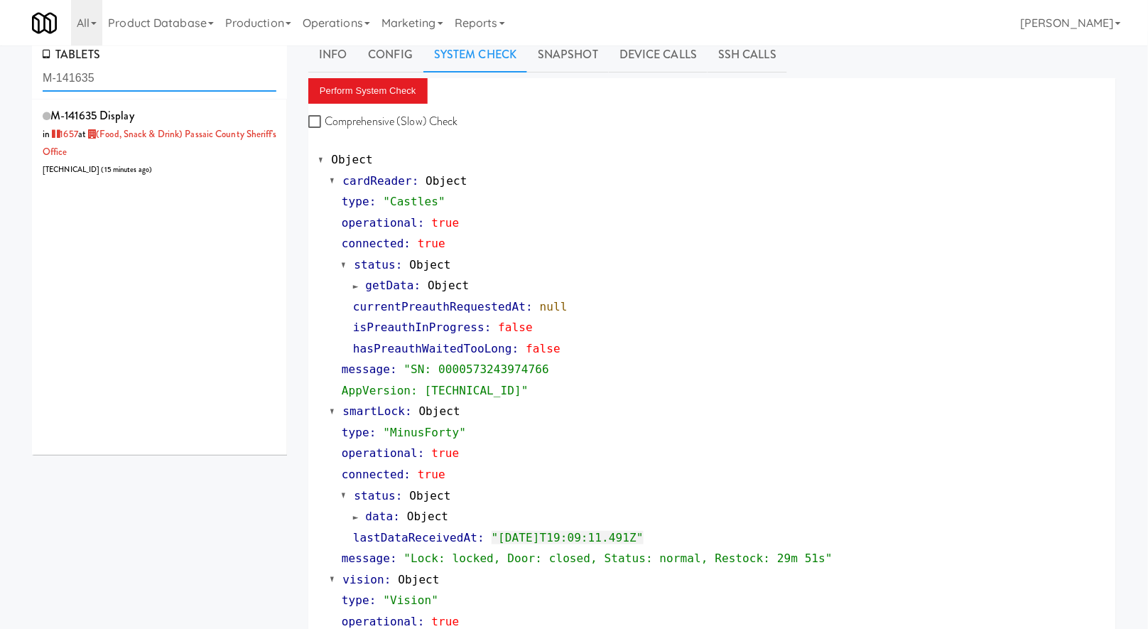
paste input "(Food, Snack & Drink) Passaic County Sheriff's Office"
type input "(Food, Snack & Drink) Passaic County Sheriff's Office"
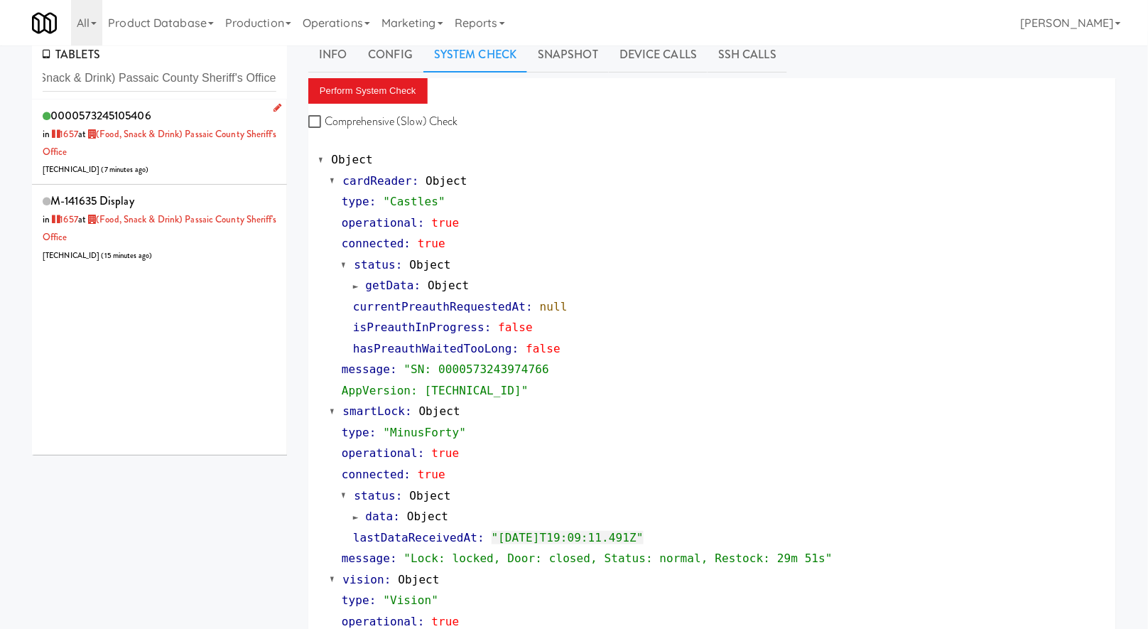
click at [166, 153] on div "0000573245105406 in 1657 at (Food, Snack & Drink) Passaic County Sheriff's Offi…" at bounding box center [160, 141] width 234 height 73
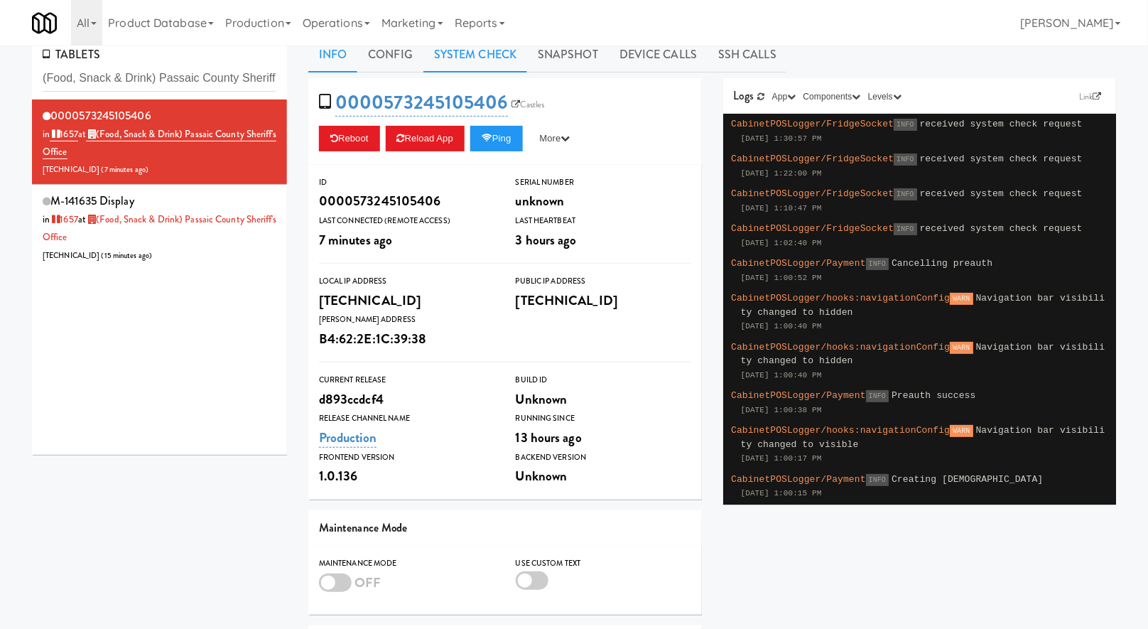
click at [490, 60] on link "System Check" at bounding box center [475, 55] width 104 height 36
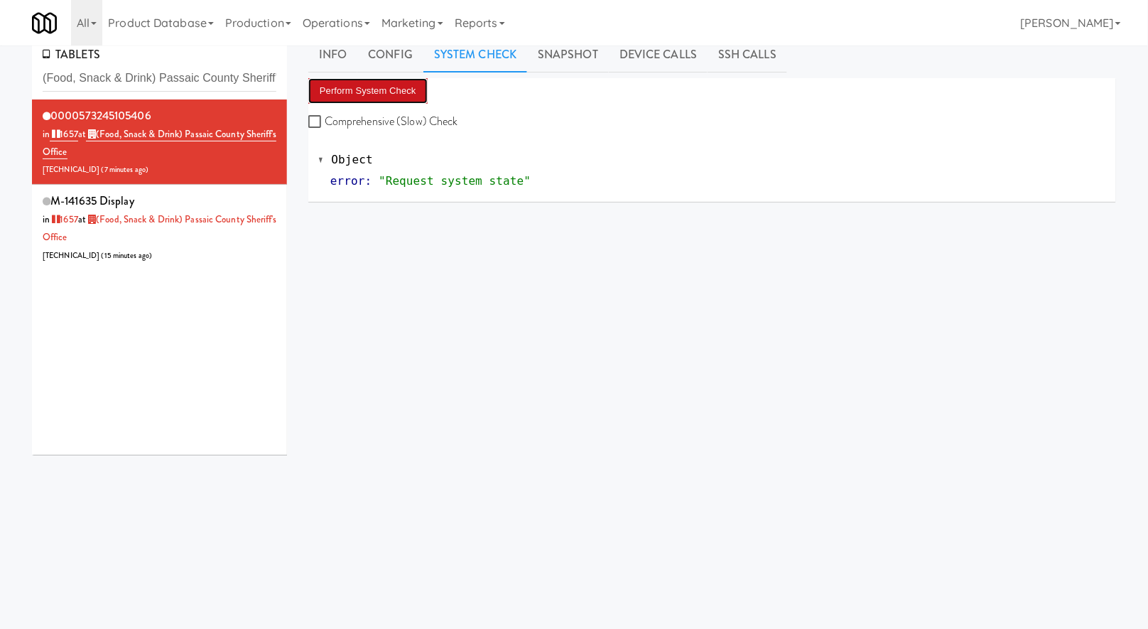
click at [374, 94] on button "Perform System Check" at bounding box center [367, 91] width 119 height 26
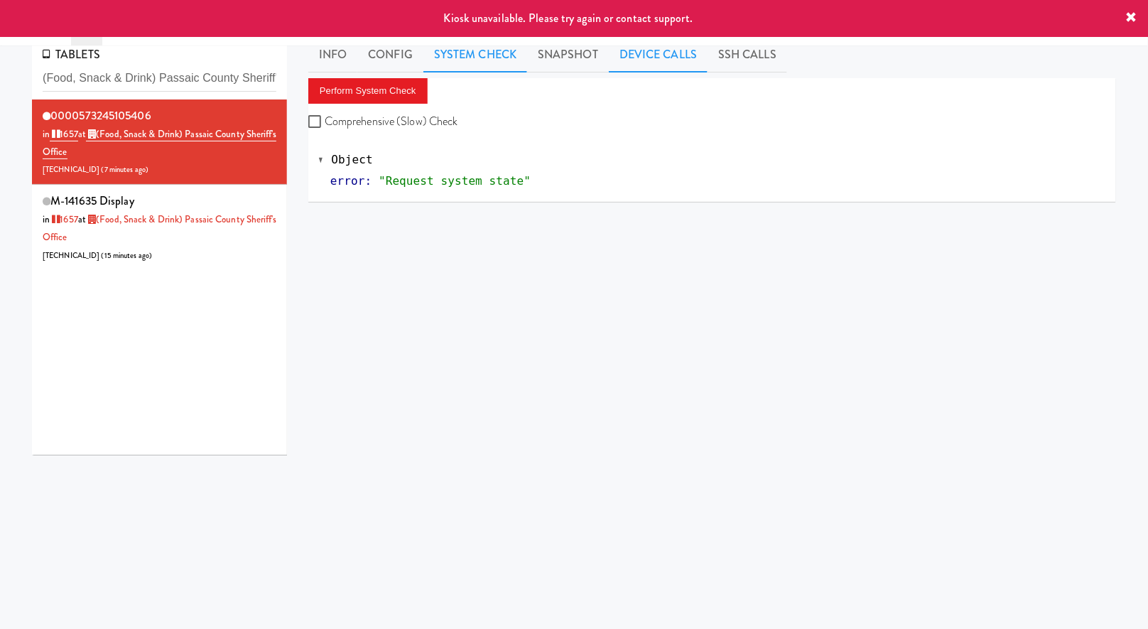
click at [671, 55] on link "Device Calls" at bounding box center [658, 55] width 99 height 36
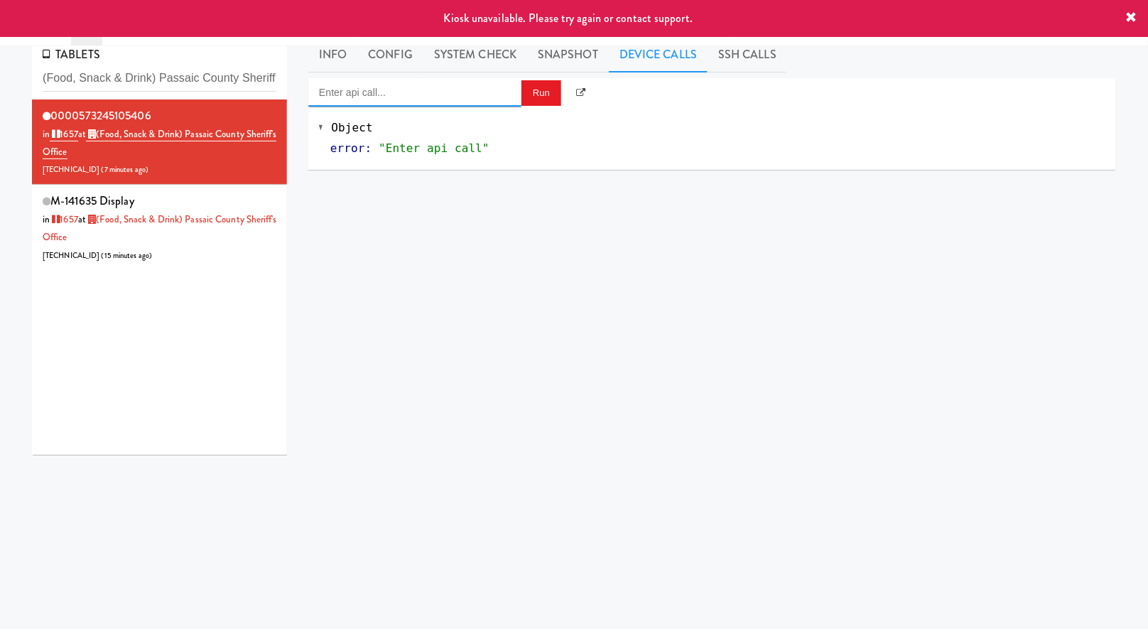
click at [396, 97] on input "Enter api call..." at bounding box center [414, 92] width 213 height 28
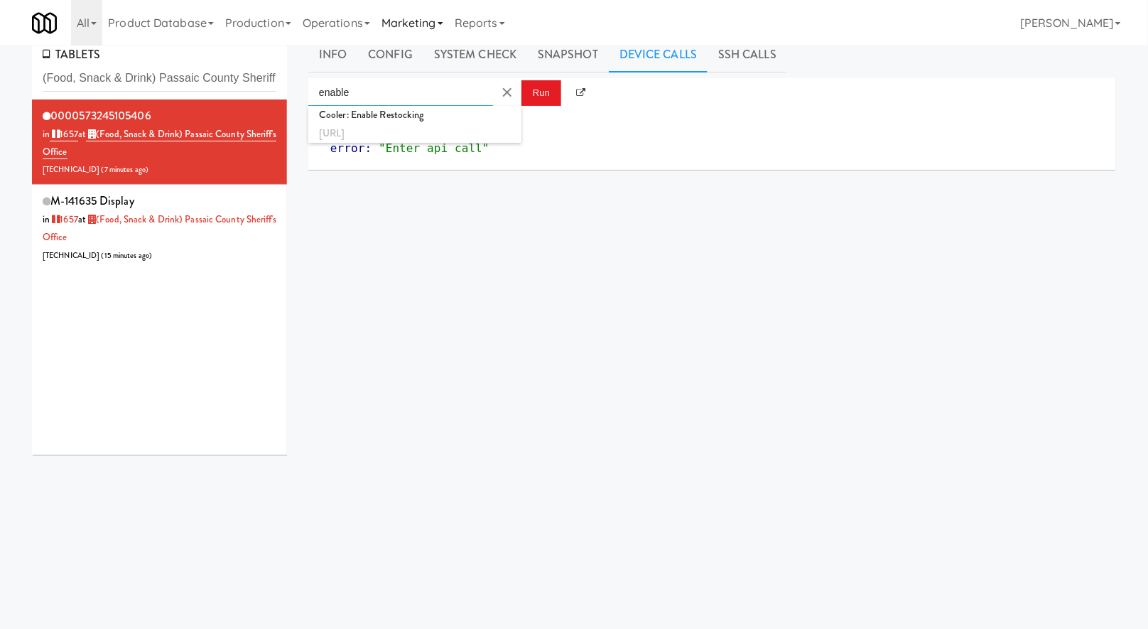
type input "enable"
